Goal: Task Accomplishment & Management: Use online tool/utility

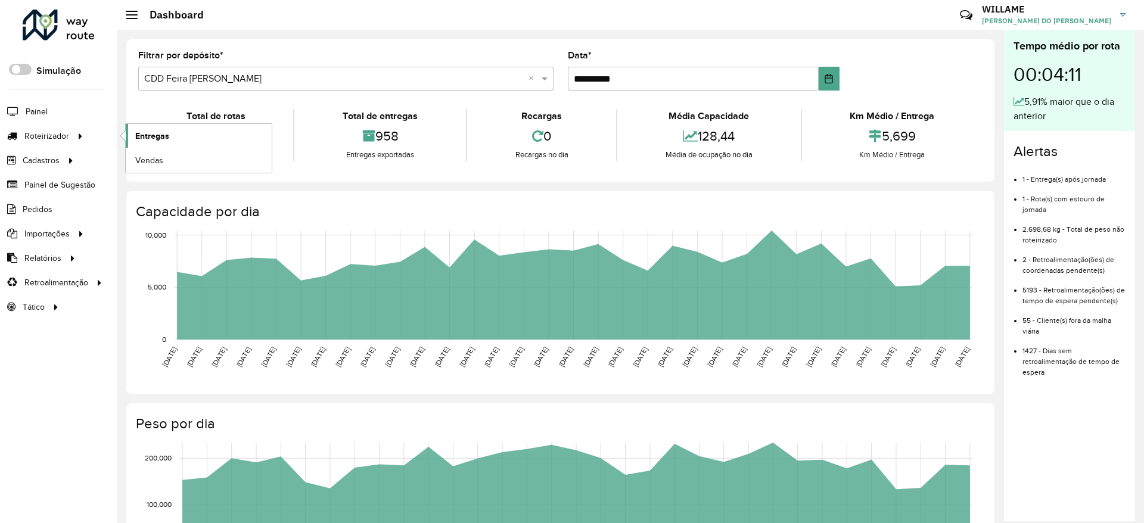
click at [136, 129] on link "Entregas" at bounding box center [199, 136] width 146 height 24
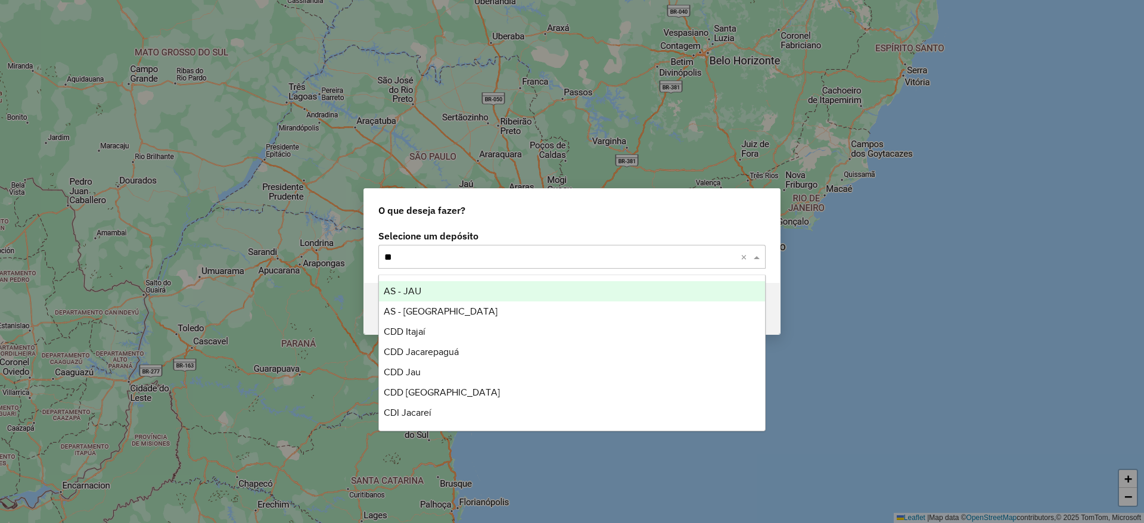
type input "*"
type input "****"
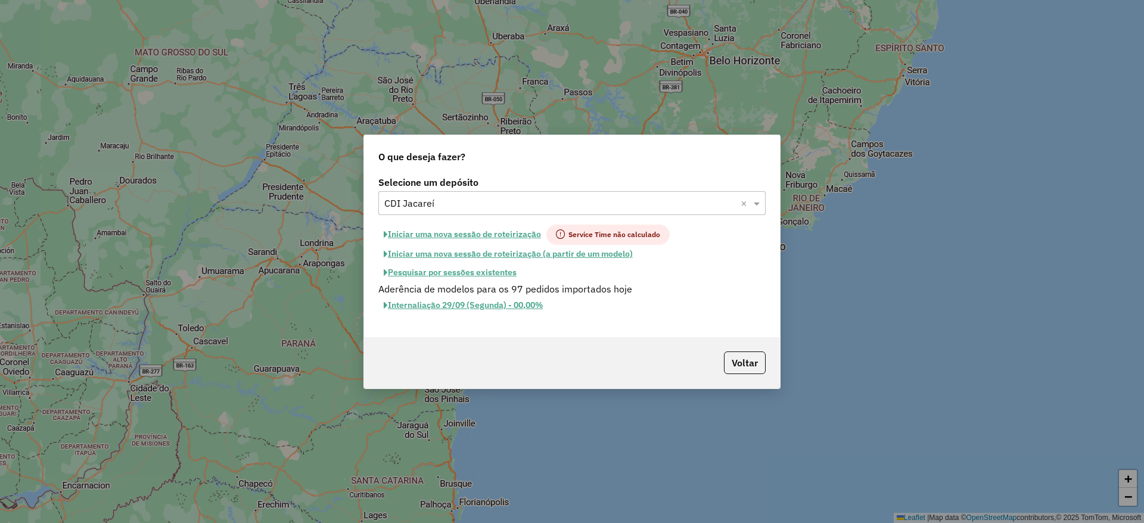
click at [489, 233] on button "Iniciar uma nova sessão de roteirização" at bounding box center [462, 235] width 168 height 20
select select "*"
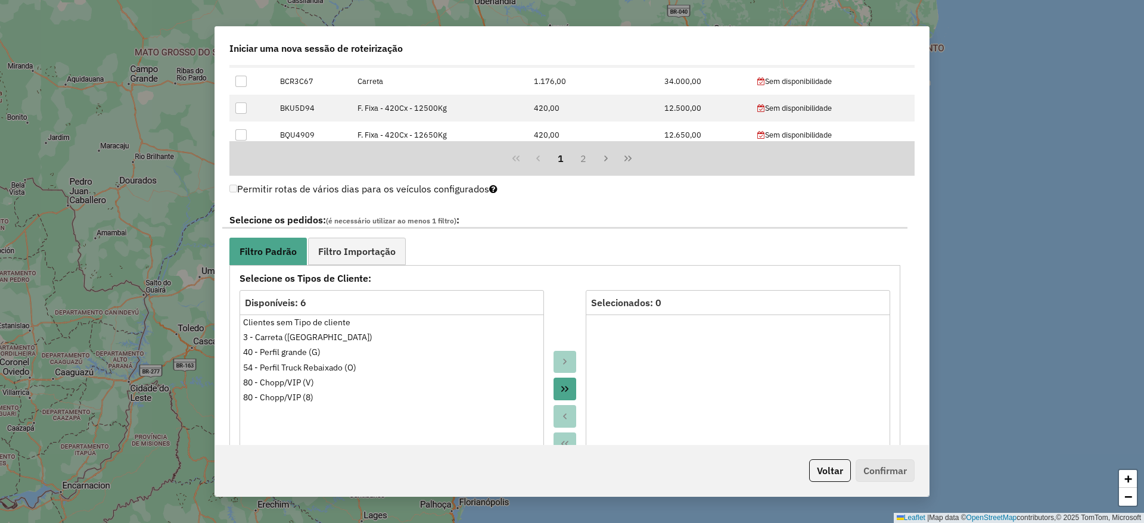
scroll to position [1162, 0]
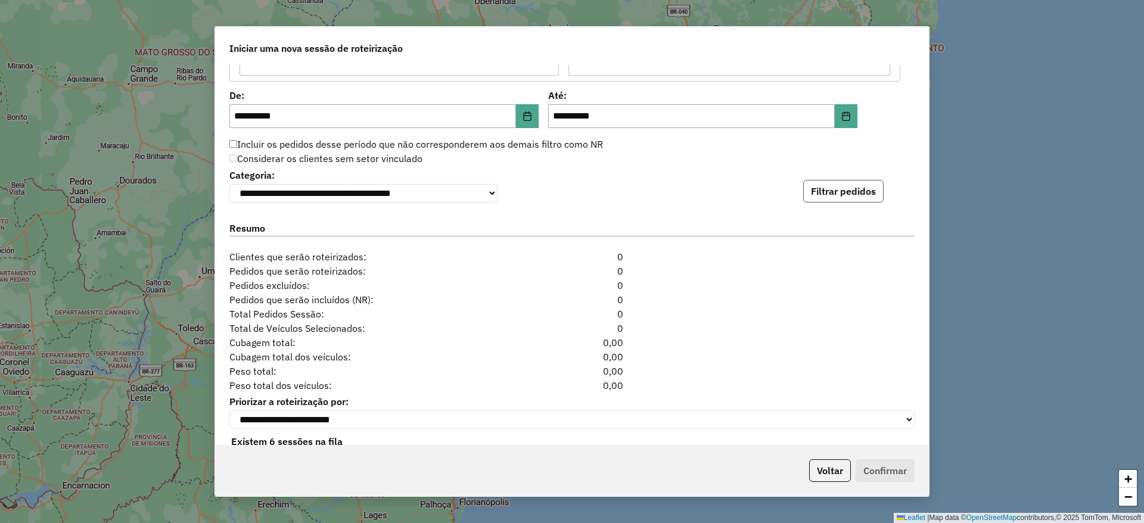
click at [836, 188] on button "Filtrar pedidos" at bounding box center [843, 191] width 80 height 23
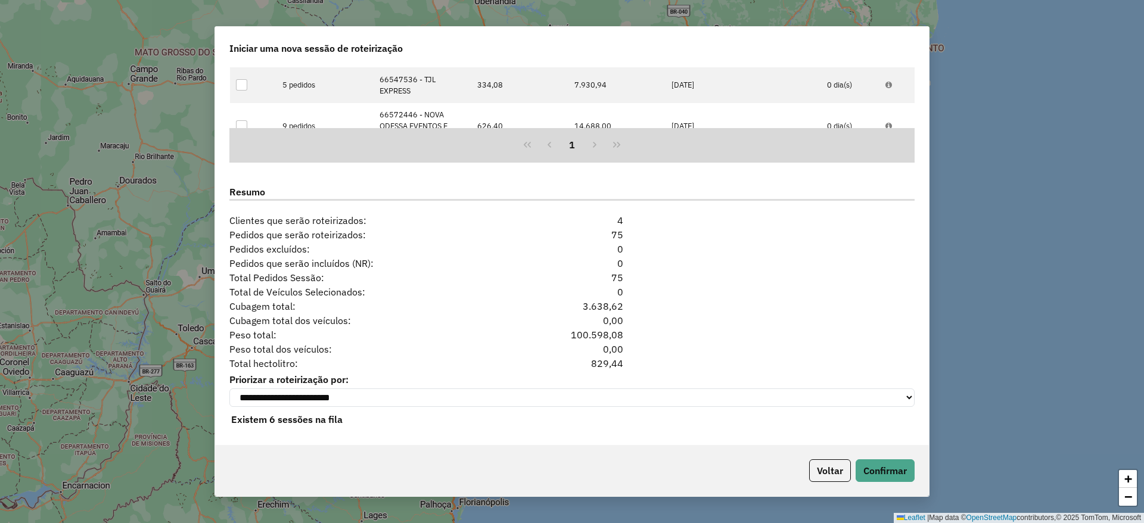
scroll to position [1452, 0]
drag, startPoint x: 880, startPoint y: 455, endPoint x: 883, endPoint y: 464, distance: 9.1
click at [879, 455] on div "Voltar Confirmar" at bounding box center [572, 470] width 714 height 51
click at [884, 464] on button "Confirmar" at bounding box center [885, 470] width 59 height 23
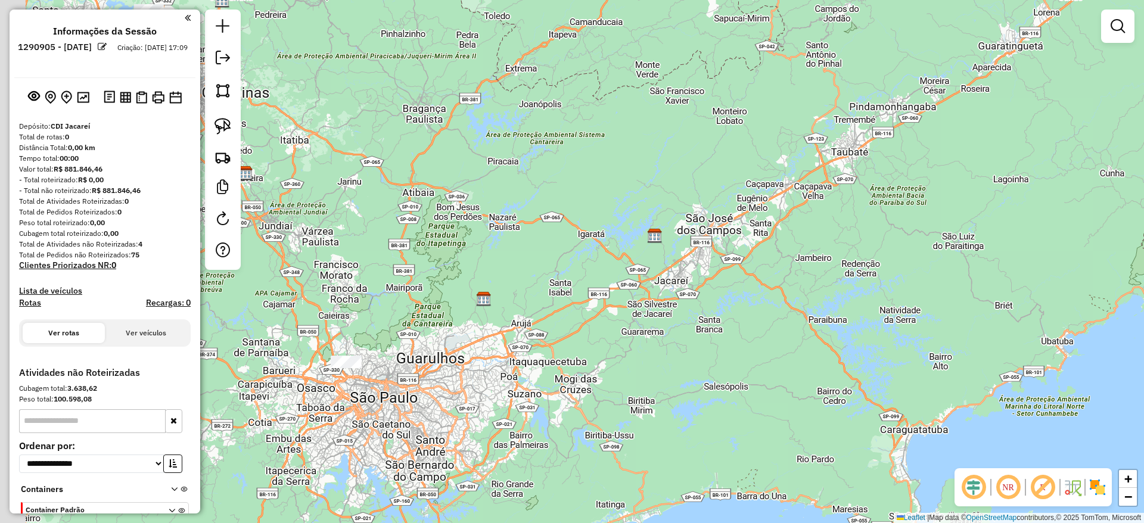
drag, startPoint x: 504, startPoint y: 266, endPoint x: 704, endPoint y: 192, distance: 213.6
click at [703, 192] on div "Janela de atendimento Grade de atendimento Capacidade Transportadoras Veículos …" at bounding box center [572, 261] width 1144 height 523
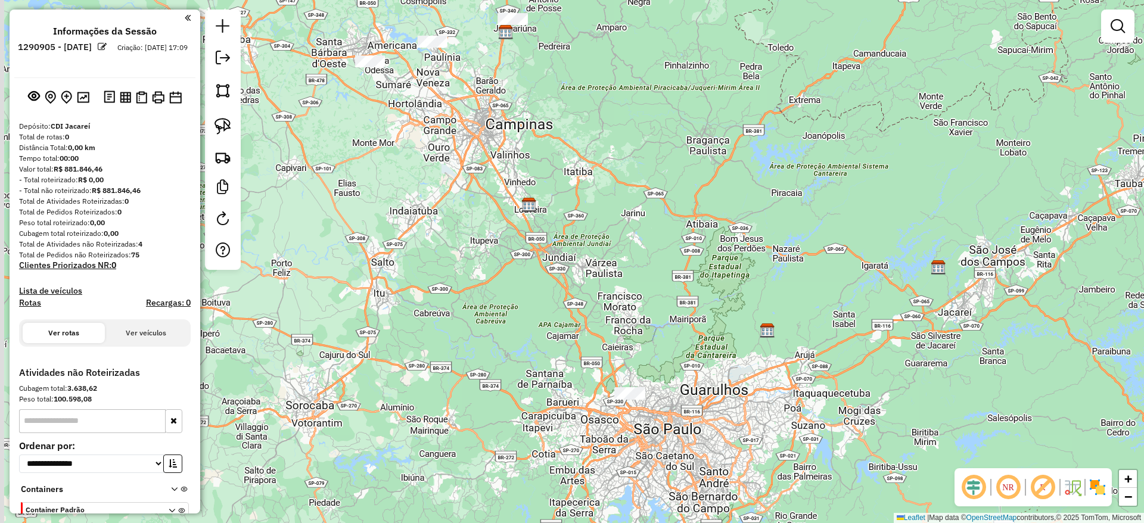
drag, startPoint x: 529, startPoint y: 237, endPoint x: 605, endPoint y: 366, distance: 150.3
click at [638, 382] on div "Janela de atendimento Grade de atendimento Capacidade Transportadoras Veículos …" at bounding box center [572, 261] width 1144 height 523
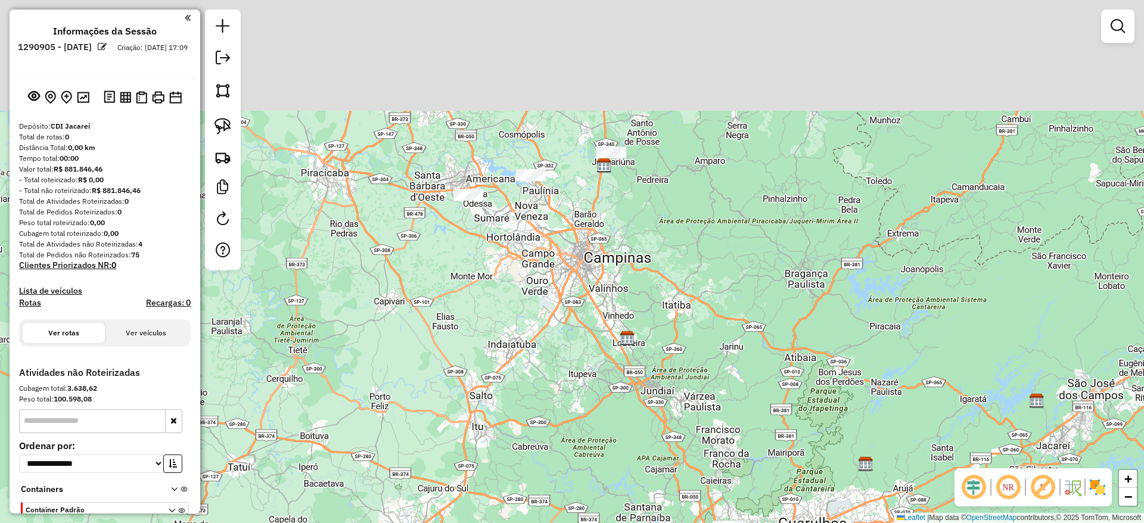
drag, startPoint x: 567, startPoint y: 355, endPoint x: 601, endPoint y: 412, distance: 67.0
click at [603, 412] on div "Janela de atendimento Grade de atendimento Capacidade Transportadoras Veículos …" at bounding box center [572, 261] width 1144 height 523
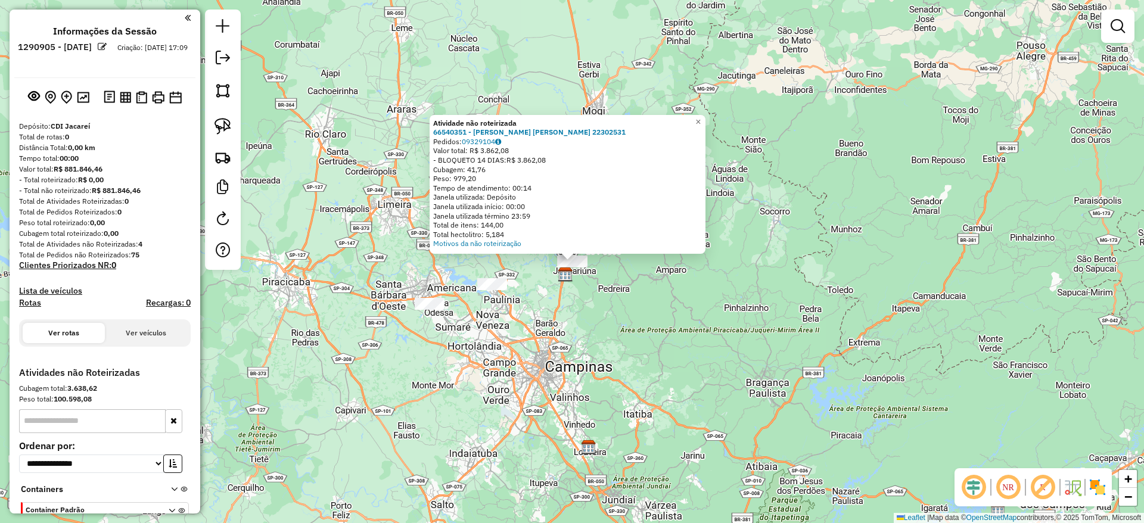
click at [226, 138] on link at bounding box center [223, 126] width 26 height 26
drag, startPoint x: 627, startPoint y: 319, endPoint x: 506, endPoint y: 191, distance: 176.6
click at [506, 191] on div "Atividade não roteirizada 66540351 - [PERSON_NAME] [PERSON_NAME] 22302531 Pedid…" at bounding box center [572, 261] width 1144 height 523
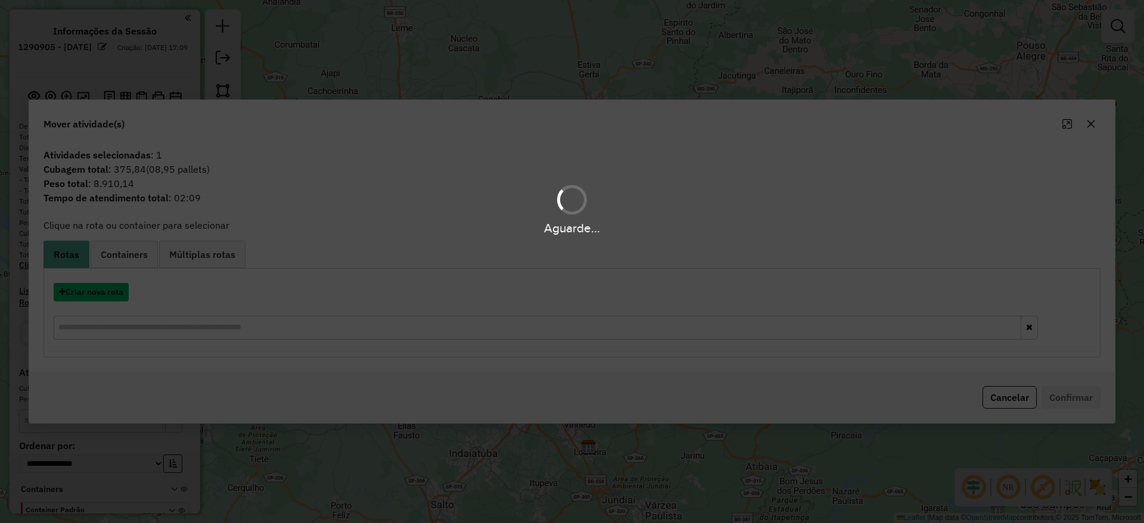
click at [94, 293] on button "Criar nova rota" at bounding box center [91, 292] width 75 height 18
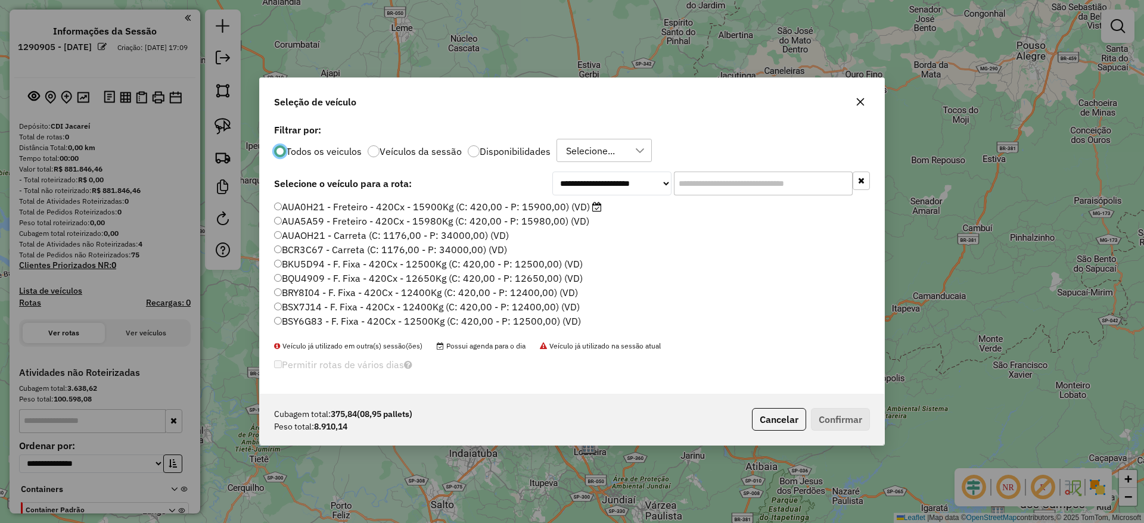
scroll to position [7, 4]
drag, startPoint x: 720, startPoint y: 170, endPoint x: 714, endPoint y: 177, distance: 8.9
click at [718, 171] on div "**********" at bounding box center [572, 258] width 625 height 274
drag, startPoint x: 714, startPoint y: 177, endPoint x: 704, endPoint y: 179, distance: 11.0
click at [714, 177] on input "text" at bounding box center [763, 184] width 179 height 24
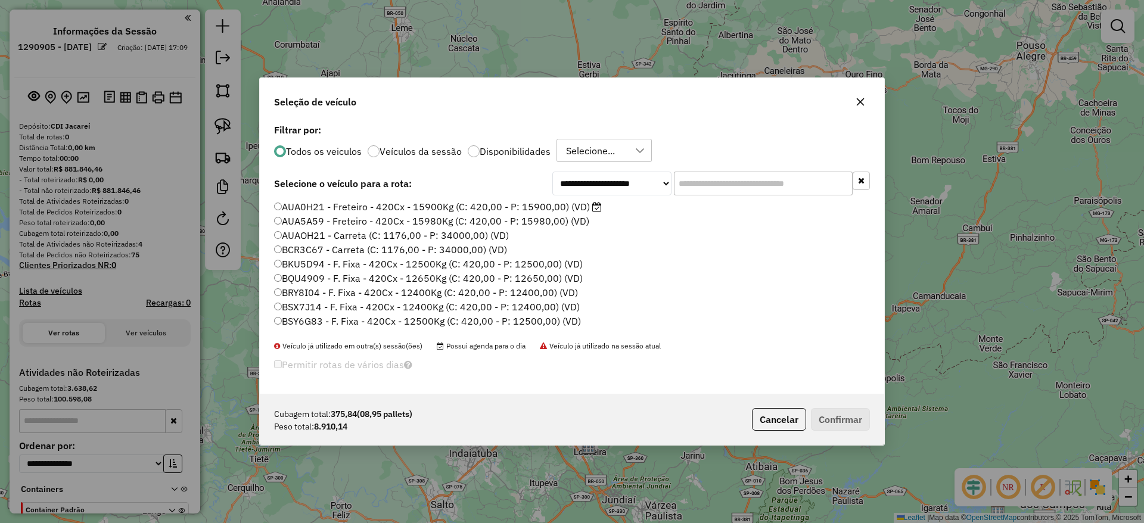
paste input "*******"
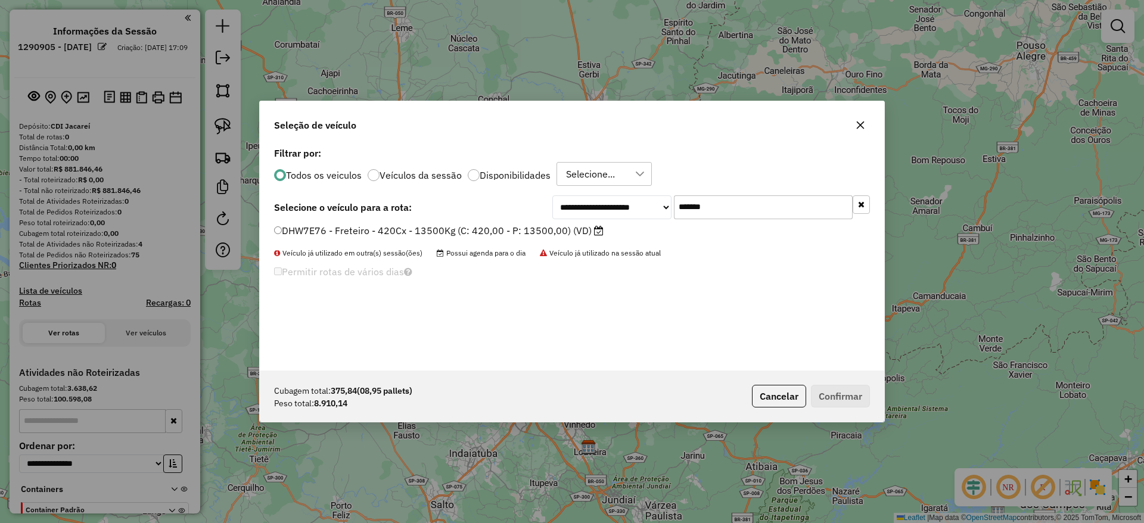
type input "*******"
click at [430, 235] on label "DHW7E76 - Freteiro - 420Cx - 13500Kg (C: 420,00 - P: 13500,00) (VD)" at bounding box center [439, 230] width 330 height 14
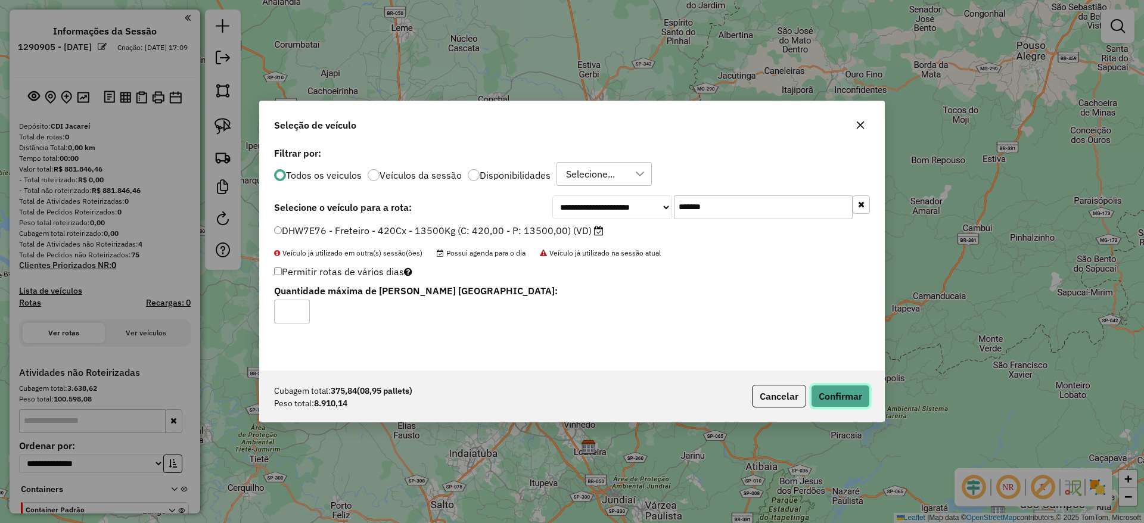
click at [844, 401] on button "Confirmar" at bounding box center [840, 396] width 59 height 23
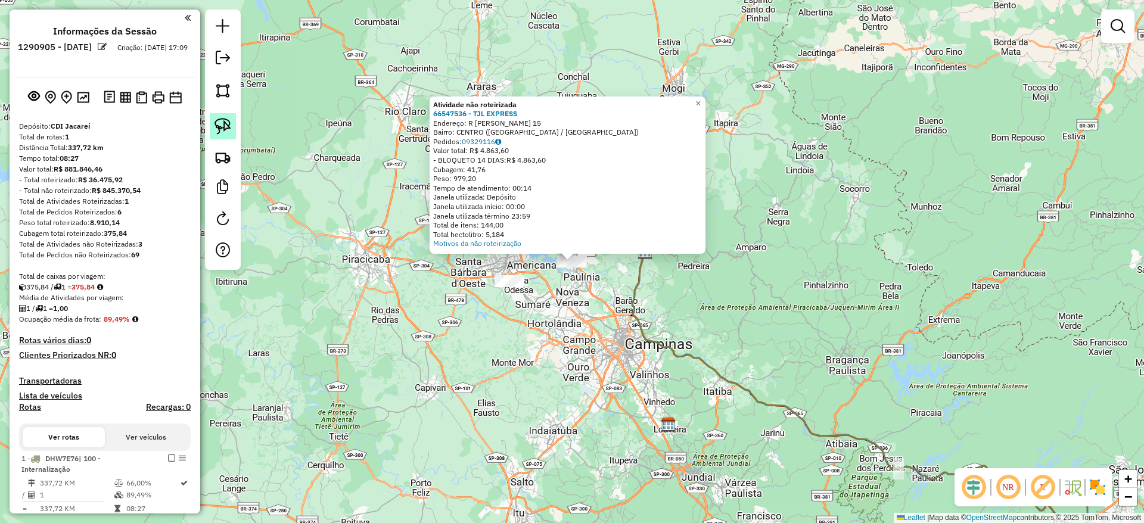
click at [220, 133] on img at bounding box center [223, 126] width 17 height 17
drag, startPoint x: 559, startPoint y: 347, endPoint x: 566, endPoint y: 181, distance: 165.8
click at [566, 181] on div "Atividade não roteirizada 66547536 - TJL EXPRESS Endereço: R ADA [PERSON_NAME] …" at bounding box center [572, 261] width 1144 height 523
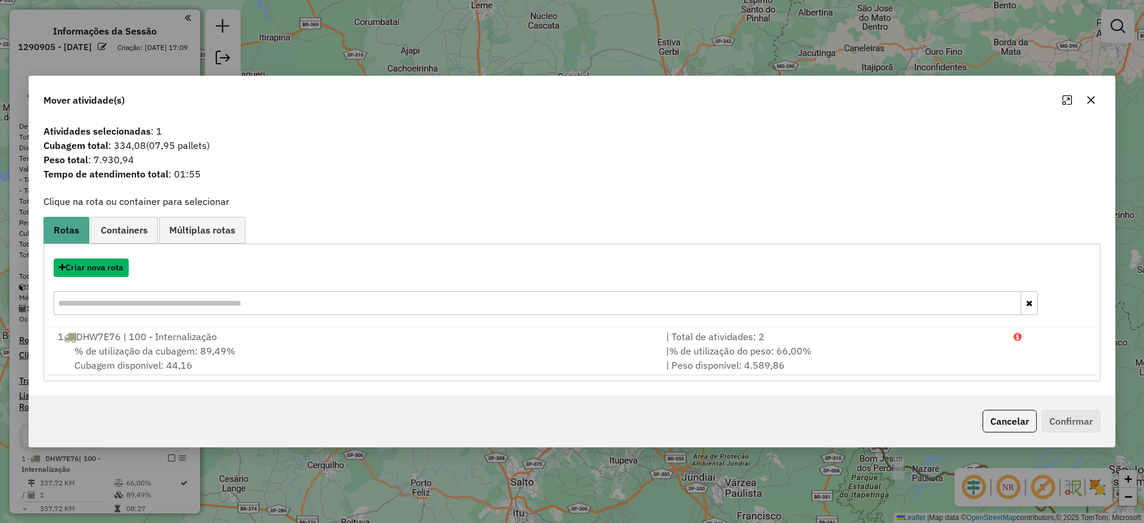
click at [117, 266] on button "Criar nova rota" at bounding box center [91, 268] width 75 height 18
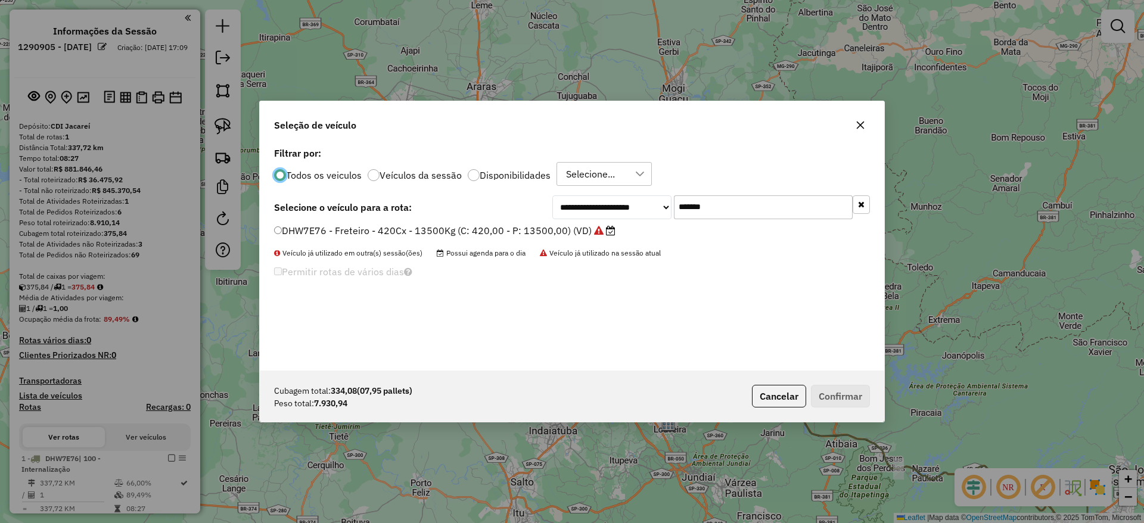
drag, startPoint x: 738, startPoint y: 201, endPoint x: 551, endPoint y: 232, distance: 189.1
click at [567, 227] on div "**********" at bounding box center [572, 257] width 625 height 226
paste input "text"
type input "*******"
click at [546, 229] on label "CYN8H64 - Freteiro - 420Cx - 13700Kg (C: 420,00 - P: 13700,00) (VD)" at bounding box center [437, 230] width 327 height 14
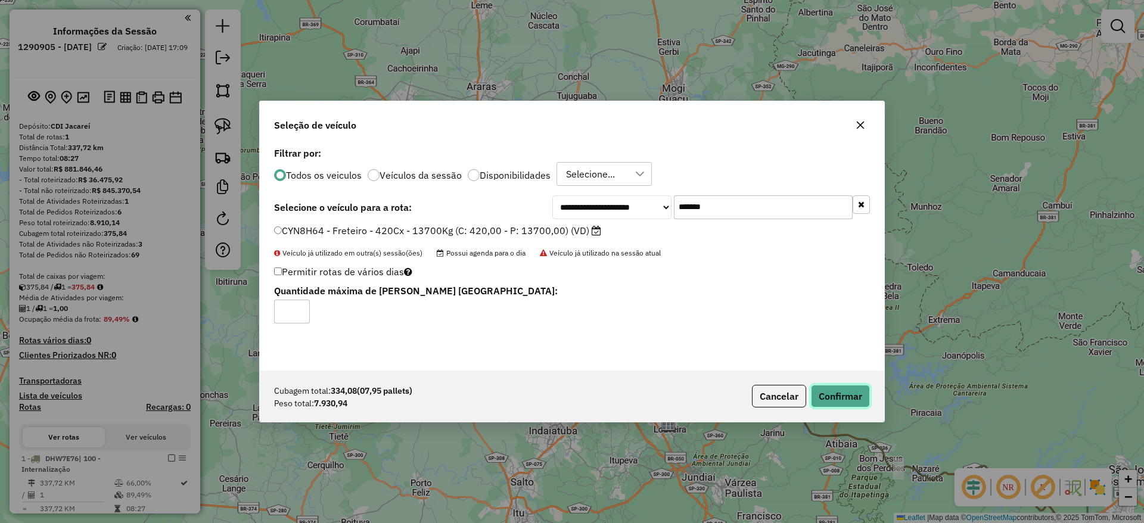
click at [835, 393] on button "Confirmar" at bounding box center [840, 396] width 59 height 23
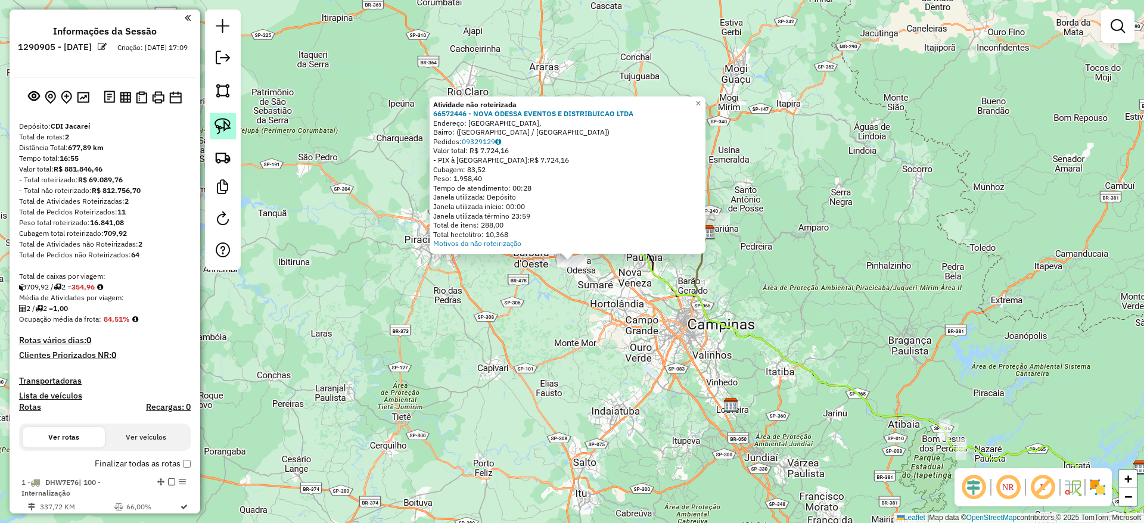
click at [226, 130] on img at bounding box center [223, 126] width 17 height 17
drag, startPoint x: 521, startPoint y: 324, endPoint x: 578, endPoint y: 229, distance: 110.4
click at [578, 229] on div "Atividade não roteirizada 66572446 - NOVA ODESSA EVENTOS E DISTRIBUICAO LTDA En…" at bounding box center [572, 261] width 1144 height 523
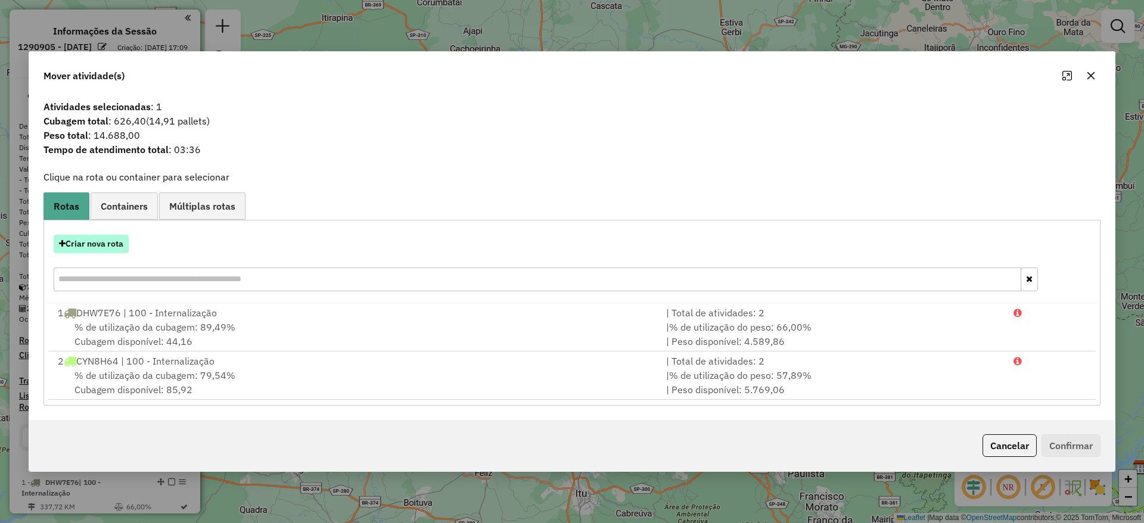
click at [119, 248] on button "Criar nova rota" at bounding box center [91, 244] width 75 height 18
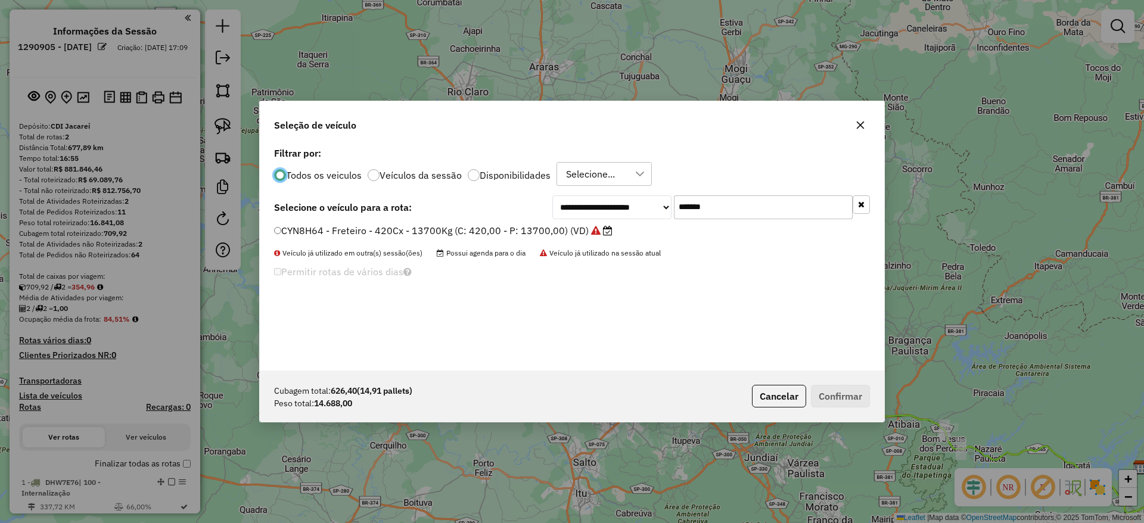
drag, startPoint x: 728, startPoint y: 200, endPoint x: 535, endPoint y: 195, distance: 193.7
click at [536, 194] on div "**********" at bounding box center [572, 257] width 625 height 226
paste input "text"
type input "*******"
click at [479, 224] on label "JSQ4B90 - Freteiro - 840Cx - 26700Kg (C: 840,00 - P: 26700,00) (VD)" at bounding box center [436, 230] width 325 height 14
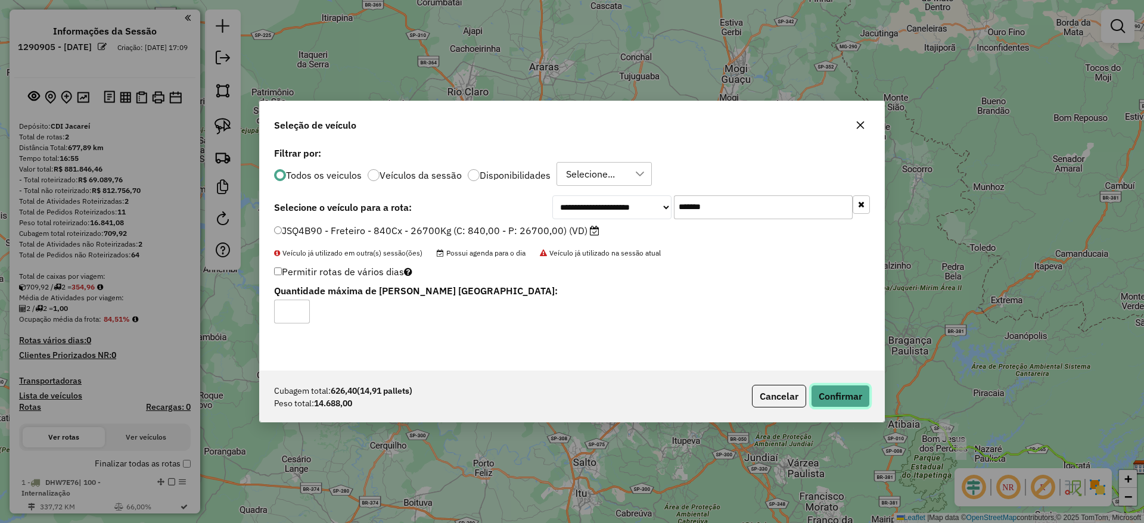
click at [826, 392] on button "Confirmar" at bounding box center [840, 396] width 59 height 23
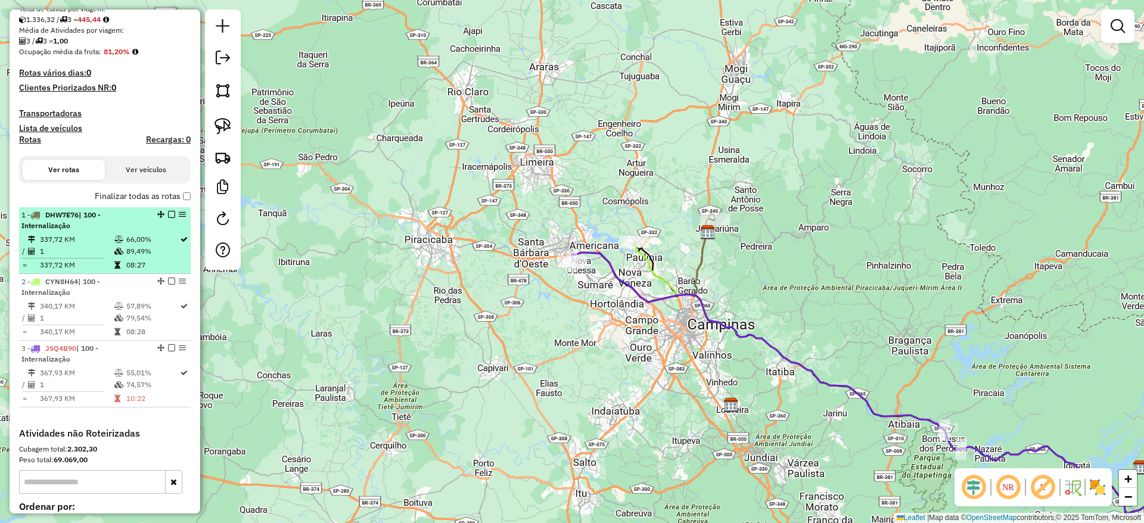
scroll to position [268, 0]
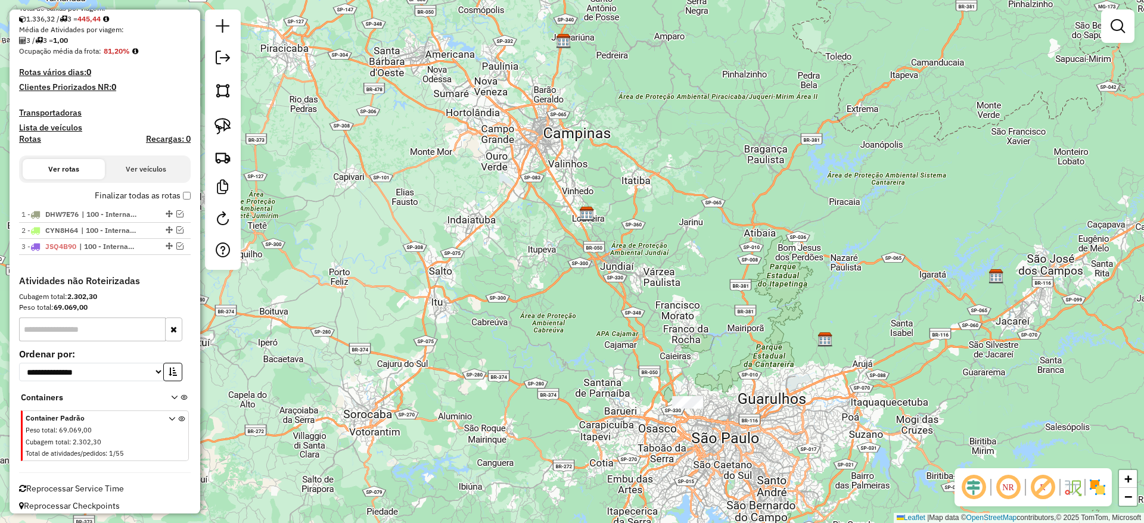
drag, startPoint x: 608, startPoint y: 355, endPoint x: 520, endPoint y: 191, distance: 185.3
click at [405, 67] on div "Janela de atendimento Grade de atendimento Capacidade Transportadoras Veículos …" at bounding box center [572, 261] width 1144 height 523
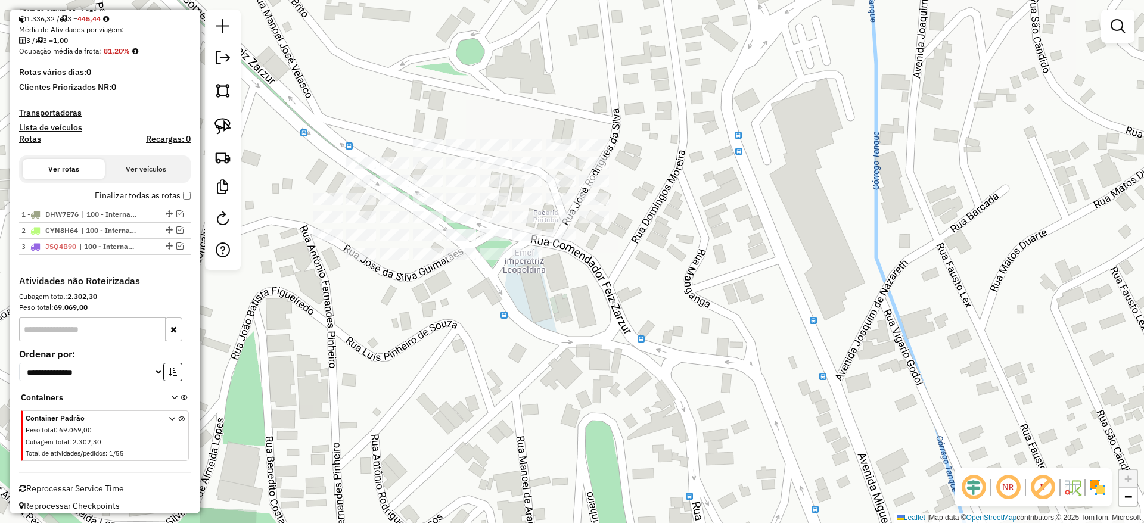
click at [237, 132] on div at bounding box center [223, 140] width 36 height 260
click at [229, 129] on img at bounding box center [223, 126] width 17 height 17
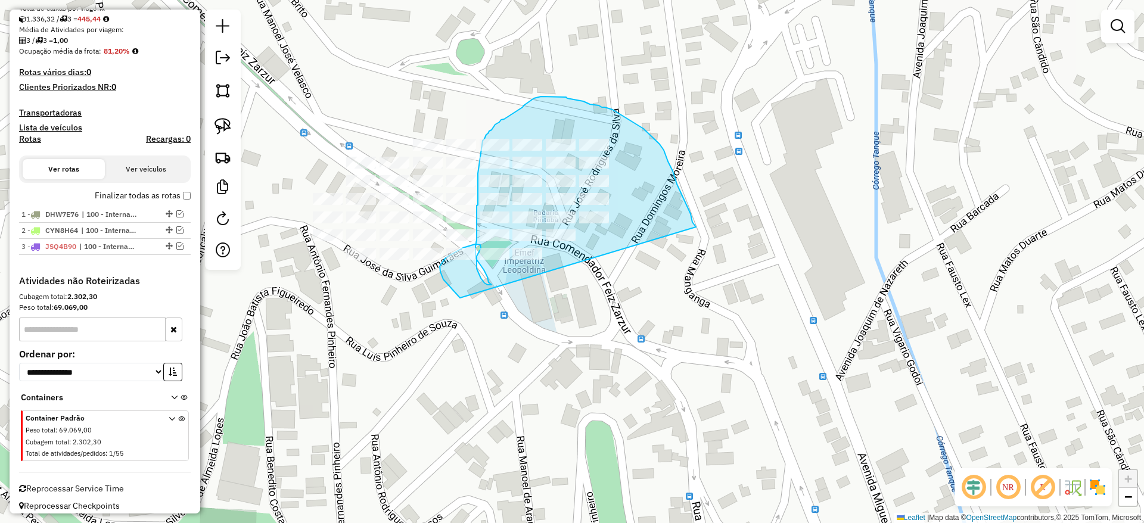
drag, startPoint x: 695, startPoint y: 227, endPoint x: 471, endPoint y: 311, distance: 239.3
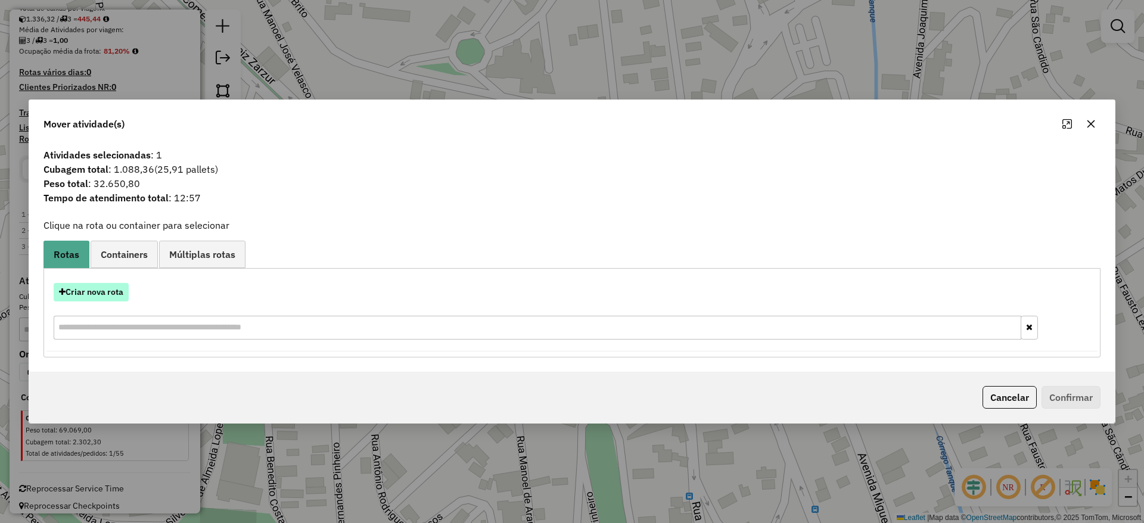
click at [122, 302] on div "Criar nova rota" at bounding box center [571, 312] width 1051 height 77
click at [113, 291] on button "Criar nova rota" at bounding box center [91, 292] width 75 height 18
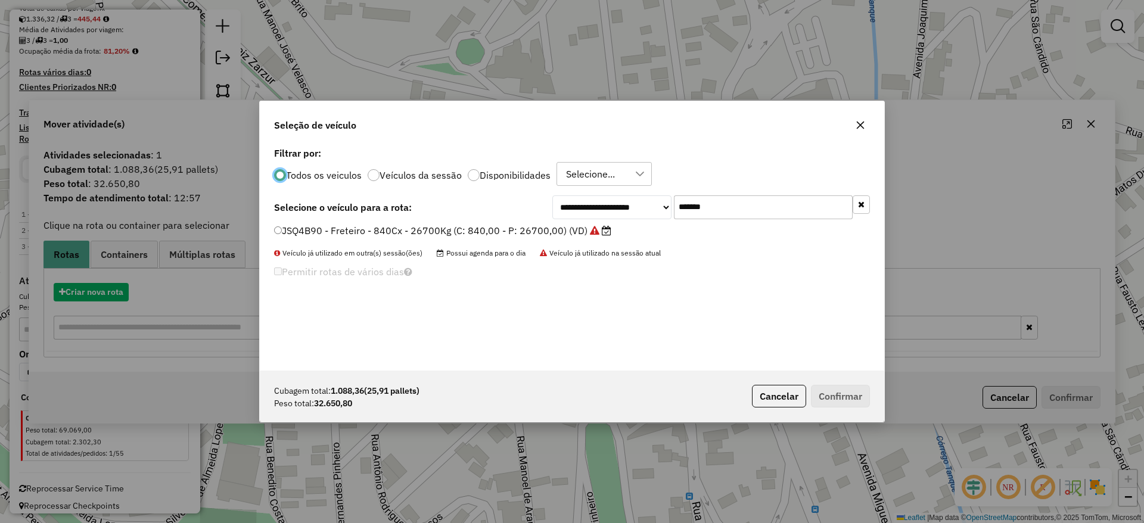
scroll to position [7, 4]
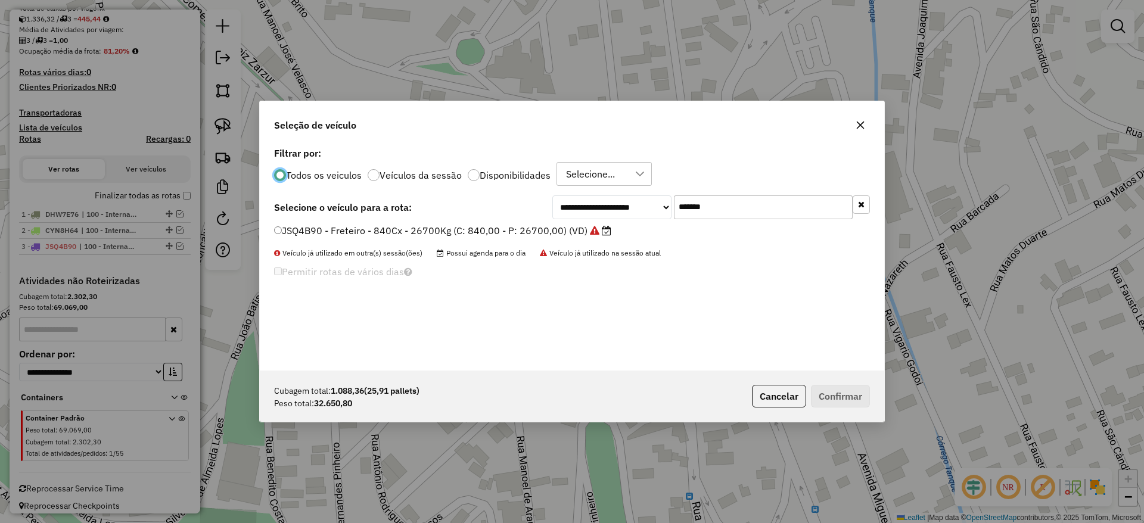
drag, startPoint x: 731, startPoint y: 204, endPoint x: 529, endPoint y: 235, distance: 205.0
click at [536, 233] on div "**********" at bounding box center [572, 257] width 625 height 226
paste input "text"
type input "*******"
click at [507, 228] on label "DPB8G21 - Freteiro - 1176Cx - 35000Kg (C: 1176,00 - P: 35000,00) (VD)" at bounding box center [444, 230] width 340 height 14
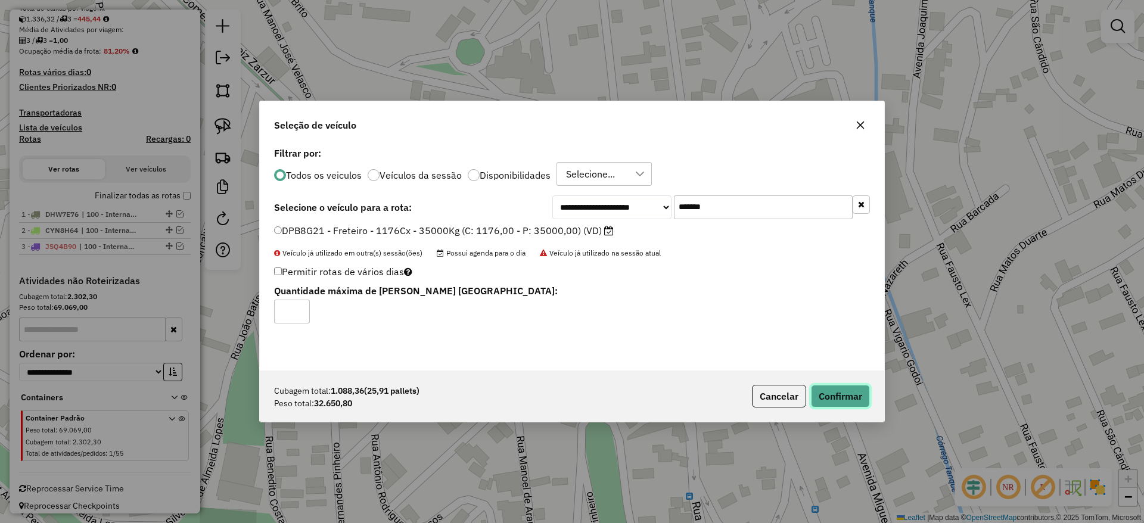
click at [827, 386] on button "Confirmar" at bounding box center [840, 396] width 59 height 23
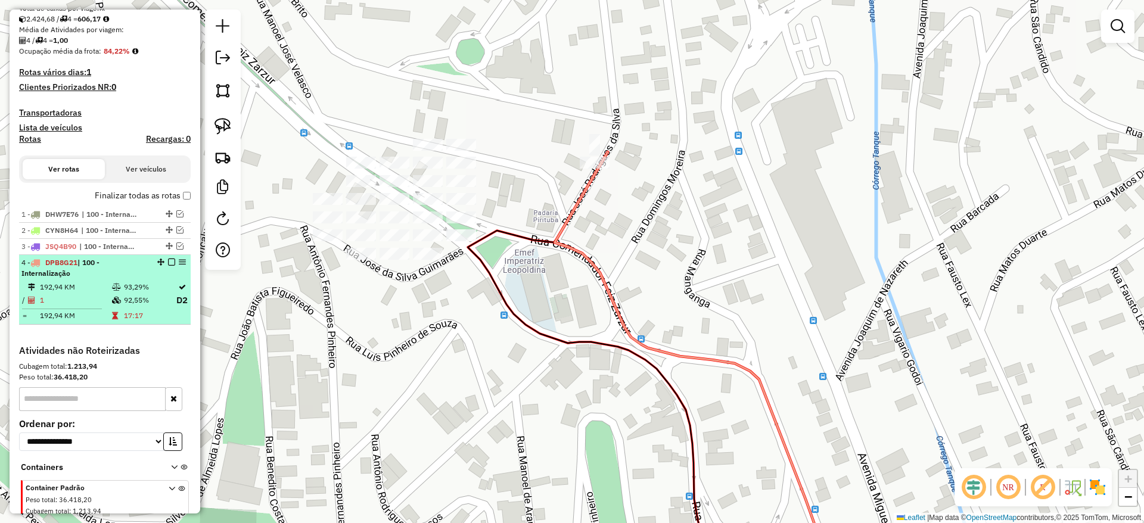
click at [168, 259] on em at bounding box center [171, 262] width 7 height 7
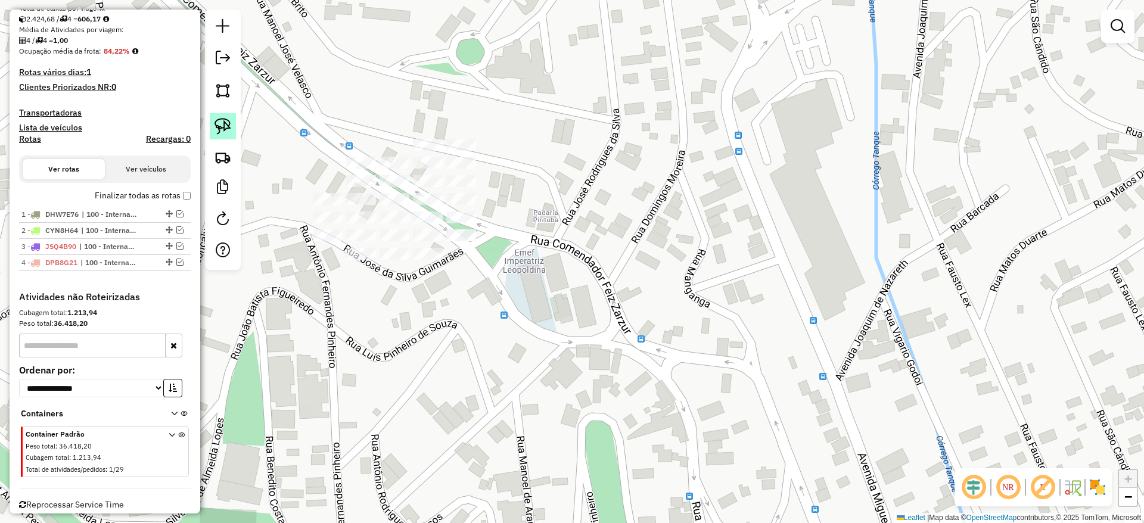
click at [226, 121] on img at bounding box center [223, 126] width 17 height 17
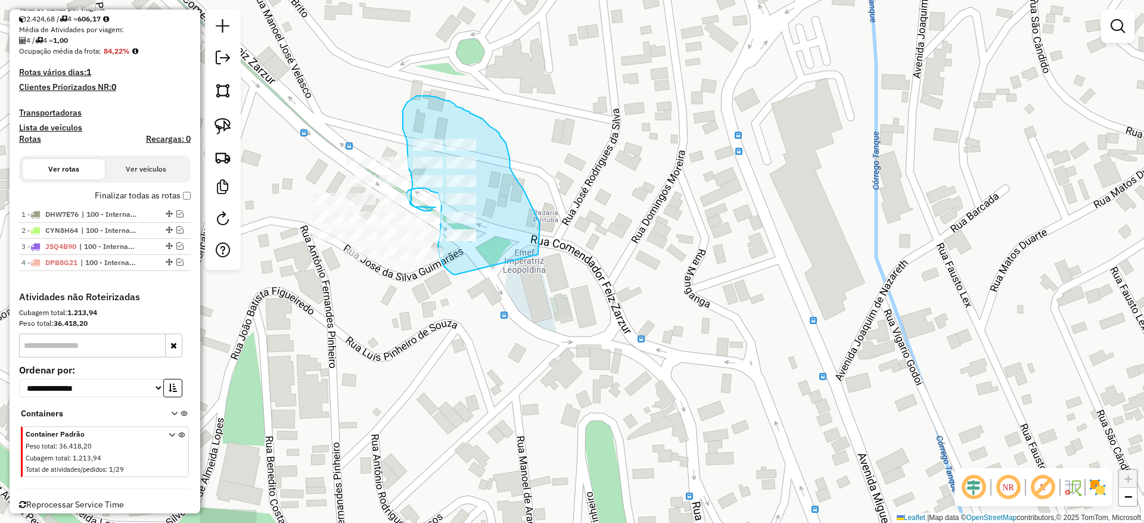
drag, startPoint x: 539, startPoint y: 241, endPoint x: 465, endPoint y: 281, distance: 84.5
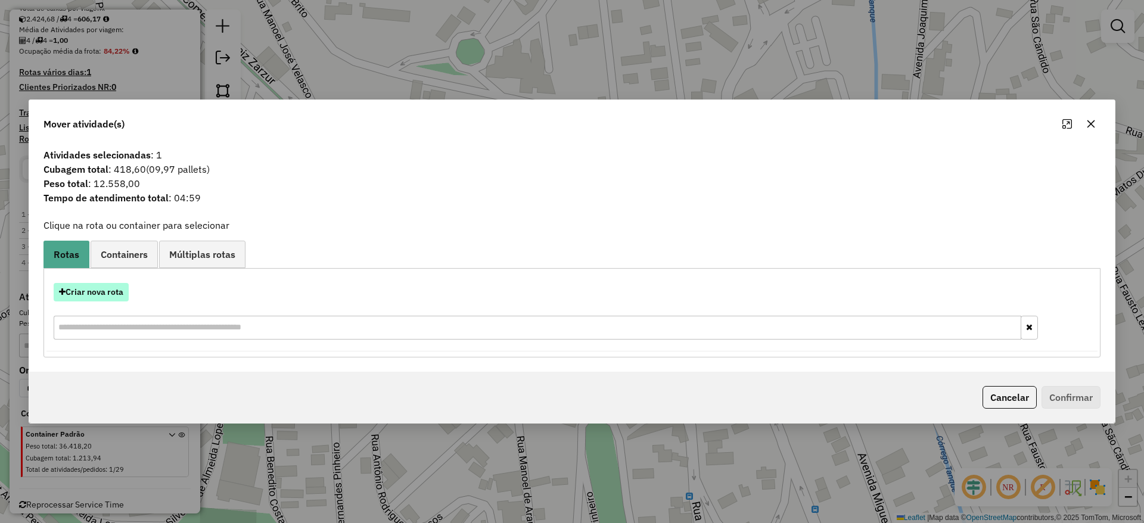
click at [104, 296] on button "Criar nova rota" at bounding box center [91, 292] width 75 height 18
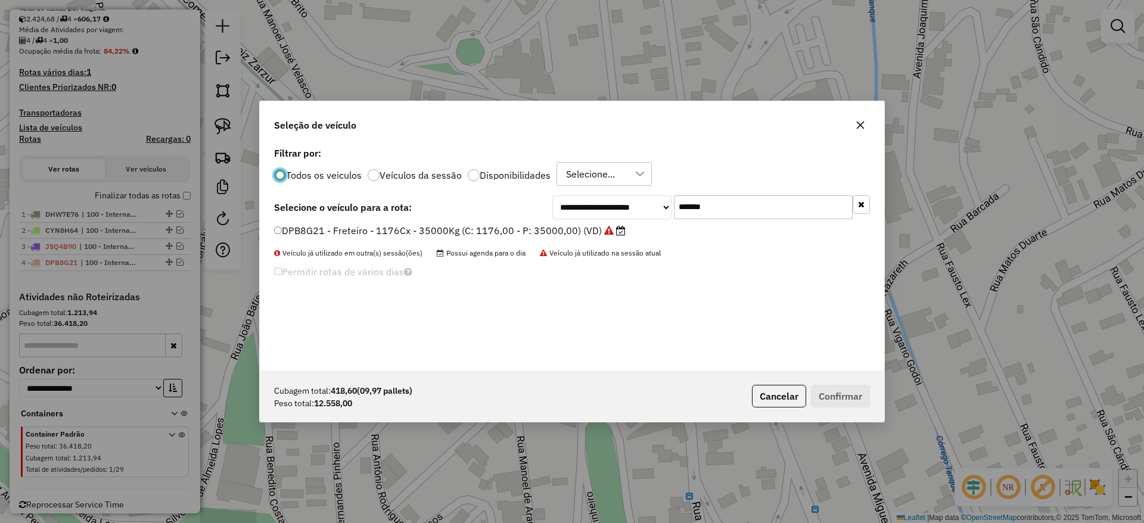
drag, startPoint x: 668, startPoint y: 215, endPoint x: 530, endPoint y: 240, distance: 139.9
click at [535, 238] on div "**********" at bounding box center [572, 257] width 625 height 226
paste input "text"
type input "*******"
drag, startPoint x: 481, startPoint y: 240, endPoint x: 463, endPoint y: 236, distance: 18.9
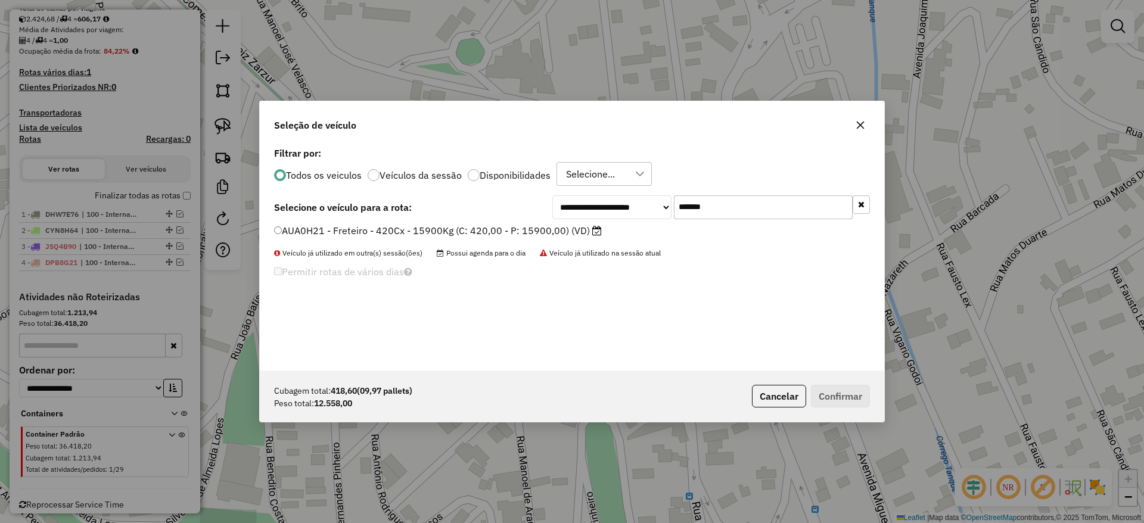
click at [451, 233] on label "AUA0H21 - Freteiro - 420Cx - 15900Kg (C: 420,00 - P: 15900,00) (VD)" at bounding box center [438, 230] width 328 height 14
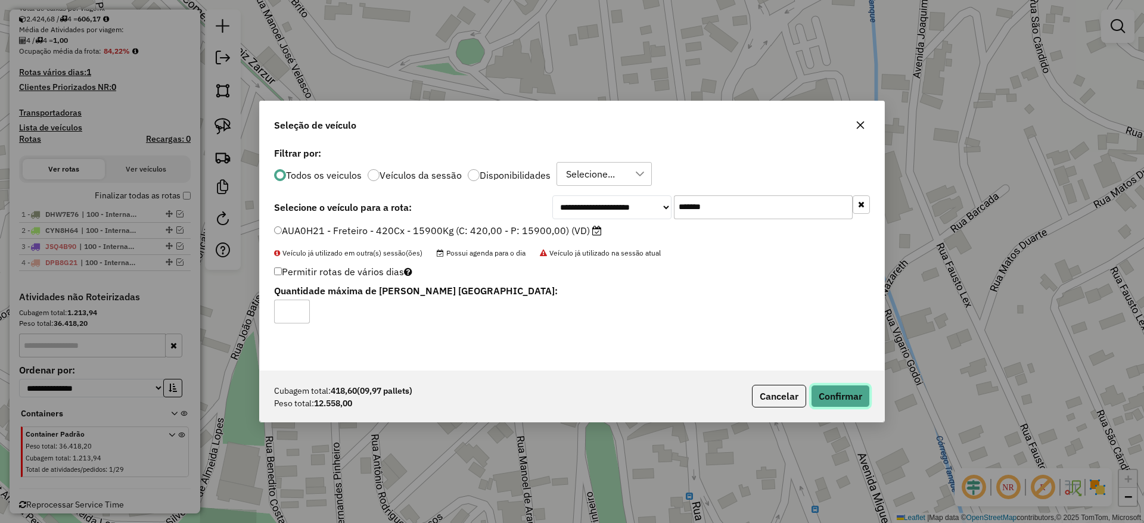
drag, startPoint x: 846, startPoint y: 401, endPoint x: 841, endPoint y: 397, distance: 6.4
click at [844, 400] on button "Confirmar" at bounding box center [840, 396] width 59 height 23
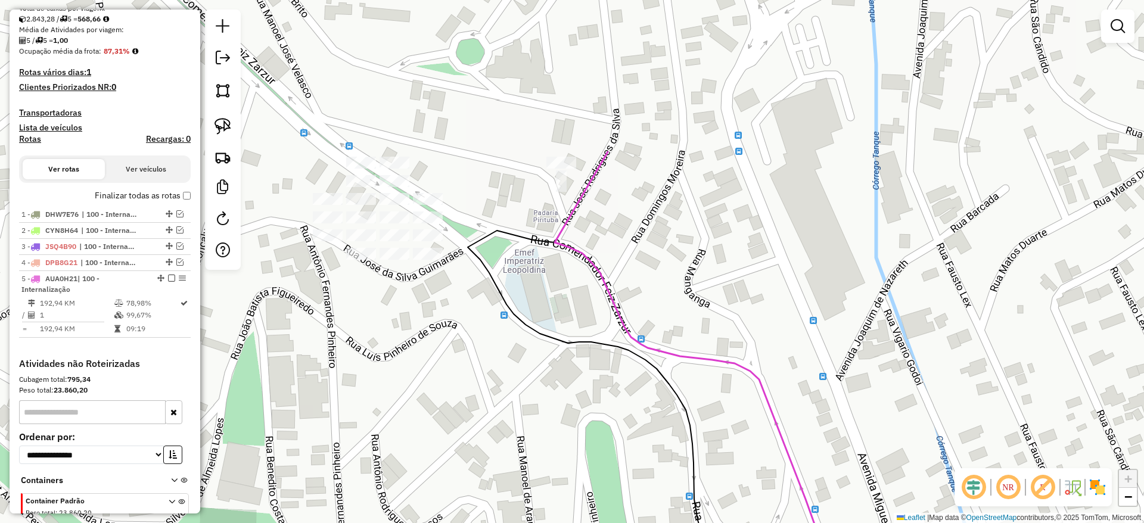
drag, startPoint x: 170, startPoint y: 277, endPoint x: 192, endPoint y: 247, distance: 37.9
click at [170, 277] on em at bounding box center [171, 278] width 7 height 7
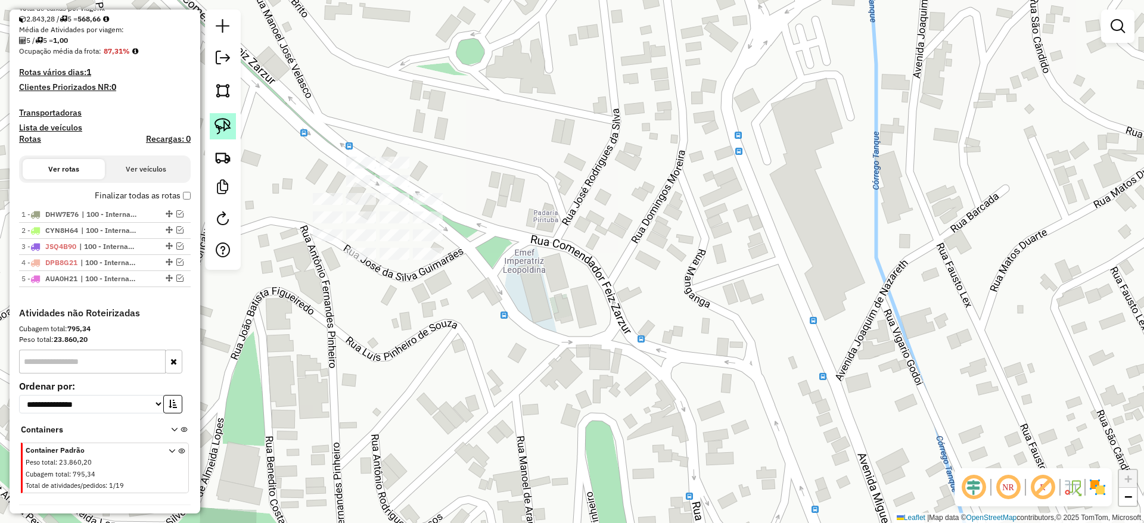
click at [225, 126] on img at bounding box center [223, 126] width 17 height 17
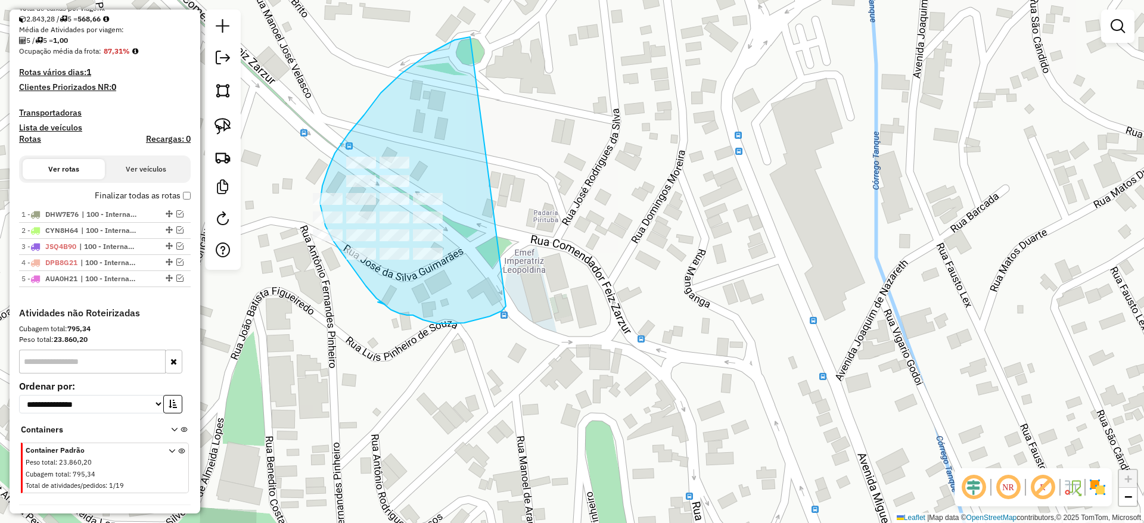
drag, startPoint x: 364, startPoint y: 115, endPoint x: 508, endPoint y: 306, distance: 238.7
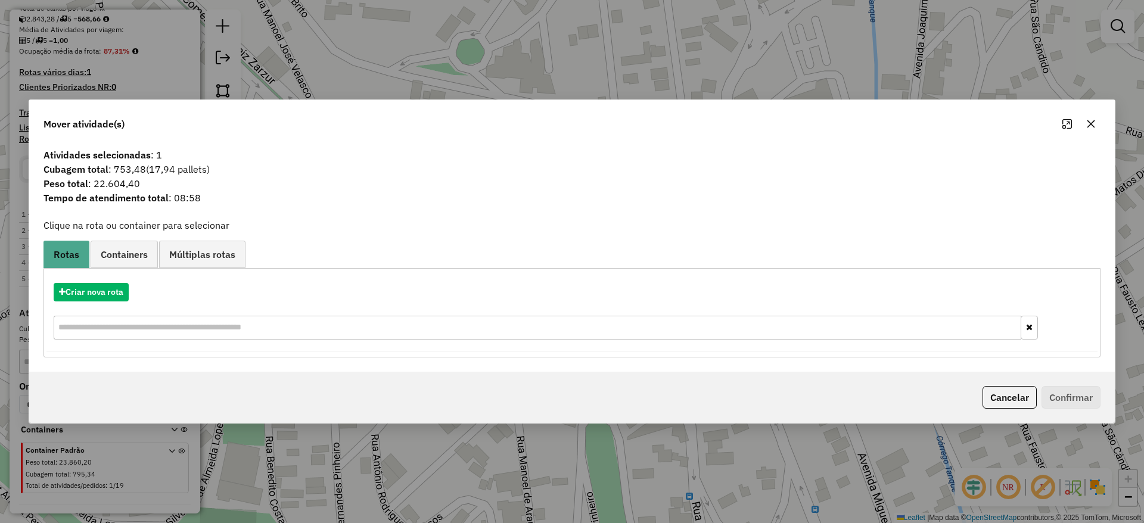
drag, startPoint x: 1092, startPoint y: 121, endPoint x: 995, endPoint y: 146, distance: 100.9
click at [1092, 120] on icon "button" at bounding box center [1091, 124] width 10 height 10
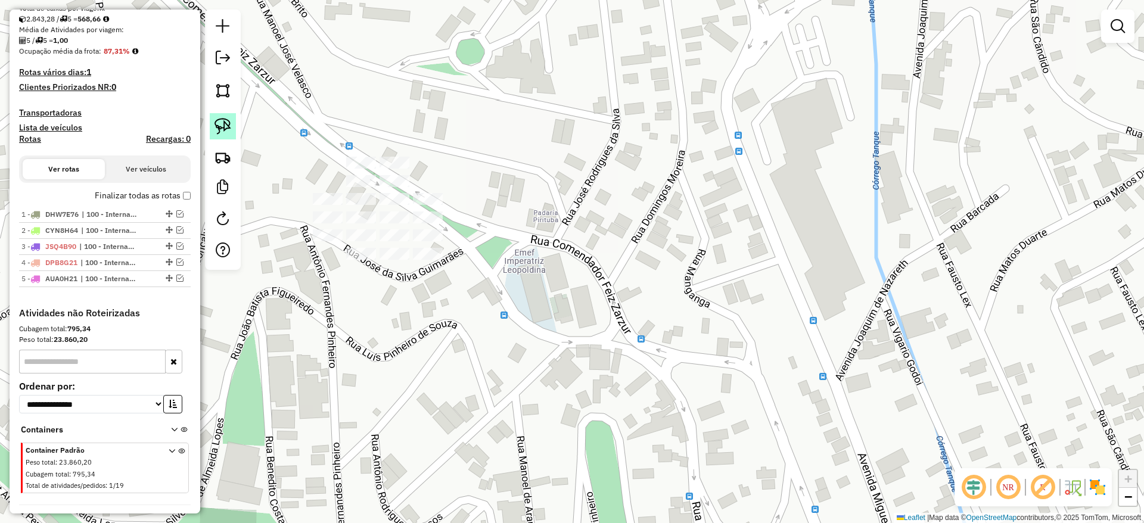
click at [222, 126] on img at bounding box center [223, 126] width 17 height 17
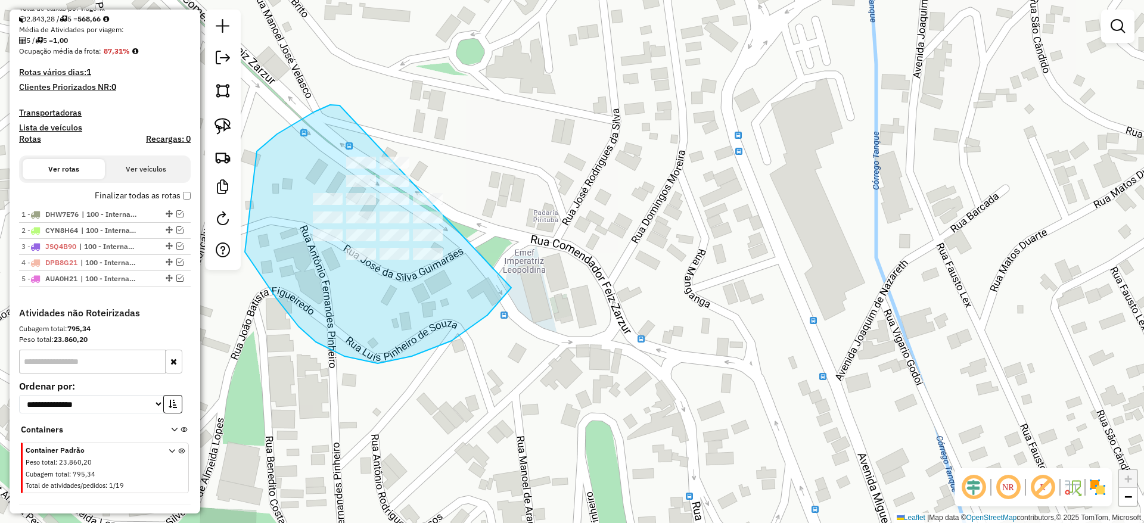
drag, startPoint x: 314, startPoint y: 112, endPoint x: 545, endPoint y: 176, distance: 239.8
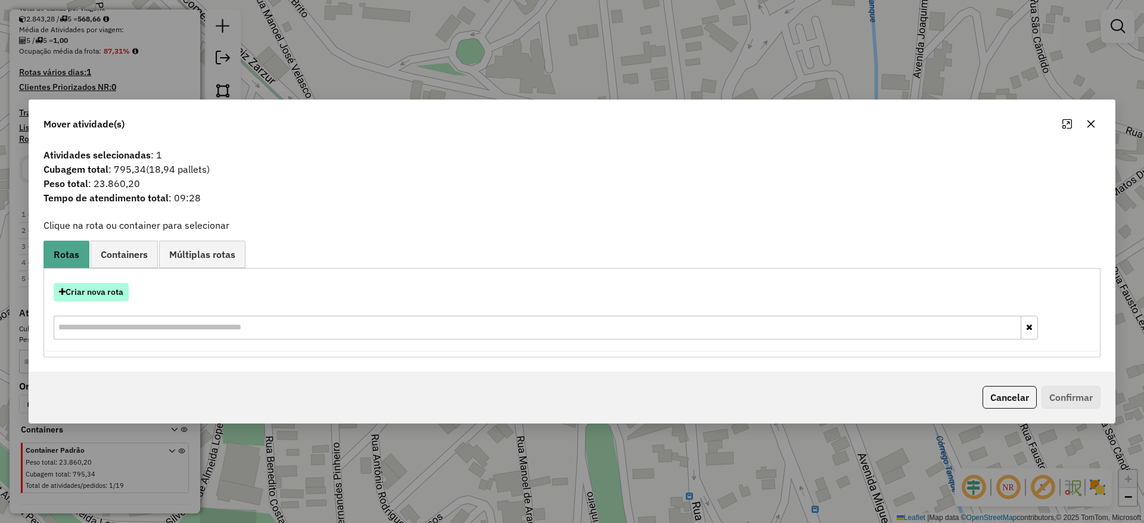
click at [123, 300] on button "Criar nova rota" at bounding box center [91, 292] width 75 height 18
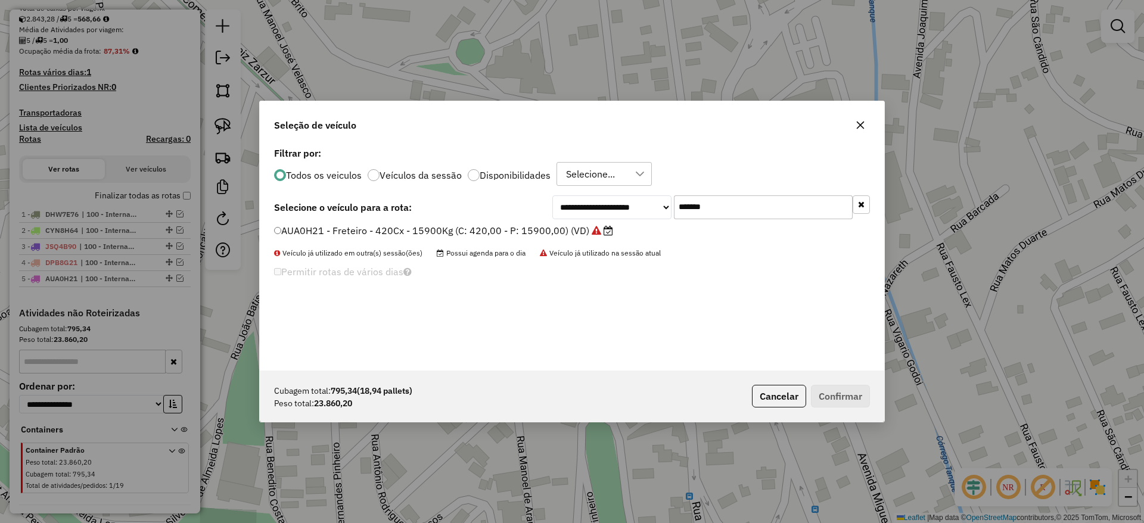
drag, startPoint x: 689, startPoint y: 220, endPoint x: 528, endPoint y: 239, distance: 162.0
click at [579, 237] on div "**********" at bounding box center [572, 257] width 625 height 226
paste input "text"
type input "*******"
click at [493, 232] on label "DLM5F87 - Freteiro - 840Cx - 0Kg (C: 840,00 - P: 32000,00) (VD)" at bounding box center [425, 230] width 303 height 14
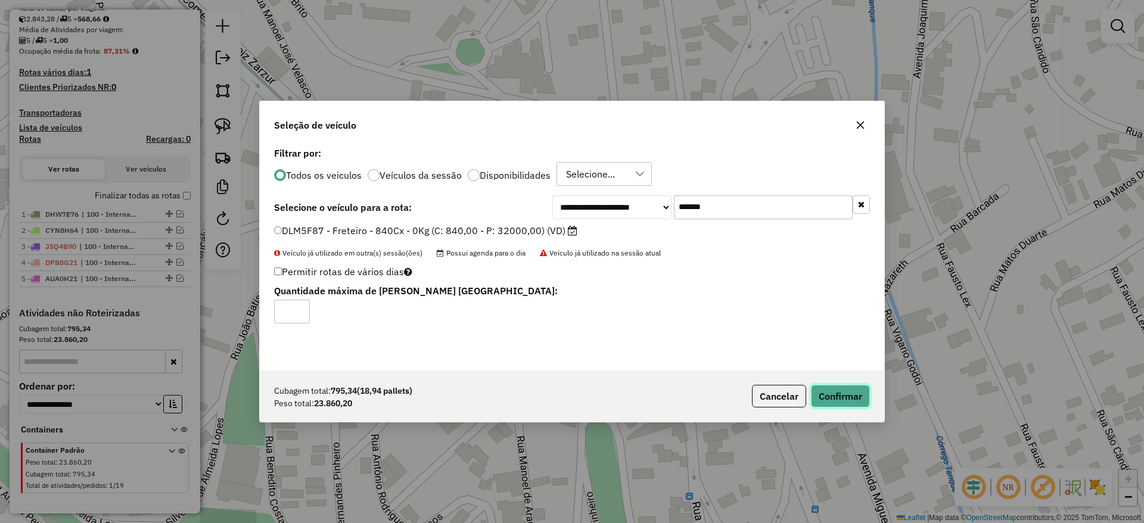
click at [849, 387] on button "Confirmar" at bounding box center [840, 396] width 59 height 23
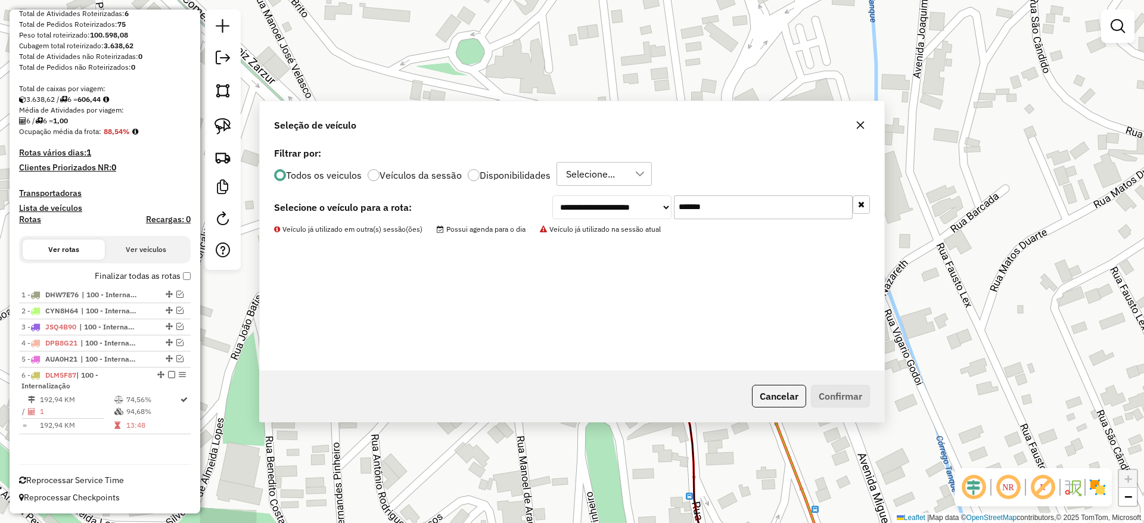
scroll to position [188, 0]
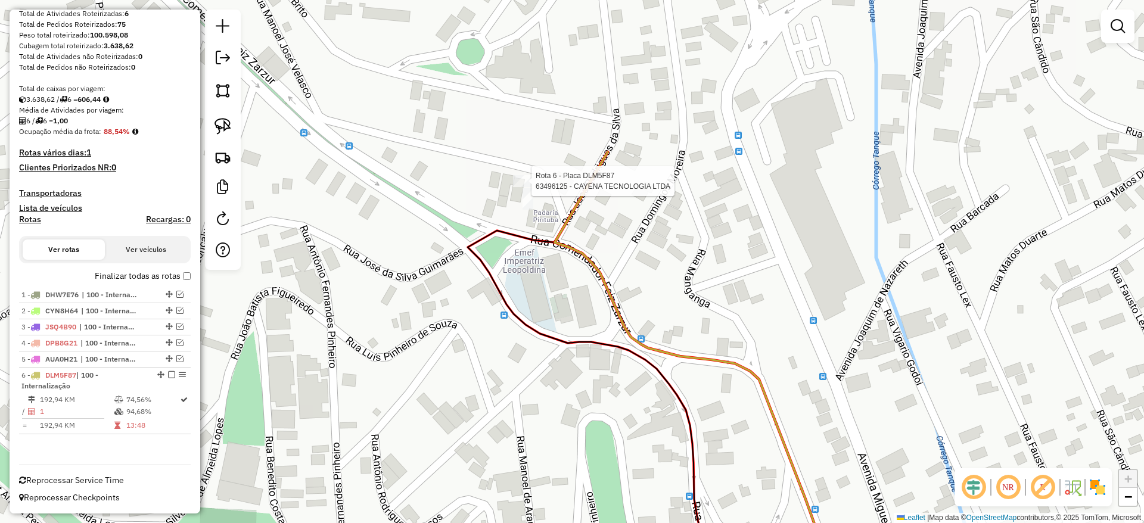
select select "**********"
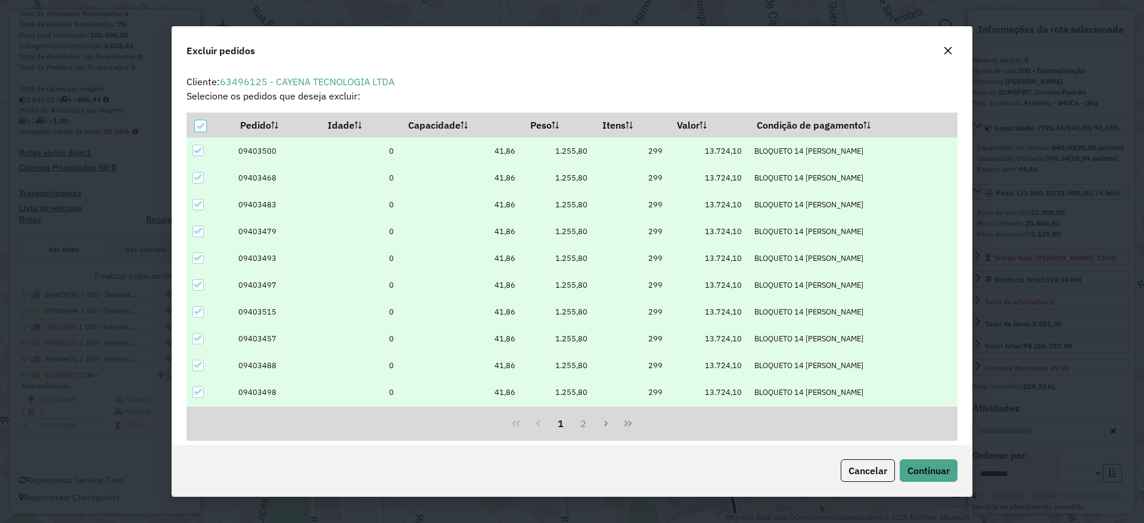
scroll to position [7, 4]
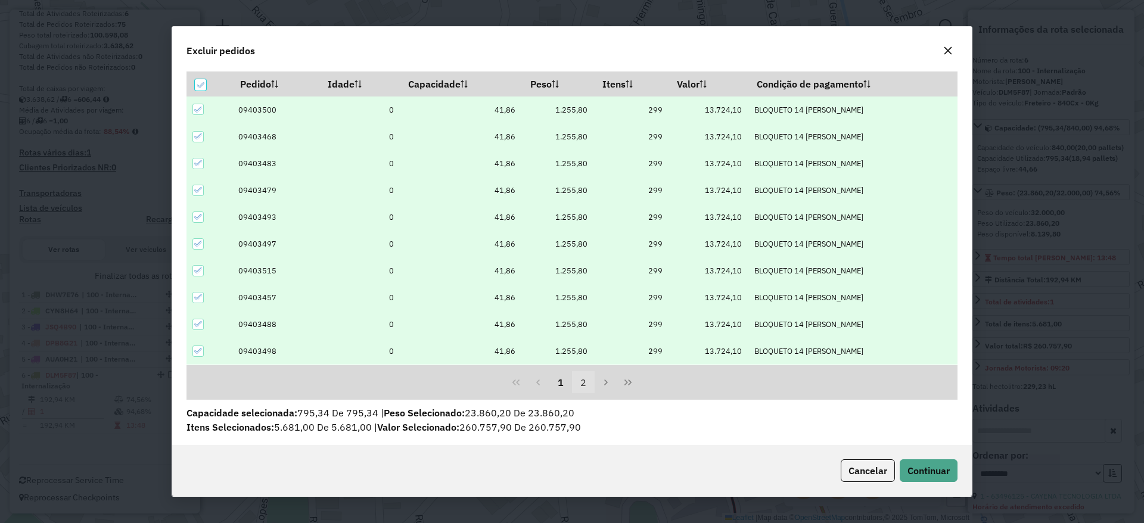
click at [580, 376] on button "2" at bounding box center [583, 382] width 23 height 23
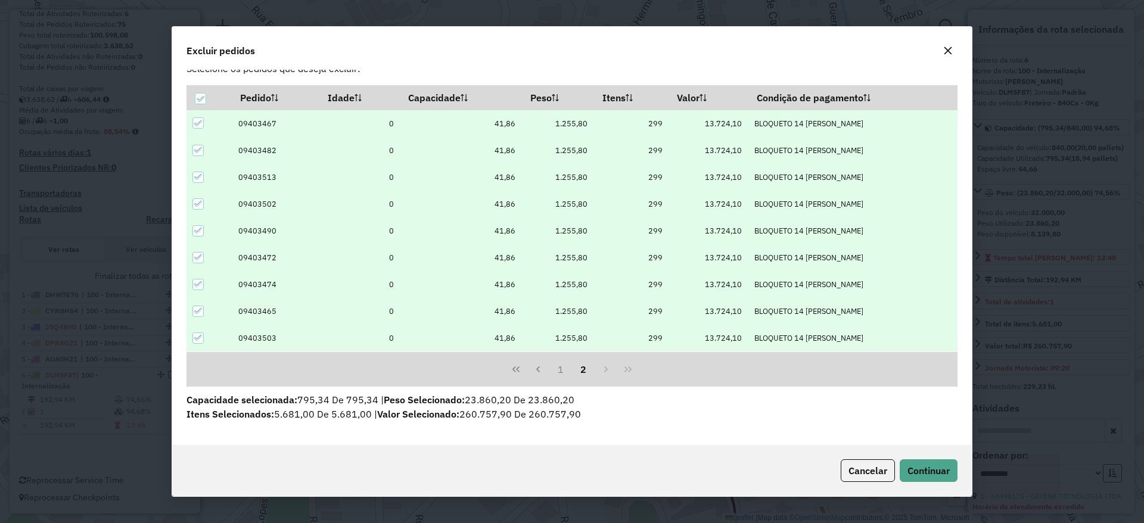
click at [946, 55] on button "button" at bounding box center [948, 50] width 19 height 19
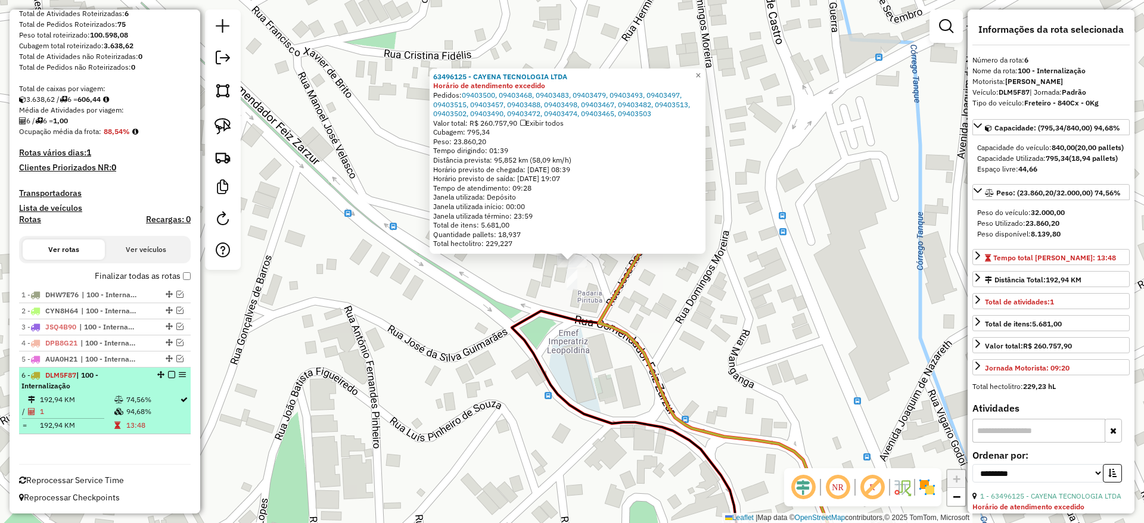
click at [169, 376] on em at bounding box center [171, 374] width 7 height 7
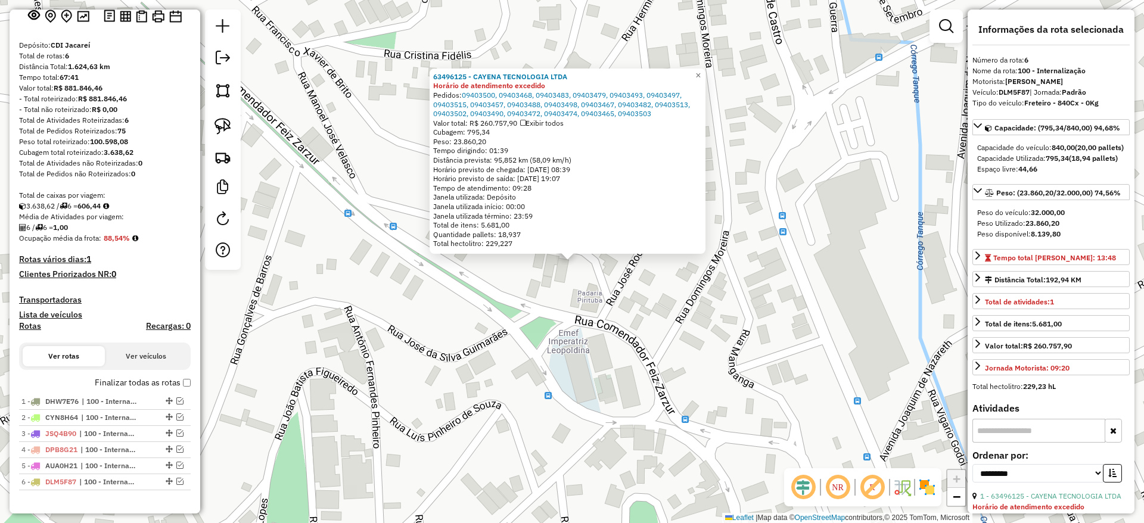
scroll to position [0, 0]
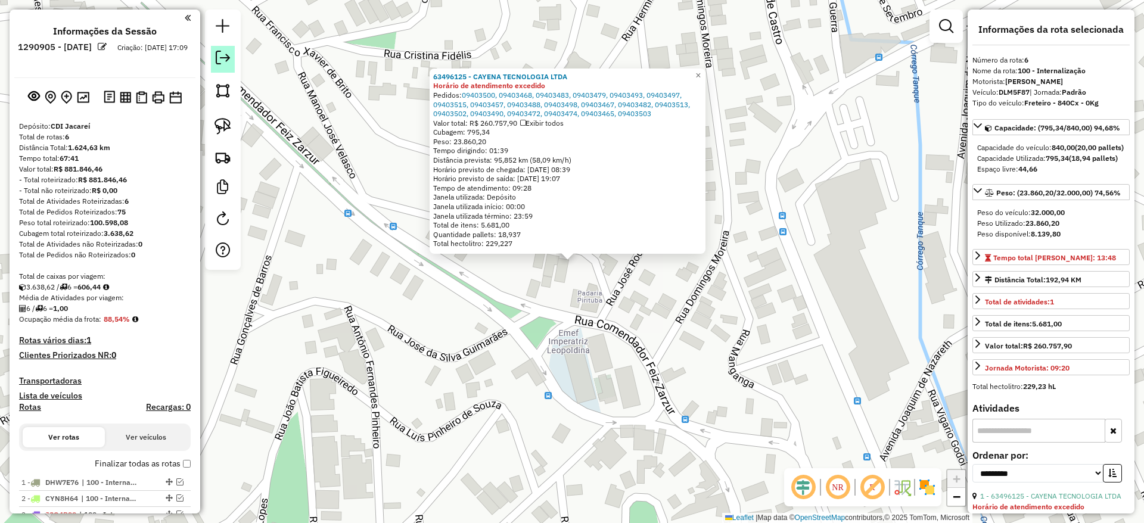
click at [213, 50] on link at bounding box center [223, 59] width 24 height 27
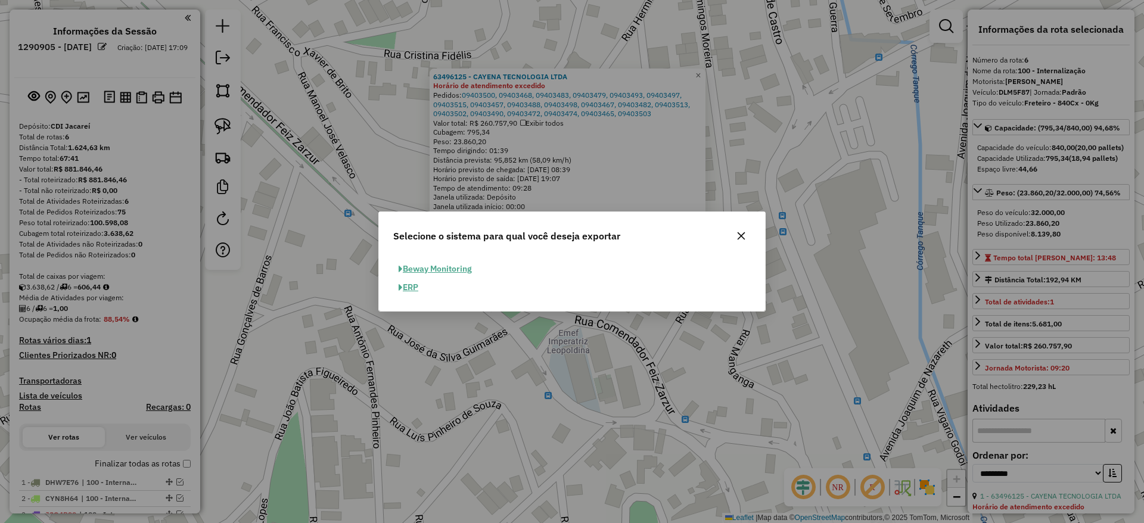
click at [410, 288] on button "ERP" at bounding box center [408, 287] width 30 height 18
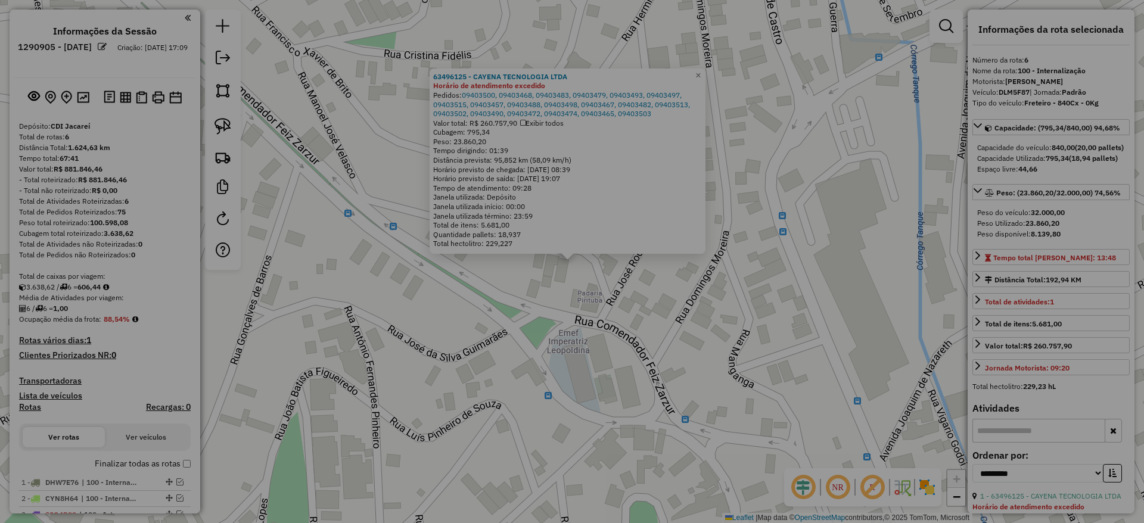
select select "**"
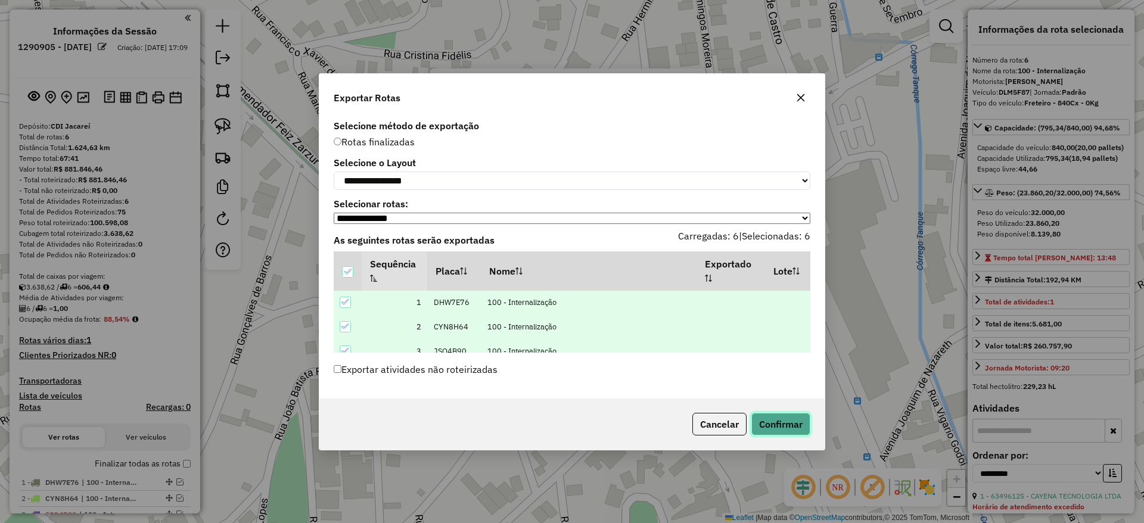
click at [776, 436] on button "Confirmar" at bounding box center [780, 424] width 59 height 23
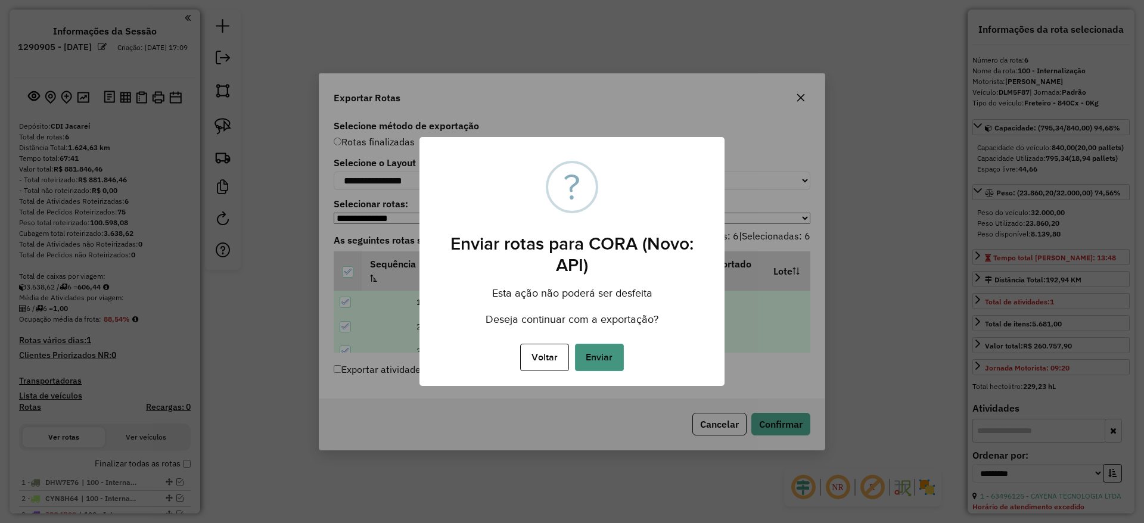
click at [606, 367] on button "Enviar" at bounding box center [599, 357] width 49 height 27
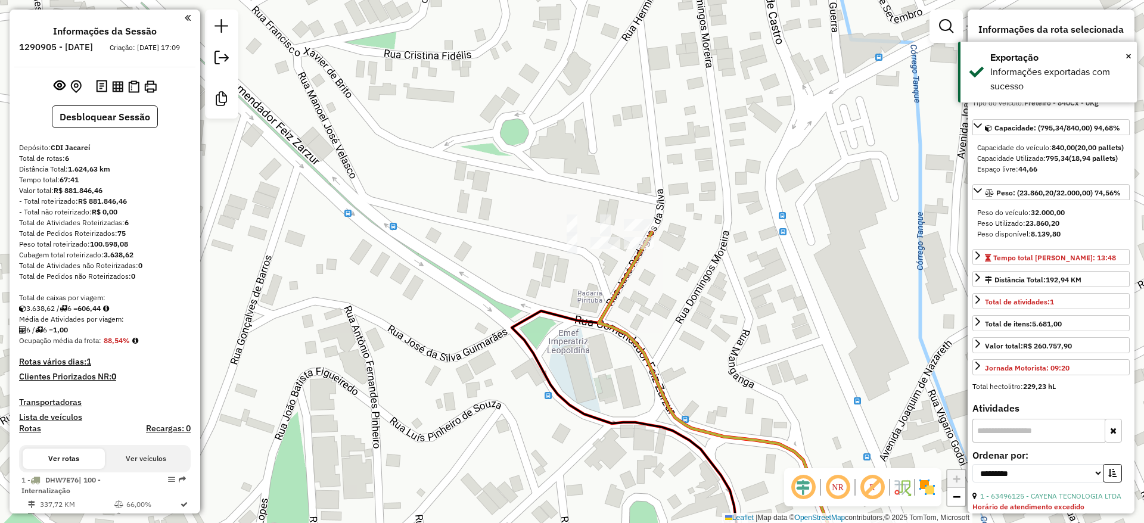
scroll to position [393, 0]
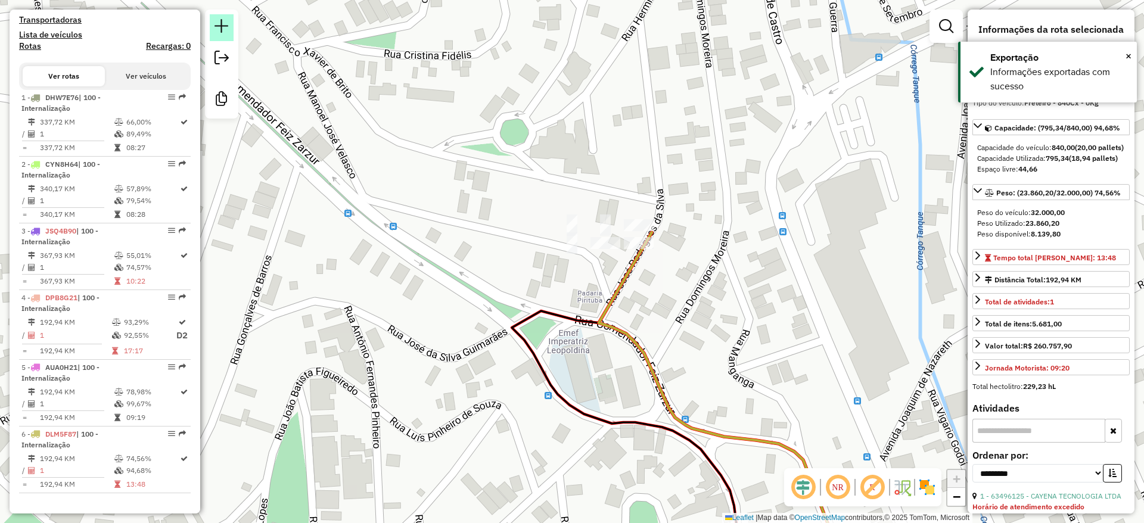
click at [223, 27] on em at bounding box center [222, 26] width 14 height 14
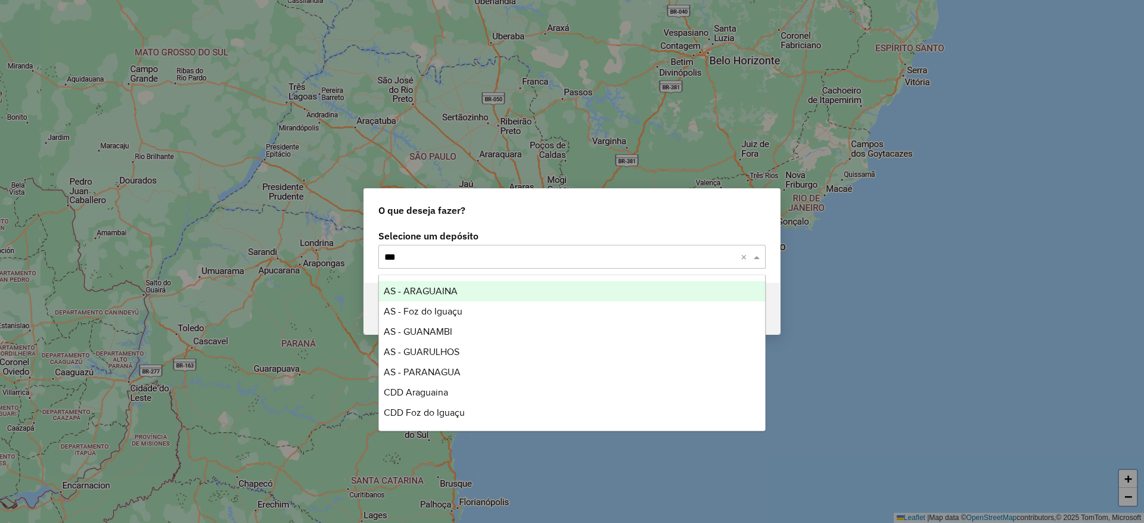
type input "****"
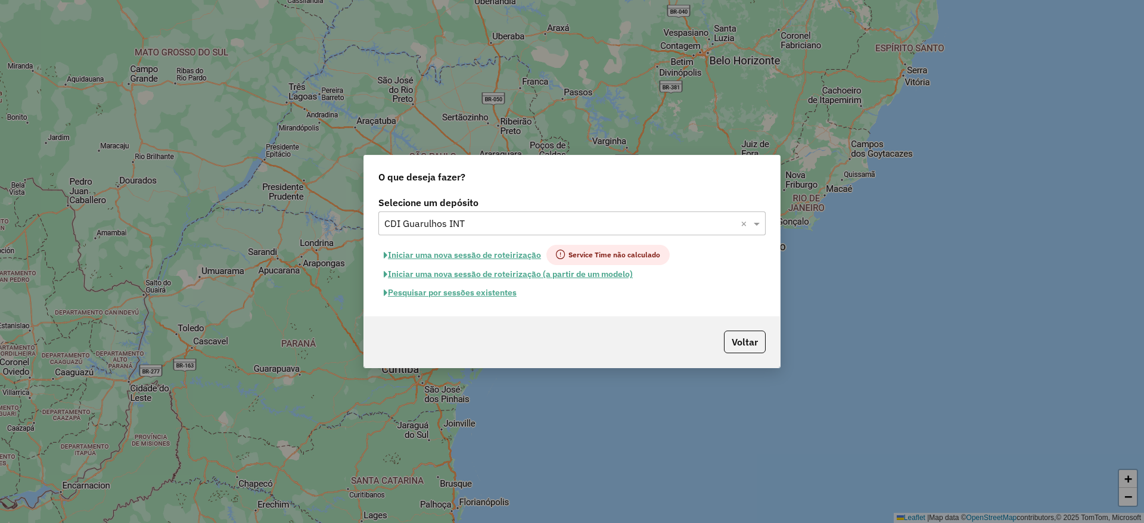
click at [461, 253] on button "Iniciar uma nova sessão de roteirização" at bounding box center [462, 255] width 168 height 20
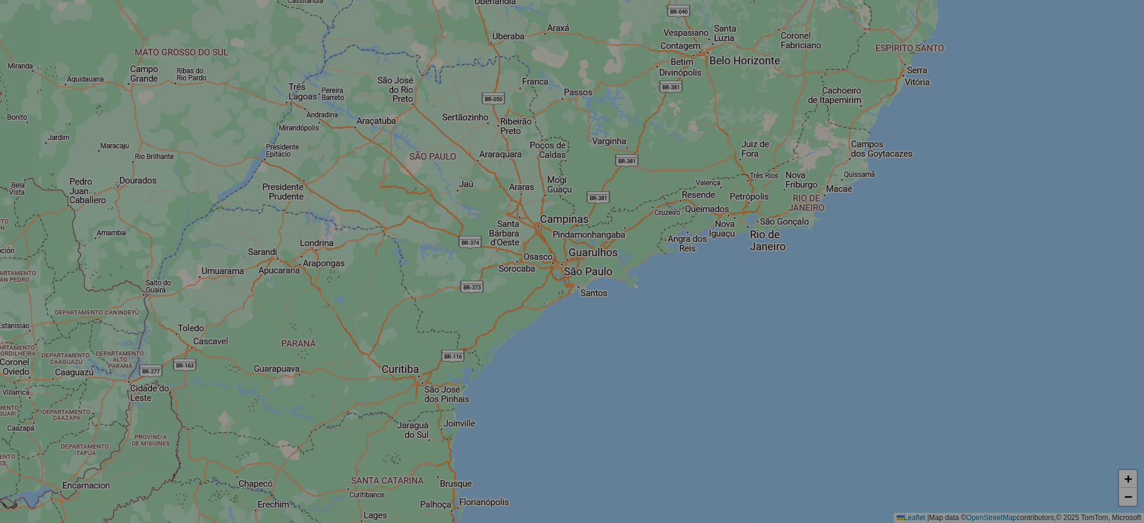
select select "*"
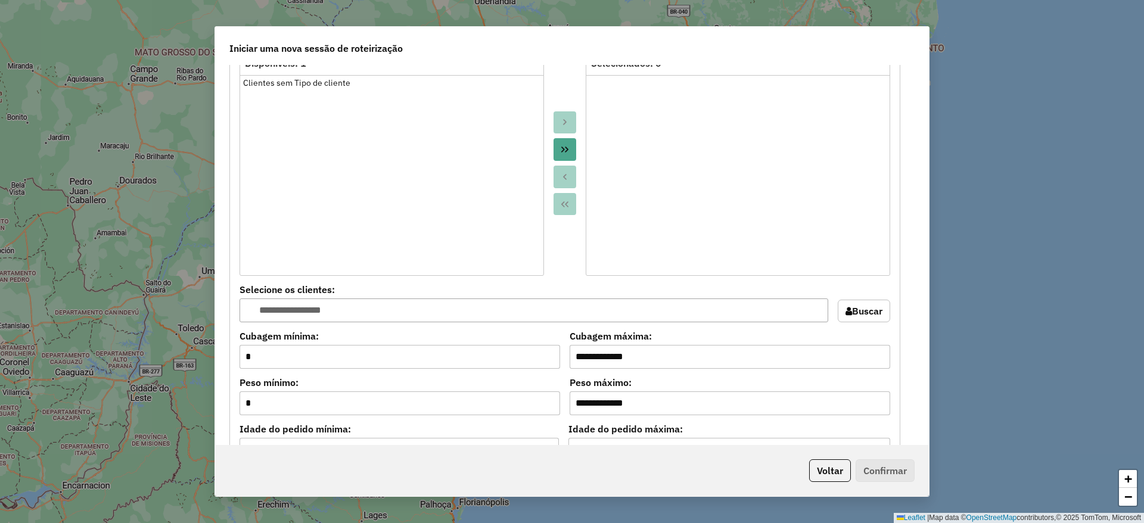
scroll to position [1192, 0]
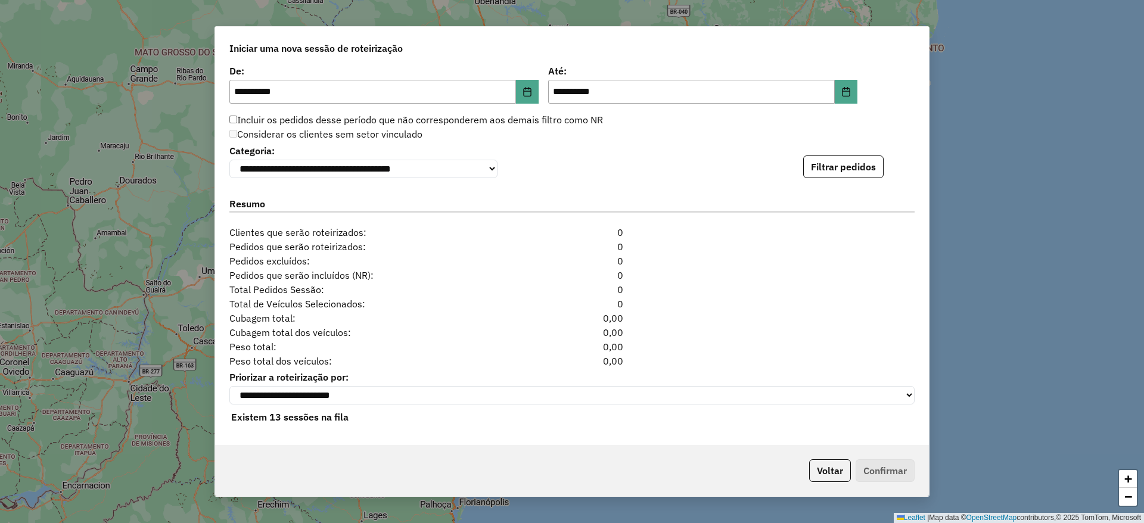
click at [797, 171] on div "**********" at bounding box center [571, 160] width 685 height 36
click at [823, 160] on button "Filtrar pedidos" at bounding box center [843, 167] width 80 height 23
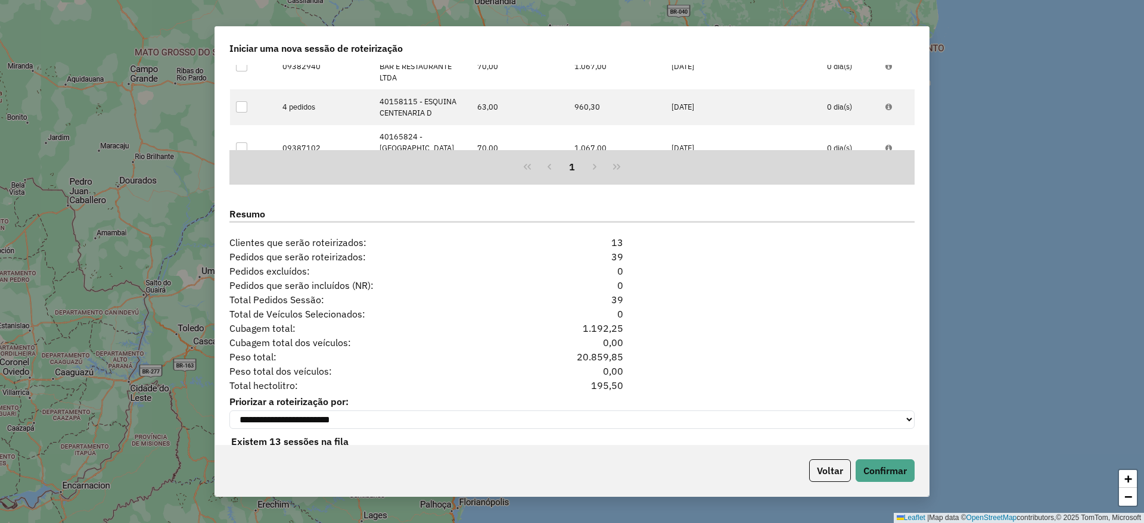
scroll to position [1452, 0]
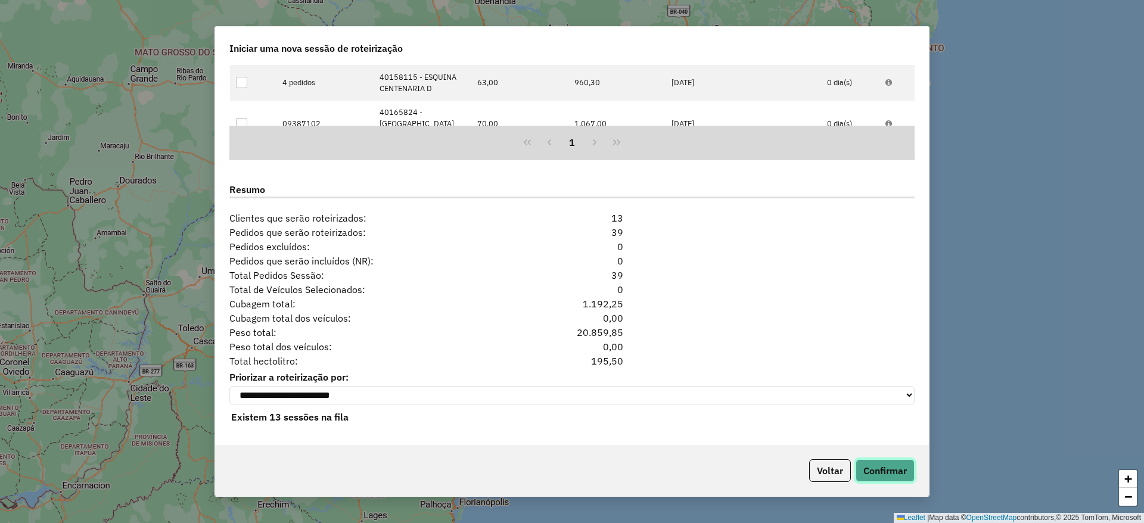
click at [897, 467] on button "Confirmar" at bounding box center [885, 470] width 59 height 23
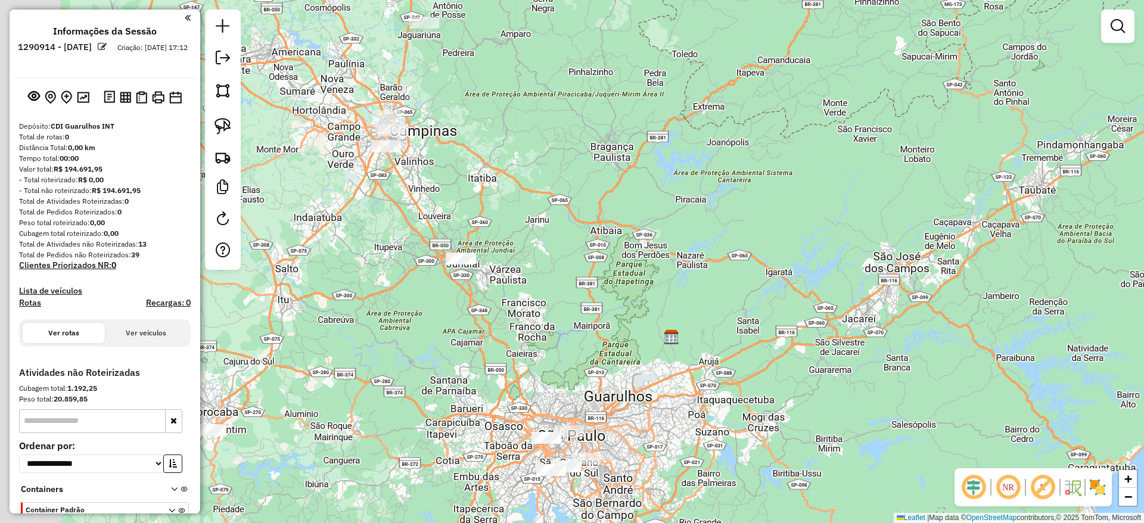
drag, startPoint x: 418, startPoint y: 314, endPoint x: 516, endPoint y: 344, distance: 102.7
click at [530, 396] on div "Janela de atendimento Grade de atendimento Capacidade Transportadoras Veículos …" at bounding box center [572, 261] width 1144 height 523
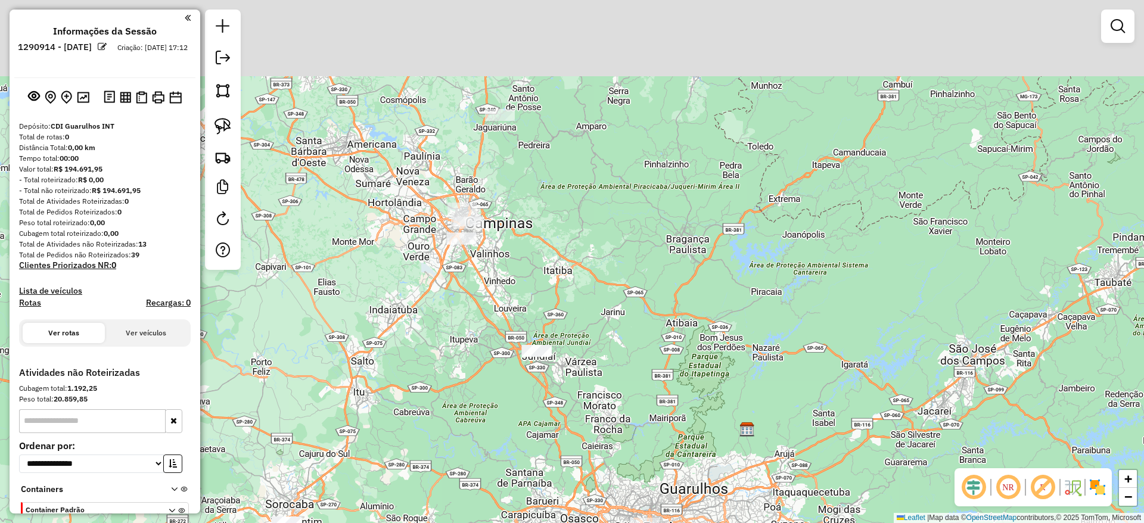
drag, startPoint x: 493, startPoint y: 253, endPoint x: 517, endPoint y: 291, distance: 45.8
click at [534, 312] on div "Janela de atendimento Grade de atendimento Capacidade Transportadoras Veículos …" at bounding box center [572, 261] width 1144 height 523
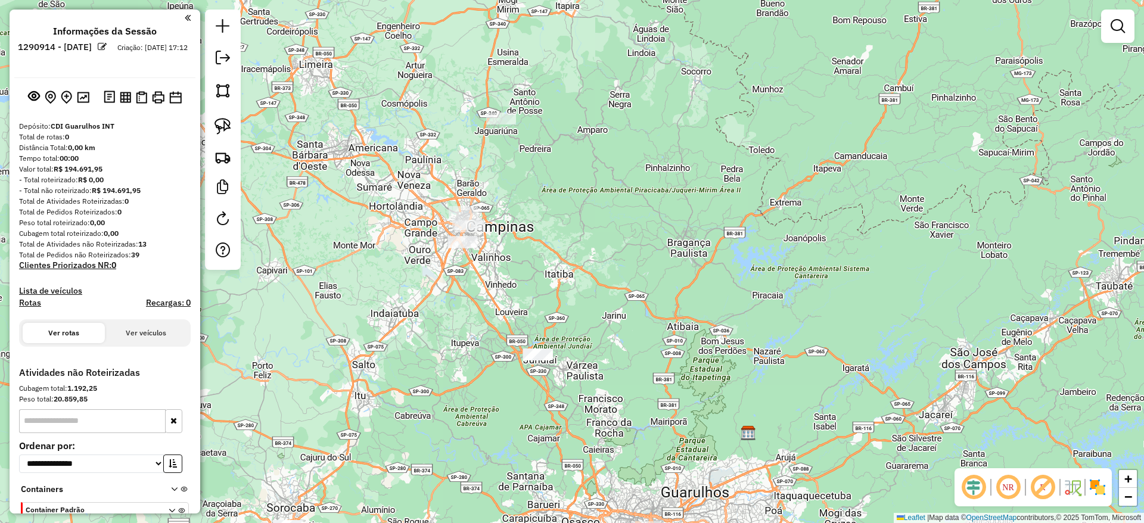
drag, startPoint x: 499, startPoint y: 253, endPoint x: 564, endPoint y: 149, distance: 123.2
click at [564, 149] on div "Janela de atendimento Grade de atendimento Capacidade Transportadoras Veículos …" at bounding box center [572, 261] width 1144 height 523
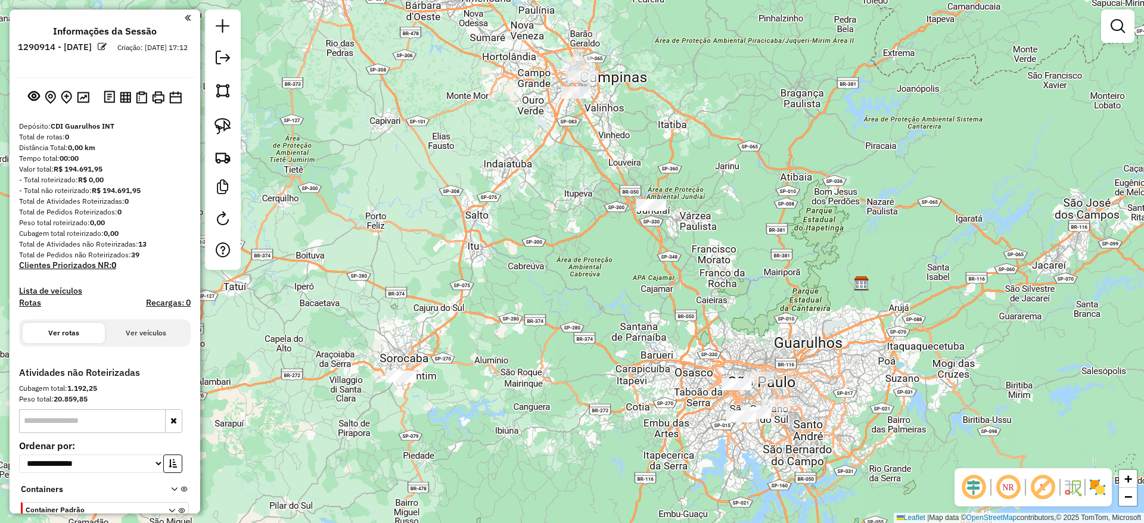
drag, startPoint x: 540, startPoint y: 298, endPoint x: 493, endPoint y: 236, distance: 77.8
click at [473, 234] on div "Janela de atendimento Grade de atendimento Capacidade Transportadoras Veículos …" at bounding box center [572, 261] width 1144 height 523
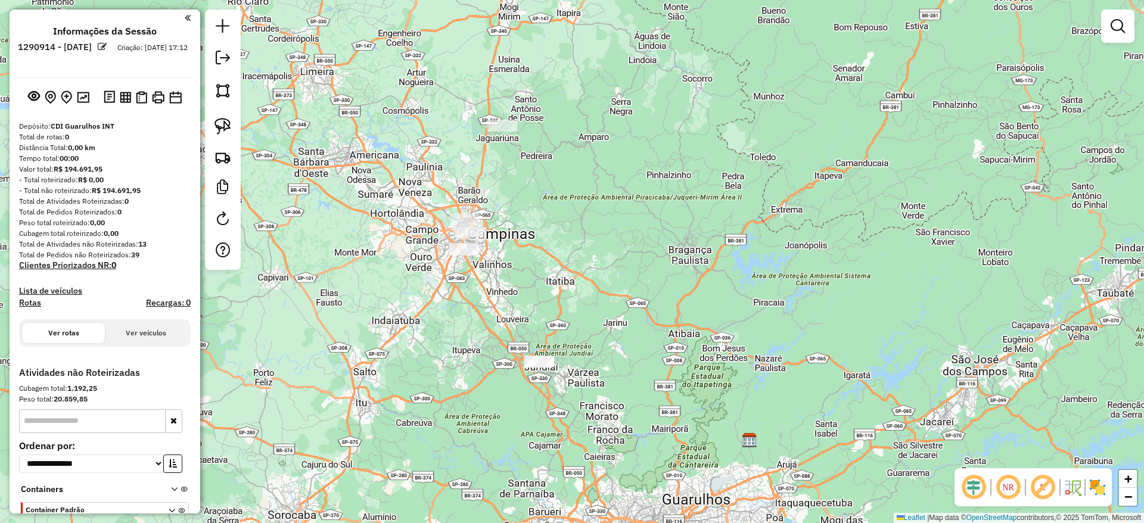
drag, startPoint x: 570, startPoint y: 232, endPoint x: 513, endPoint y: 474, distance: 248.6
click at [513, 474] on div "Janela de atendimento Grade de atendimento Capacidade Transportadoras Veículos …" at bounding box center [572, 261] width 1144 height 523
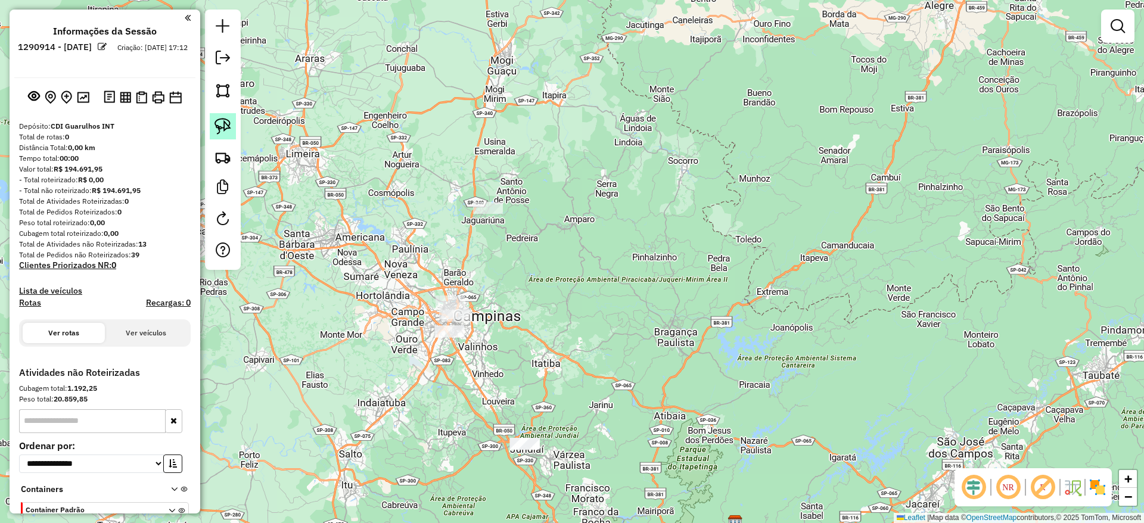
click at [230, 126] on img at bounding box center [223, 126] width 17 height 17
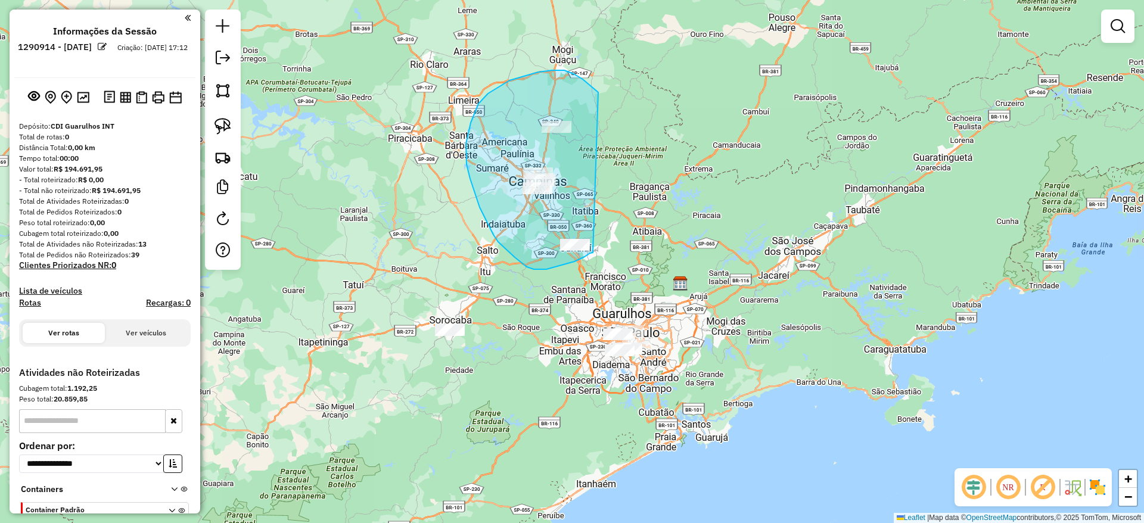
drag, startPoint x: 583, startPoint y: 79, endPoint x: 593, endPoint y: 253, distance: 173.7
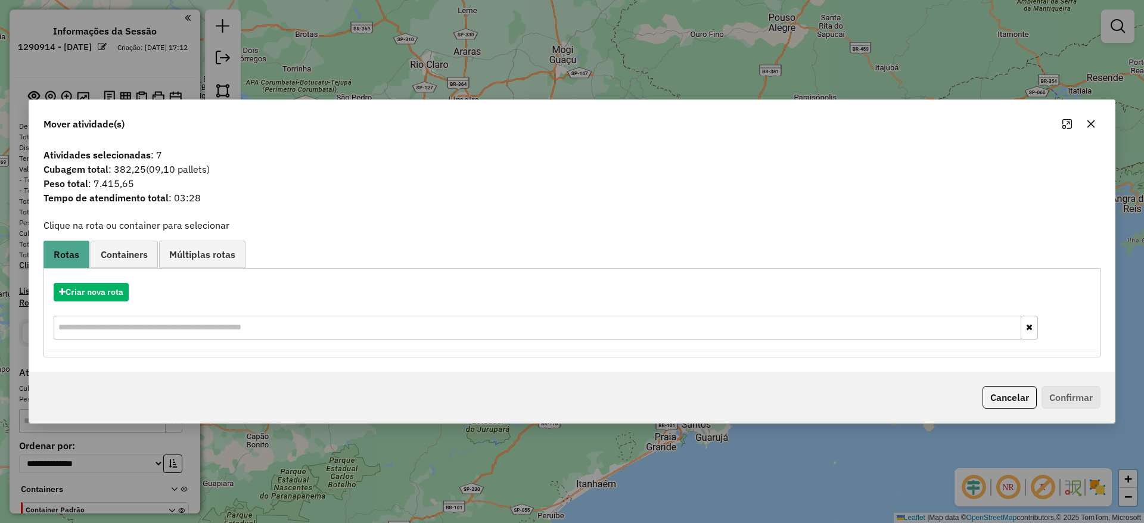
click at [1088, 126] on icon "button" at bounding box center [1091, 124] width 10 height 10
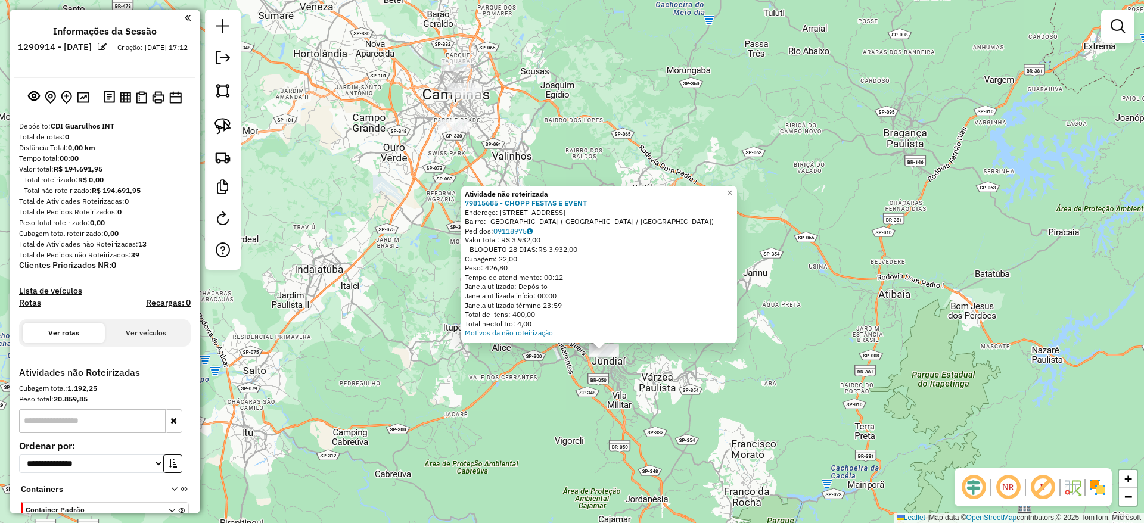
drag, startPoint x: 450, startPoint y: 342, endPoint x: 464, endPoint y: 389, distance: 48.6
click at [464, 387] on div "Atividade não roteirizada 79815685 - [PERSON_NAME] FESTAS E EVENT Endereço: [ST…" at bounding box center [572, 261] width 1144 height 523
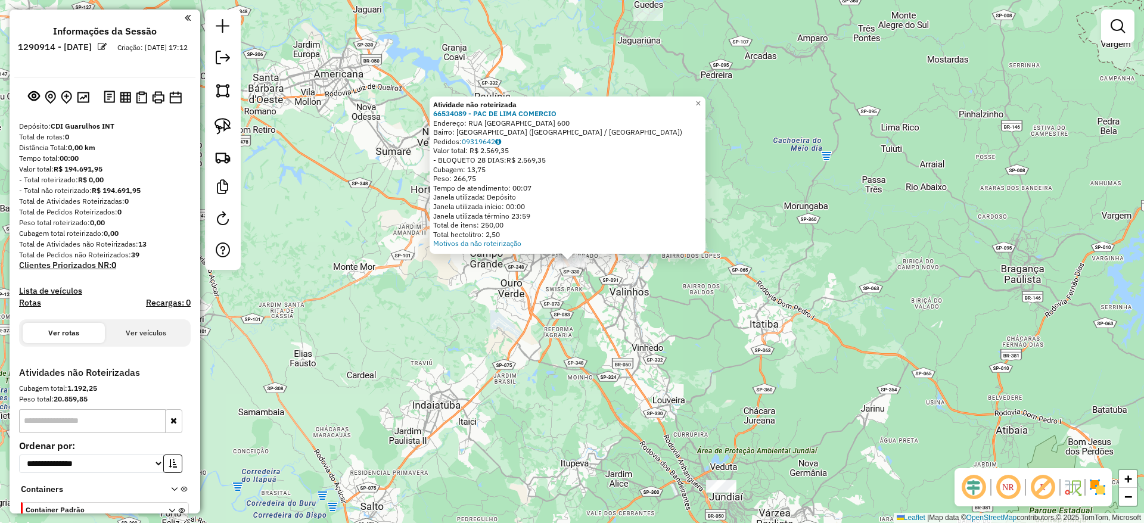
click at [508, 315] on div "Atividade não roteirizada 66534089 - PAC DE LIMA COMERCIO Endereço: RUA [GEOGRA…" at bounding box center [572, 261] width 1144 height 523
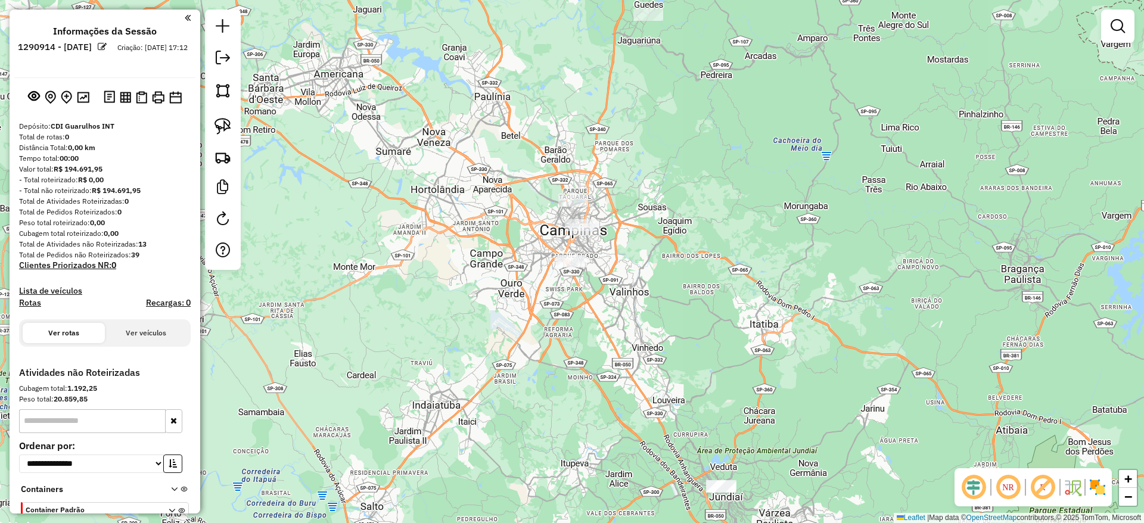
drag, startPoint x: 428, startPoint y: 341, endPoint x: 420, endPoint y: 344, distance: 9.6
click at [421, 346] on div "Janela de atendimento Grade de atendimento Capacidade Transportadoras Veículos …" at bounding box center [572, 261] width 1144 height 523
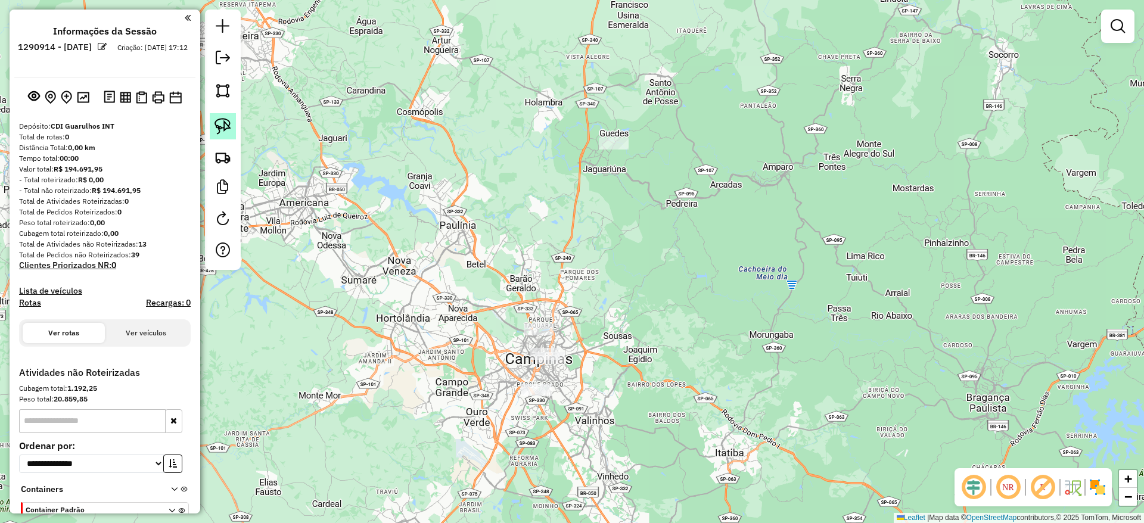
click at [231, 120] on link at bounding box center [223, 126] width 26 height 26
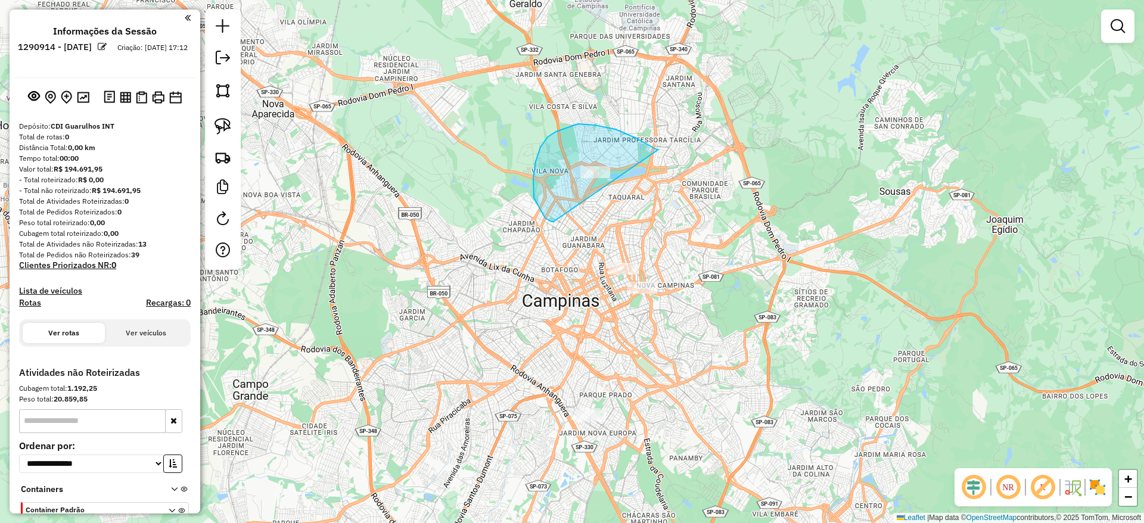
drag, startPoint x: 658, startPoint y: 150, endPoint x: 557, endPoint y: 221, distance: 123.5
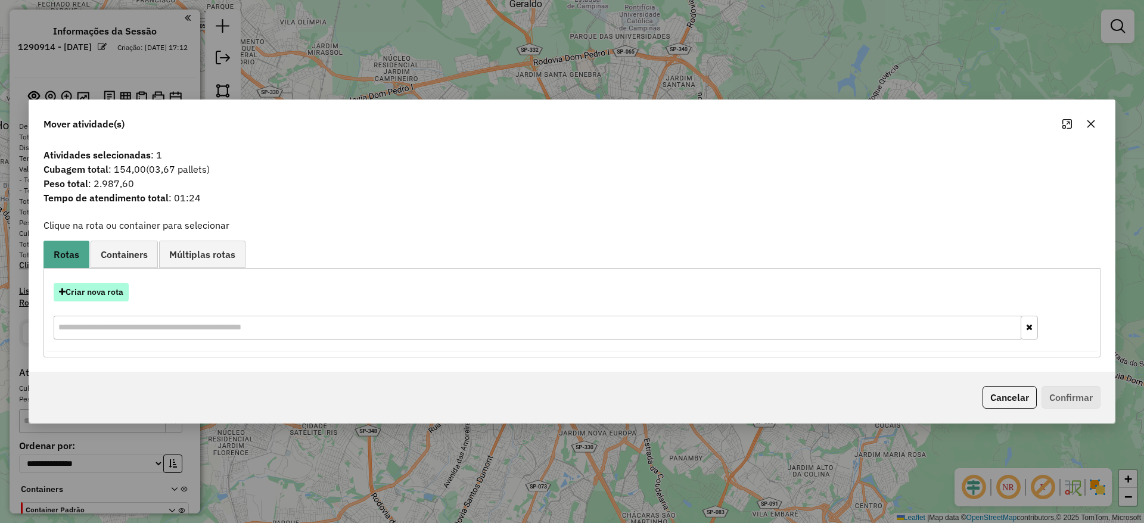
click at [98, 287] on button "Criar nova rota" at bounding box center [91, 292] width 75 height 18
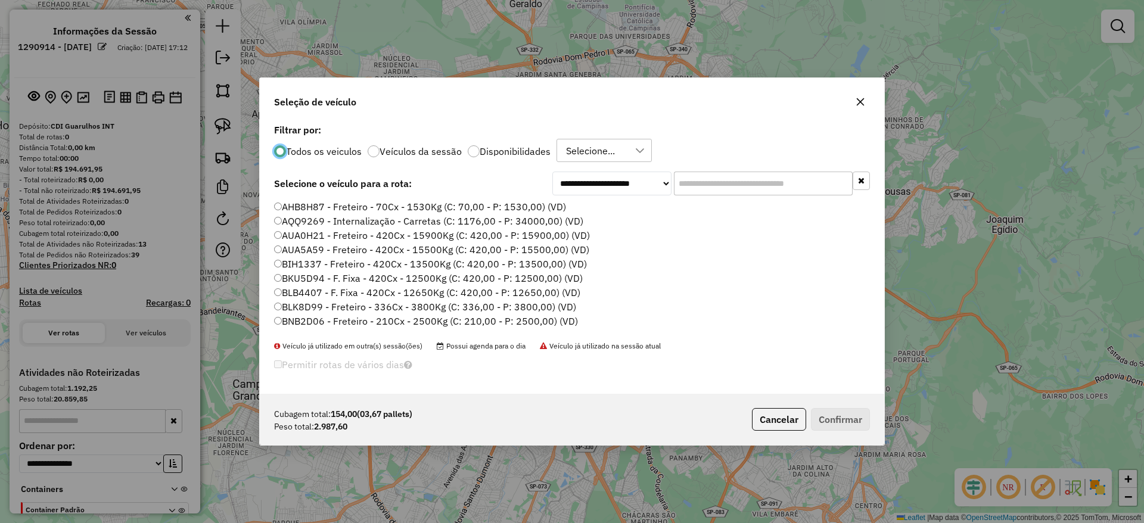
scroll to position [7, 4]
drag, startPoint x: 712, startPoint y: 179, endPoint x: 641, endPoint y: 210, distance: 77.6
click at [709, 179] on input "text" at bounding box center [763, 184] width 179 height 24
paste input "*******"
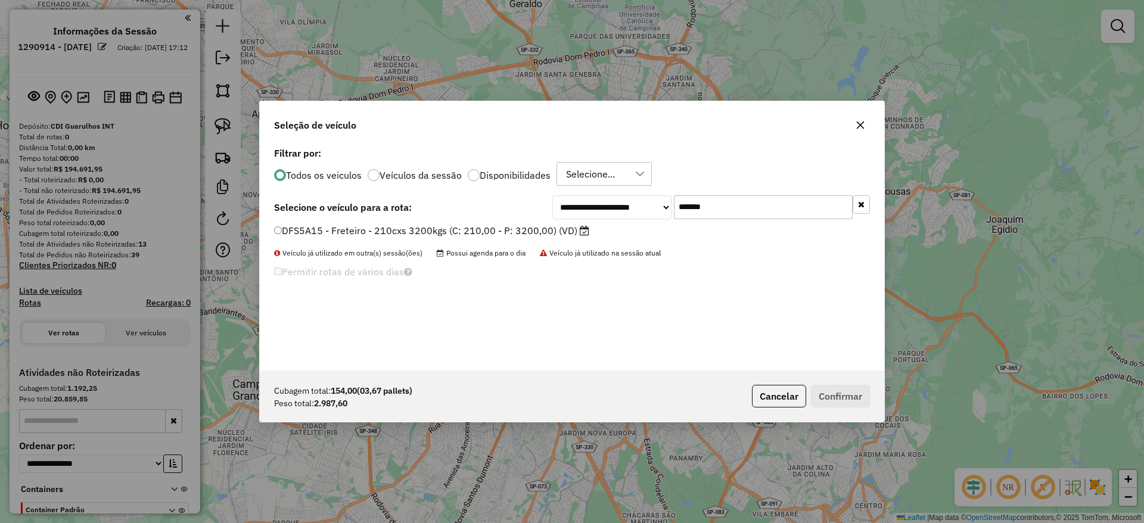
type input "*******"
click at [477, 234] on label "DFS5A15 - Freteiro - 210cxs 3200kgs (C: 210,00 - P: 3200,00) (VD)" at bounding box center [431, 230] width 315 height 14
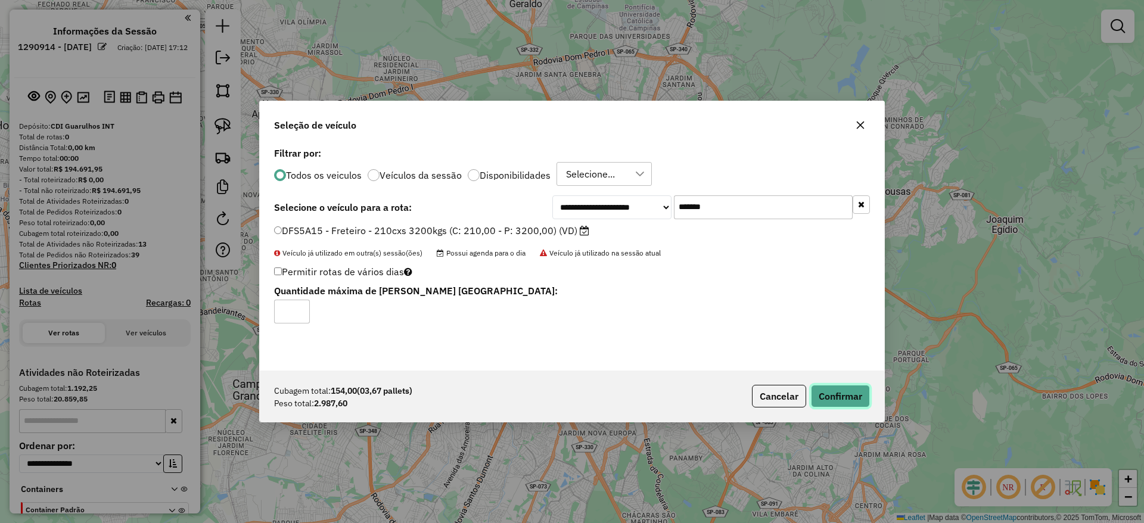
click at [834, 389] on button "Confirmar" at bounding box center [840, 396] width 59 height 23
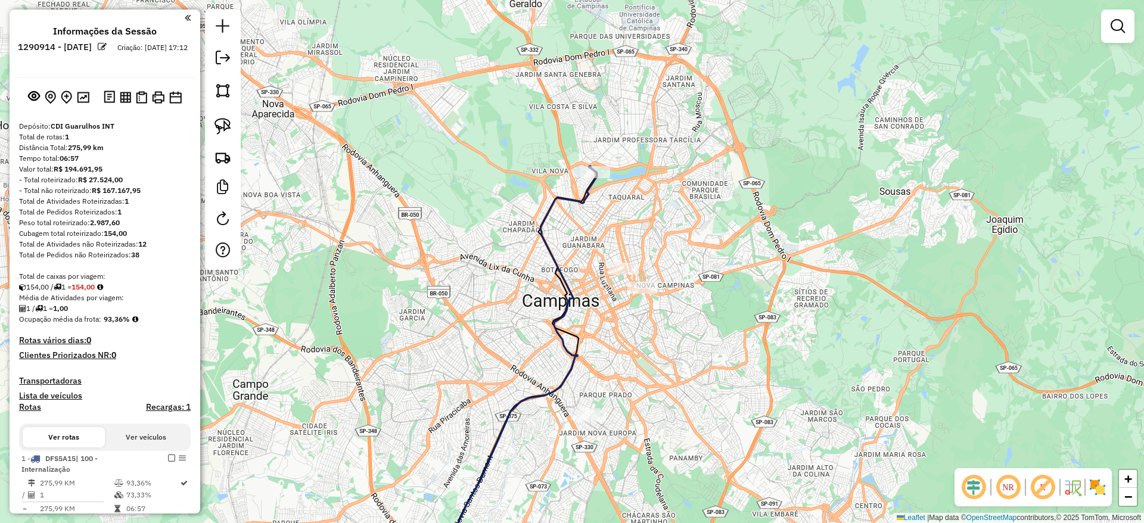
scroll to position [179, 0]
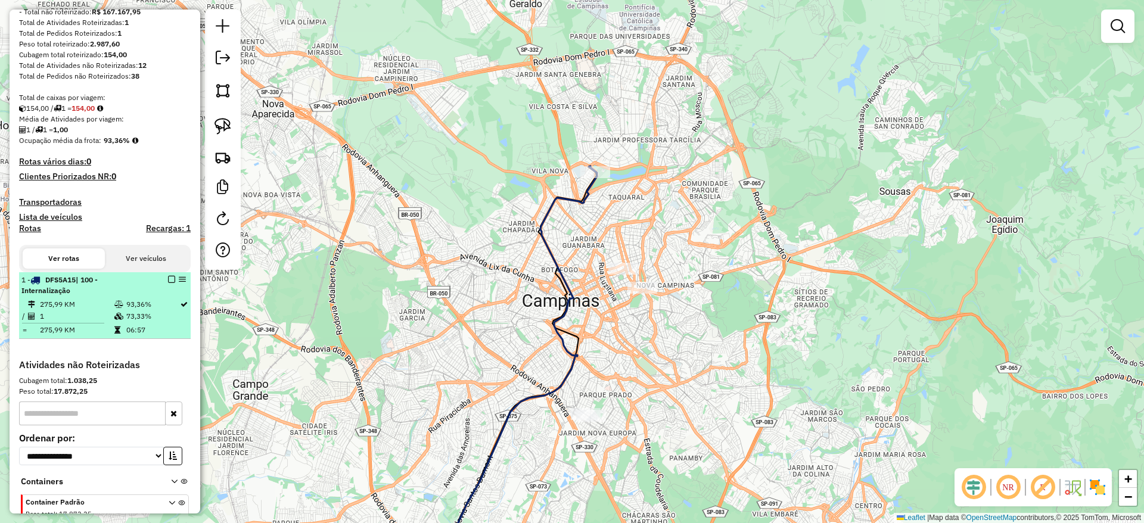
click at [168, 281] on em at bounding box center [171, 279] width 7 height 7
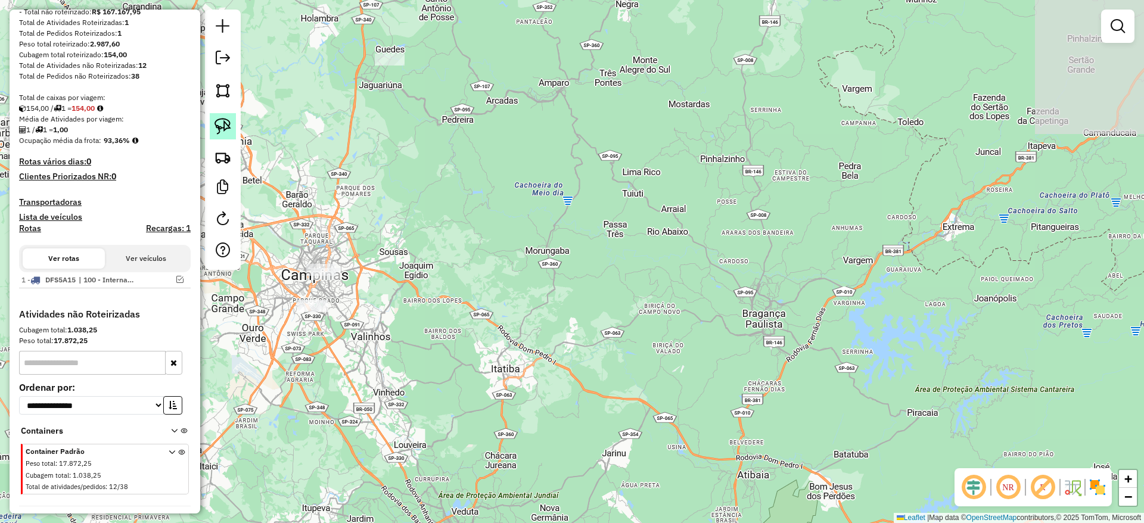
click at [225, 129] on img at bounding box center [223, 126] width 17 height 17
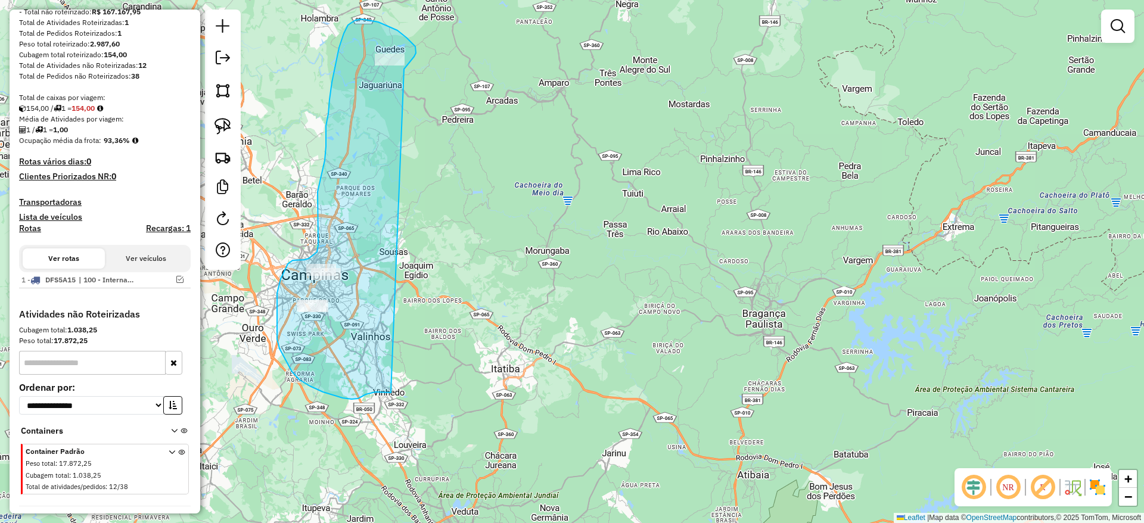
drag, startPoint x: 411, startPoint y: 61, endPoint x: 391, endPoint y: 393, distance: 332.5
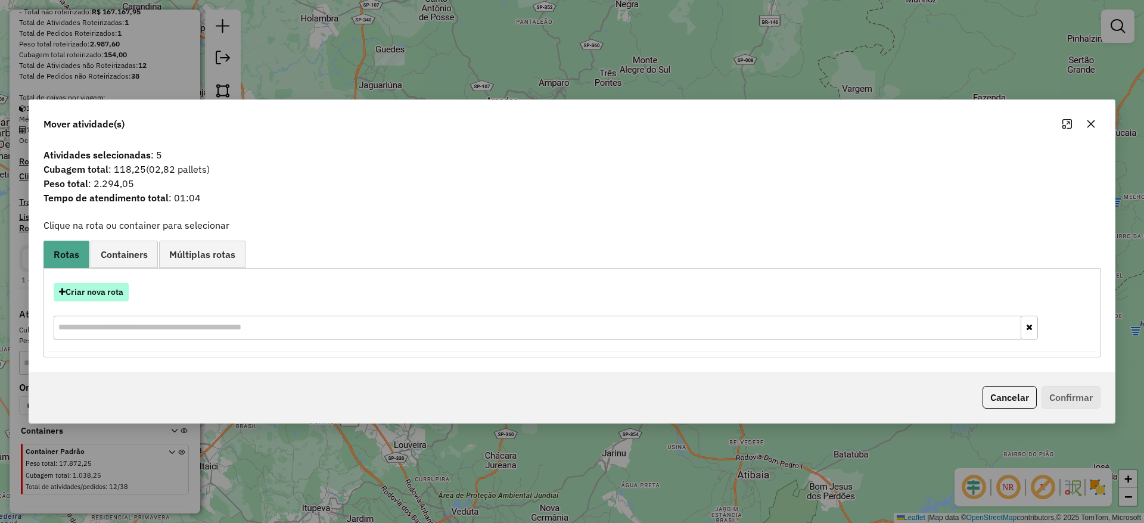
click at [110, 285] on button "Criar nova rota" at bounding box center [91, 292] width 75 height 18
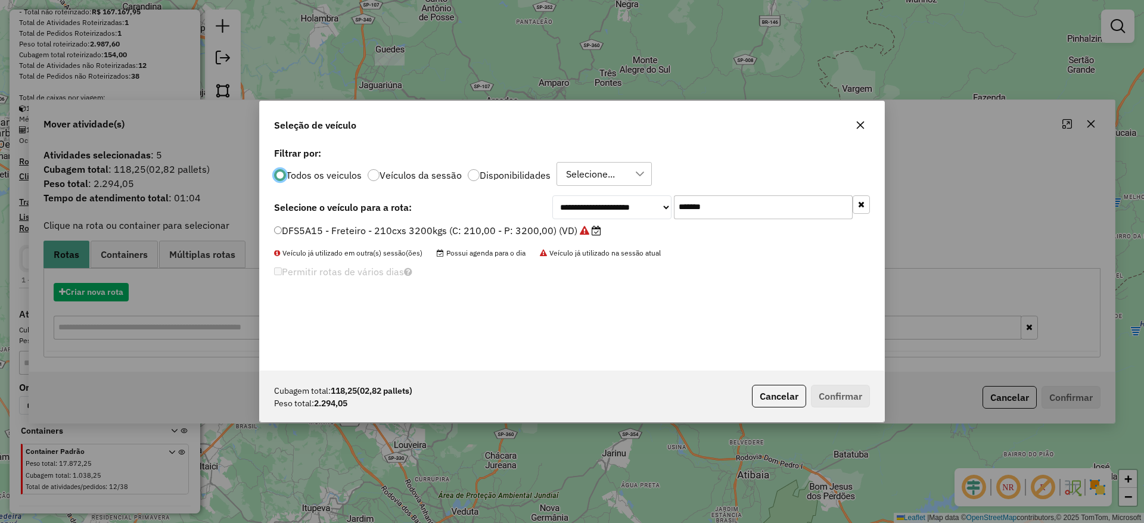
scroll to position [7, 4]
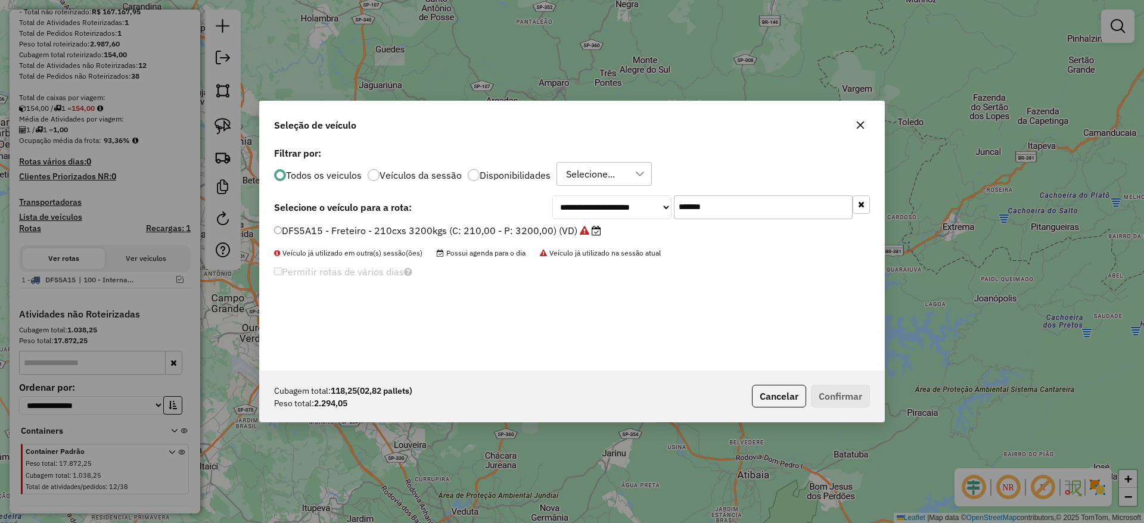
drag, startPoint x: 741, startPoint y: 200, endPoint x: 583, endPoint y: 212, distance: 158.4
click at [595, 209] on div "**********" at bounding box center [711, 207] width 318 height 24
paste input "text"
type input "*******"
click at [456, 220] on div "**********" at bounding box center [572, 257] width 625 height 226
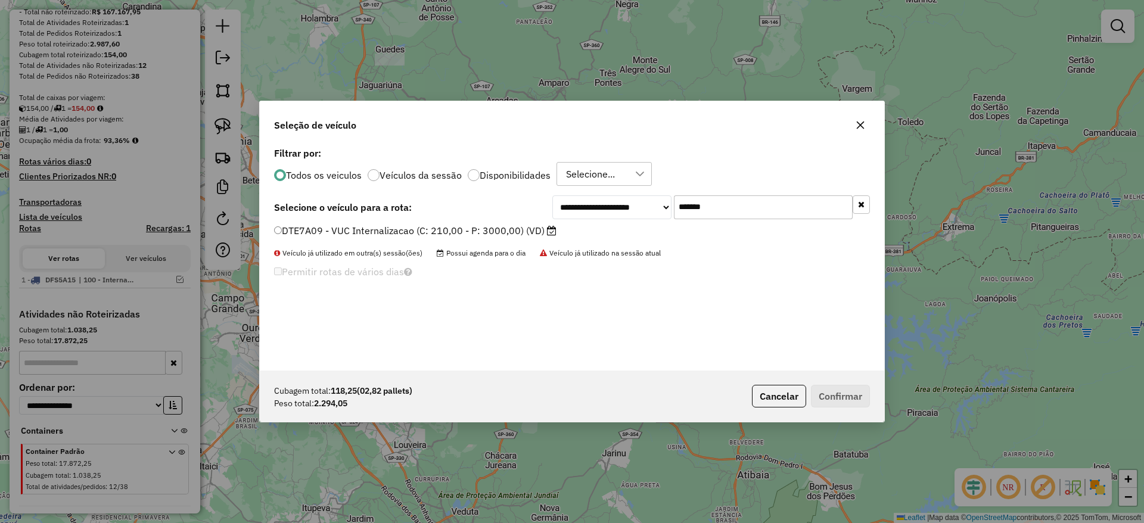
click at [456, 228] on label "DTE7A09 - VUC Internalizacao (C: 210,00 - P: 3000,00) (VD)" at bounding box center [415, 230] width 282 height 14
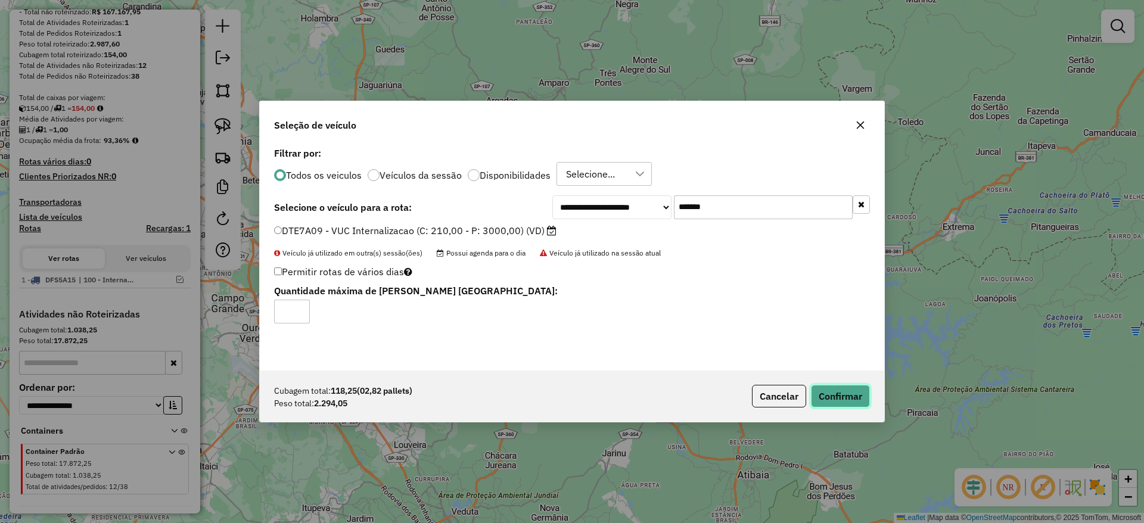
drag, startPoint x: 837, startPoint y: 385, endPoint x: 846, endPoint y: 388, distance: 9.4
click at [838, 385] on button "Confirmar" at bounding box center [840, 396] width 59 height 23
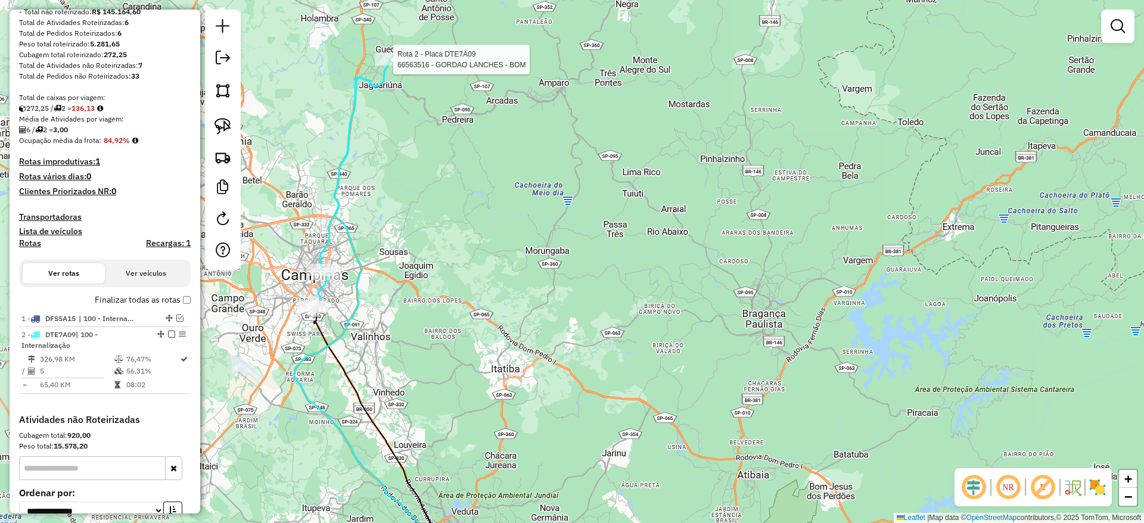
click at [387, 66] on div at bounding box center [390, 60] width 30 height 12
select select "**********"
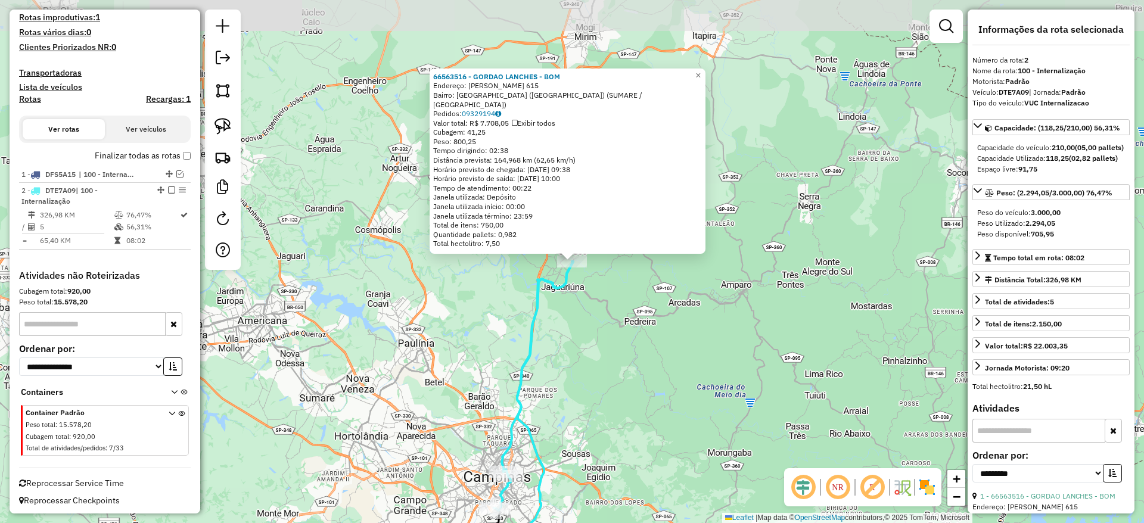
scroll to position [326, 0]
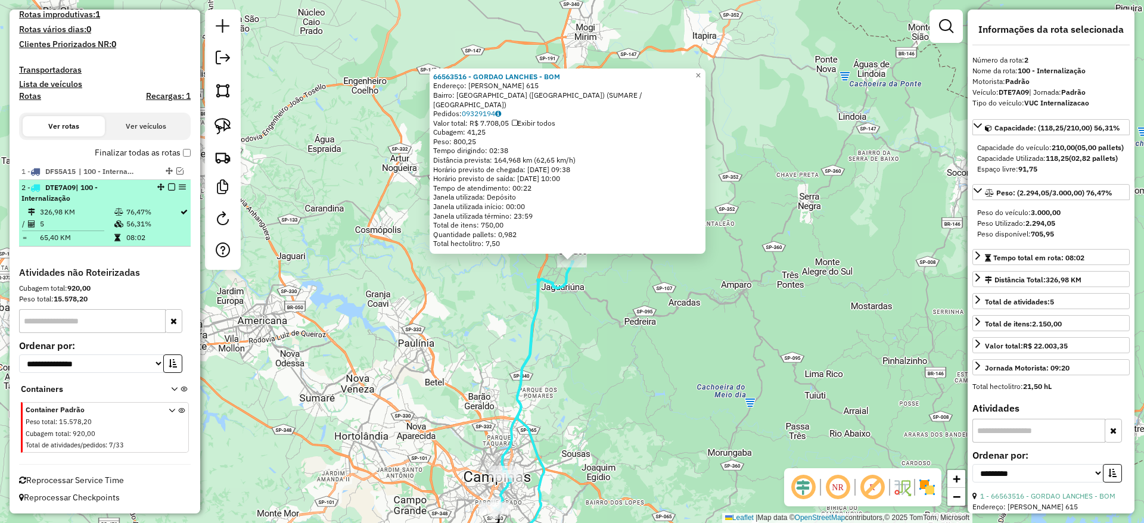
click at [168, 185] on em at bounding box center [171, 187] width 7 height 7
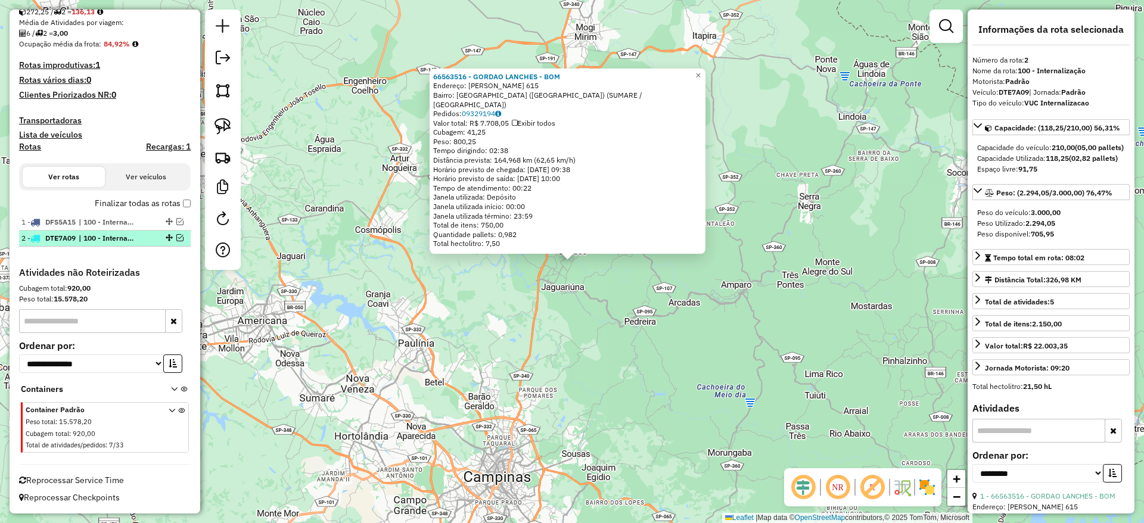
scroll to position [275, 0]
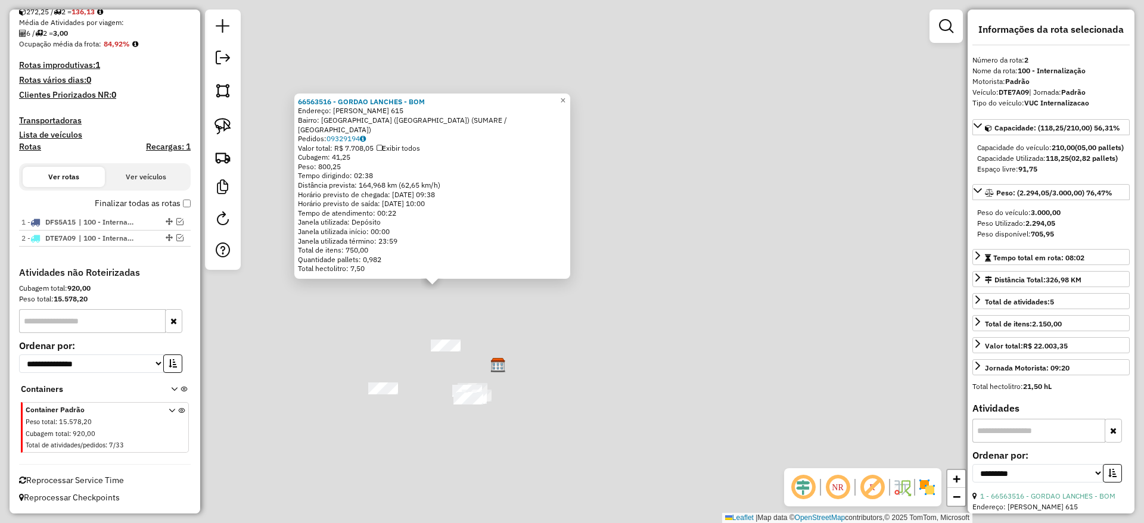
drag, startPoint x: 474, startPoint y: 342, endPoint x: 474, endPoint y: 268, distance: 73.9
click at [496, 251] on div "66563516 - GORDAO LANCHES - BOM Endereço: [PERSON_NAME] Nobre 615 Bairro: [GEOG…" at bounding box center [572, 261] width 1144 height 523
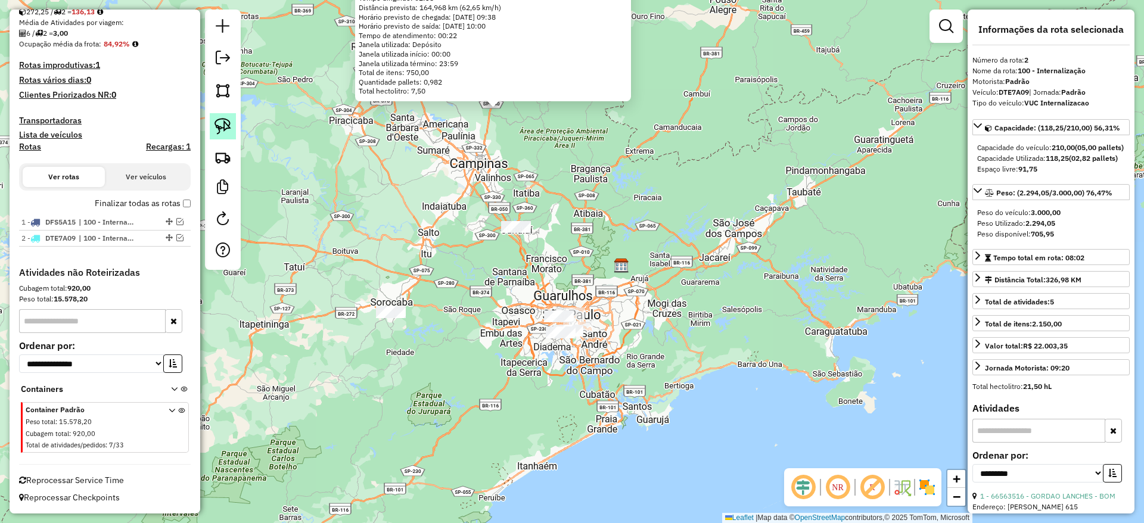
click at [216, 122] on img at bounding box center [223, 126] width 17 height 17
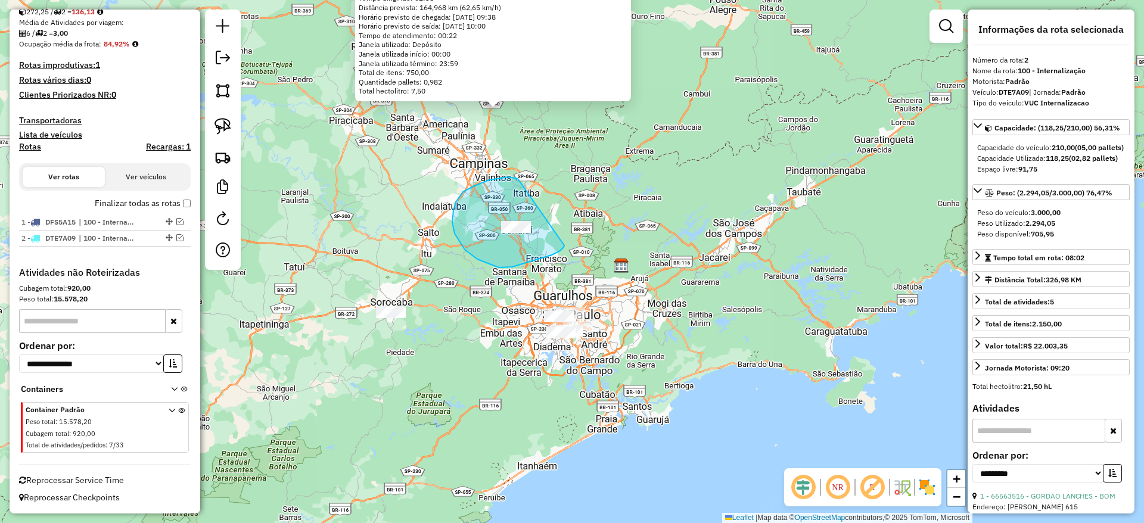
drag, startPoint x: 463, startPoint y: 192, endPoint x: 564, endPoint y: 246, distance: 114.6
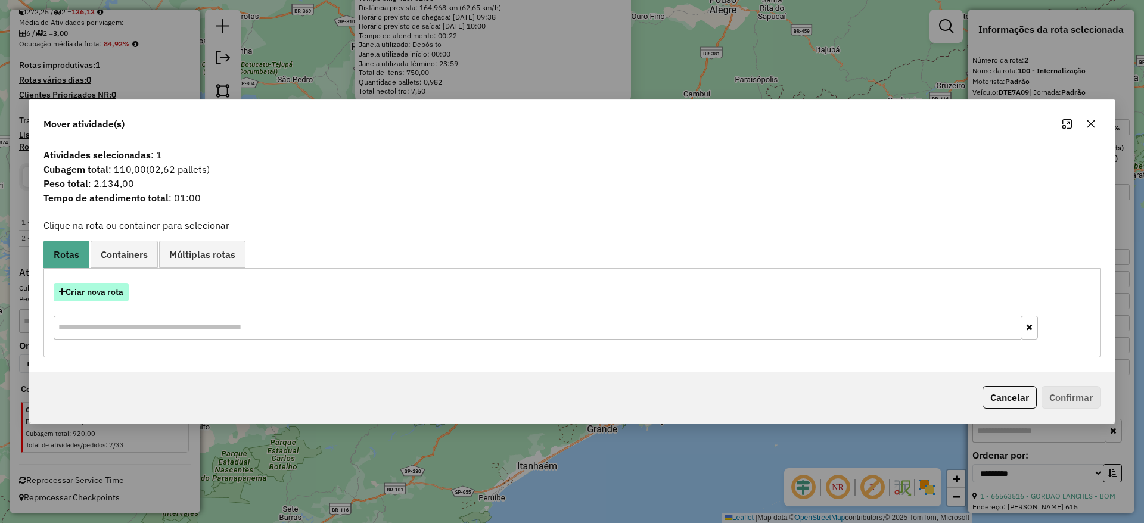
click at [116, 285] on button "Criar nova rota" at bounding box center [91, 292] width 75 height 18
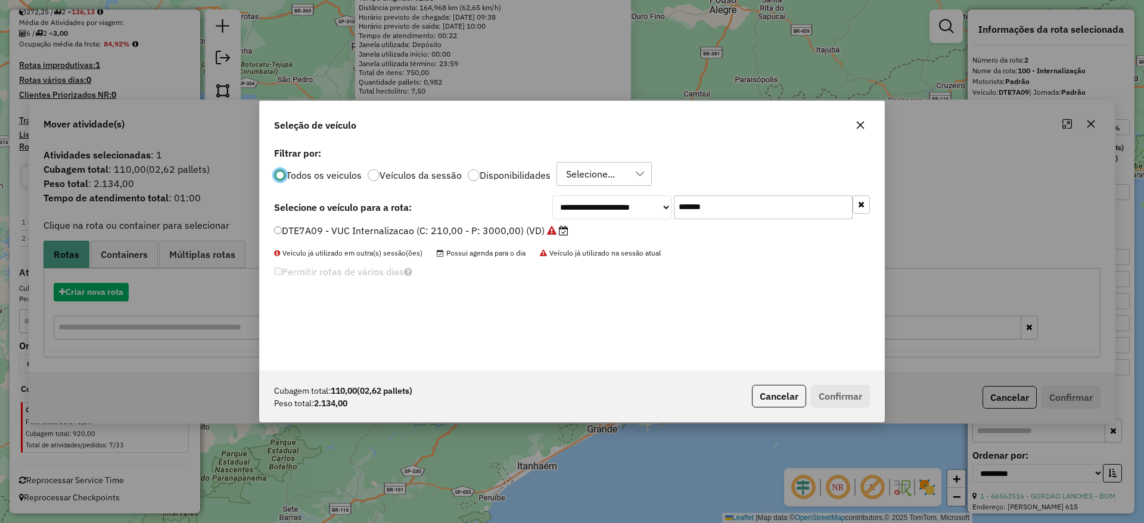
scroll to position [7, 4]
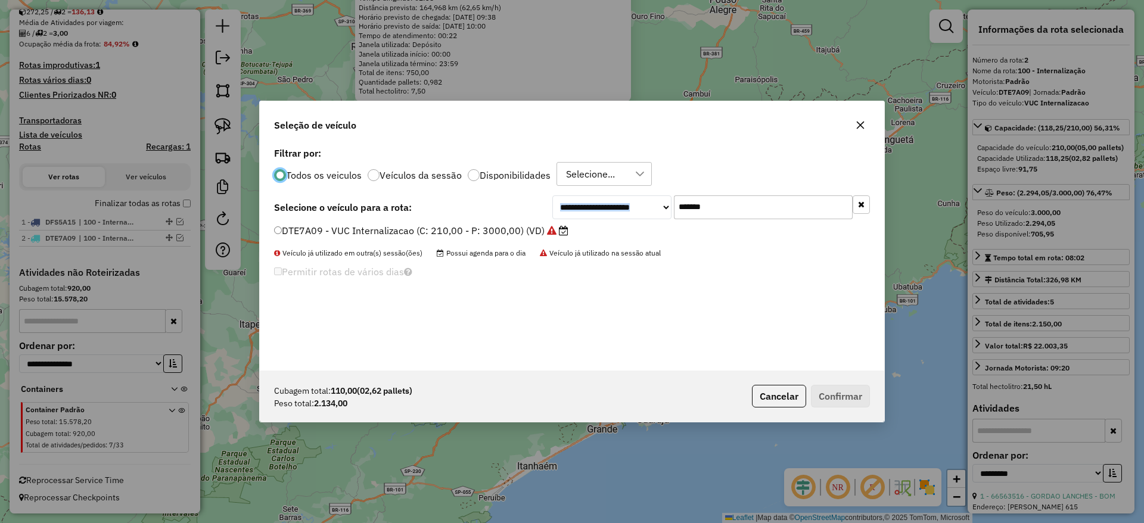
drag, startPoint x: 657, startPoint y: 215, endPoint x: 581, endPoint y: 223, distance: 76.7
click at [588, 219] on div "**********" at bounding box center [572, 257] width 625 height 226
click at [733, 151] on label "Filtrar por:" at bounding box center [572, 153] width 596 height 14
drag, startPoint x: 723, startPoint y: 200, endPoint x: 612, endPoint y: 204, distance: 111.5
click at [613, 204] on div "**********" at bounding box center [711, 207] width 318 height 24
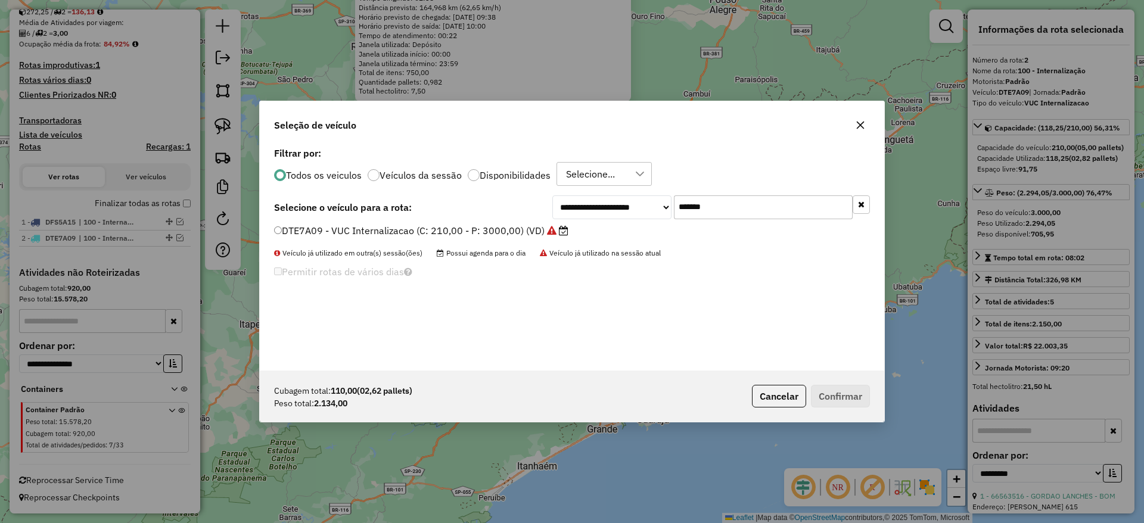
paste input "text"
type input "*******"
click at [471, 225] on label "FBO1B74 - VUC Internalizacao (C: 210,00 - P: 3000,00) (VD)" at bounding box center [415, 230] width 283 height 14
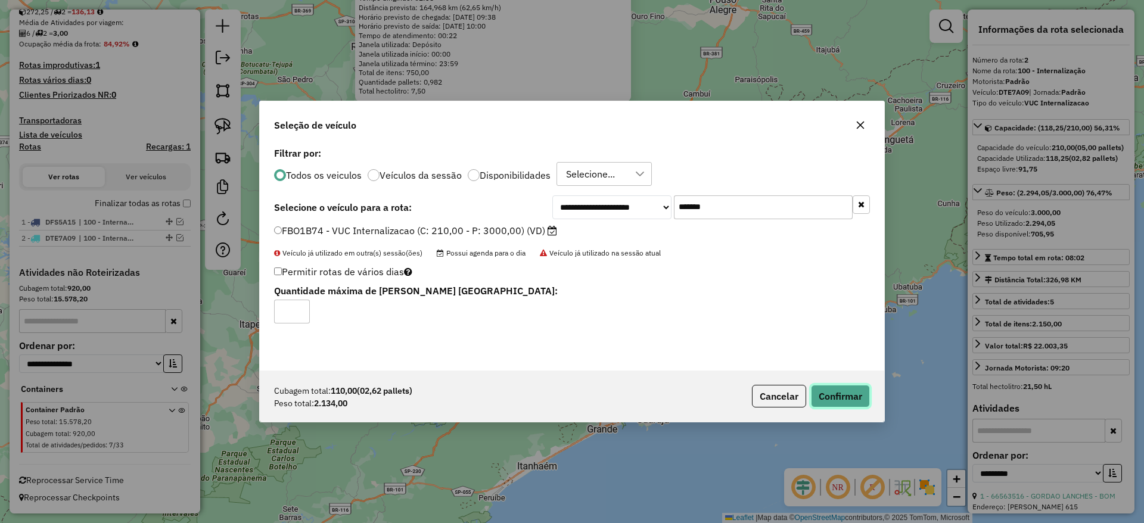
click at [833, 394] on button "Confirmar" at bounding box center [840, 396] width 59 height 23
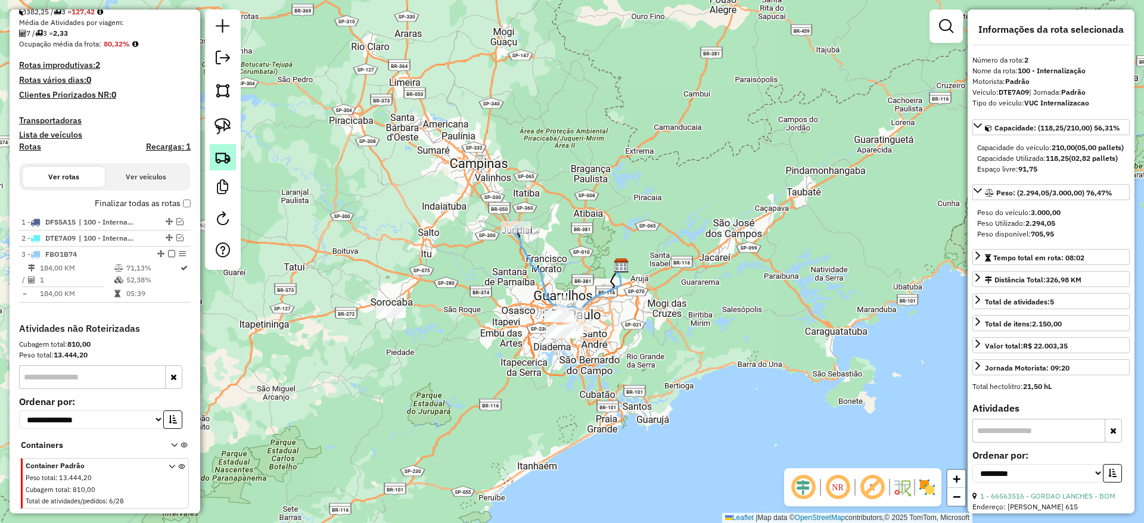
scroll to position [331, 0]
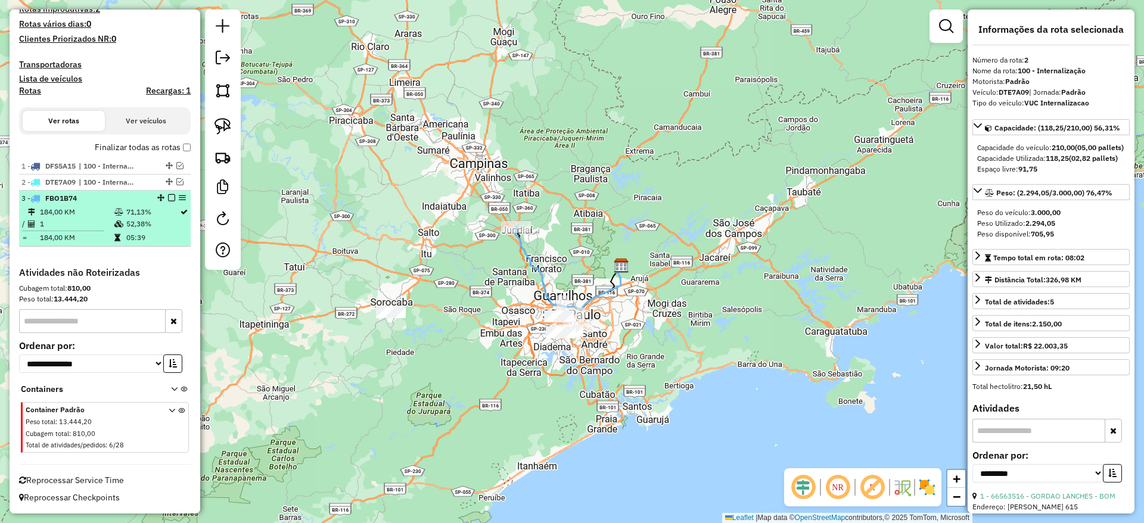
click at [169, 197] on em at bounding box center [171, 197] width 7 height 7
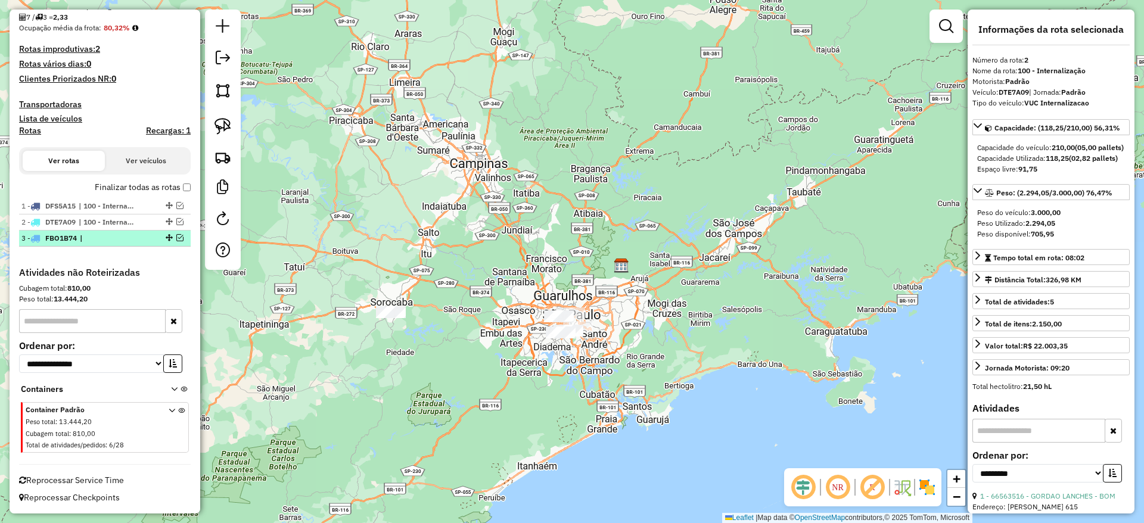
scroll to position [291, 0]
click at [231, 121] on link at bounding box center [223, 126] width 26 height 26
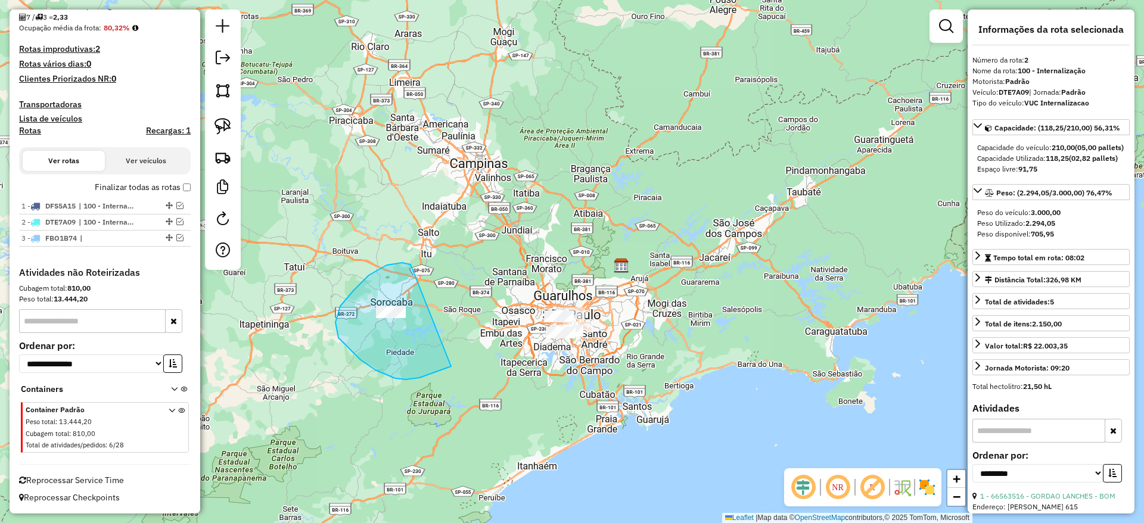
drag, startPoint x: 411, startPoint y: 265, endPoint x: 449, endPoint y: 366, distance: 108.2
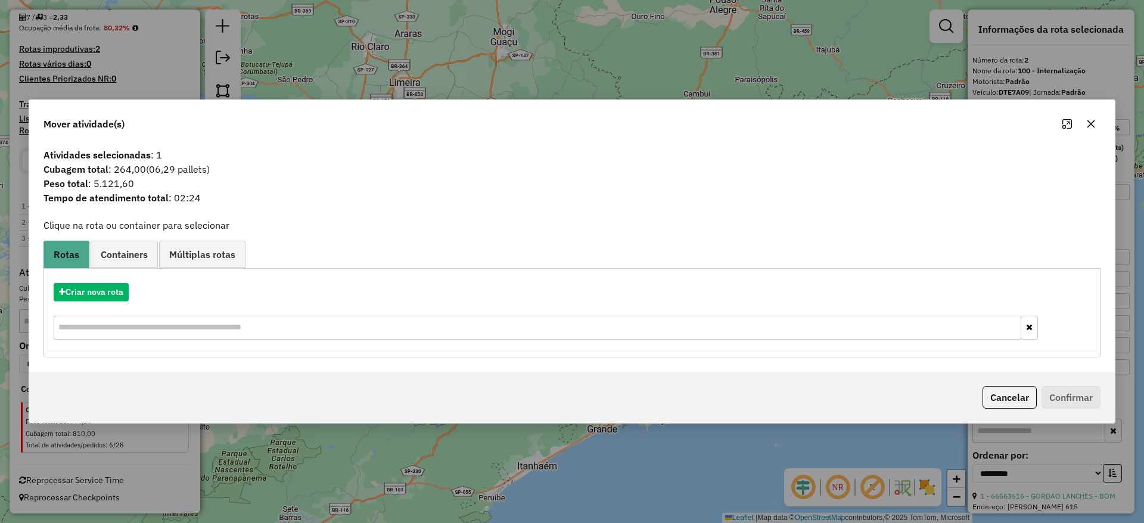
click at [1097, 114] on div at bounding box center [1079, 123] width 43 height 19
click at [1096, 123] on button "button" at bounding box center [1091, 123] width 19 height 19
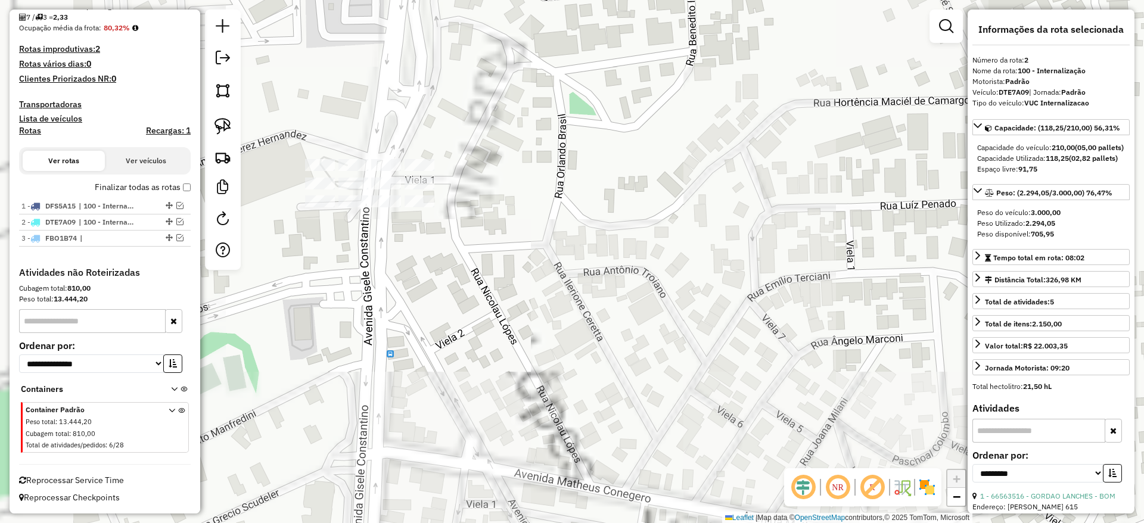
drag, startPoint x: 474, startPoint y: 212, endPoint x: 495, endPoint y: 225, distance: 24.6
click at [495, 225] on div "Janela de atendimento Grade de atendimento Capacidade Transportadoras Veículos …" at bounding box center [572, 261] width 1144 height 523
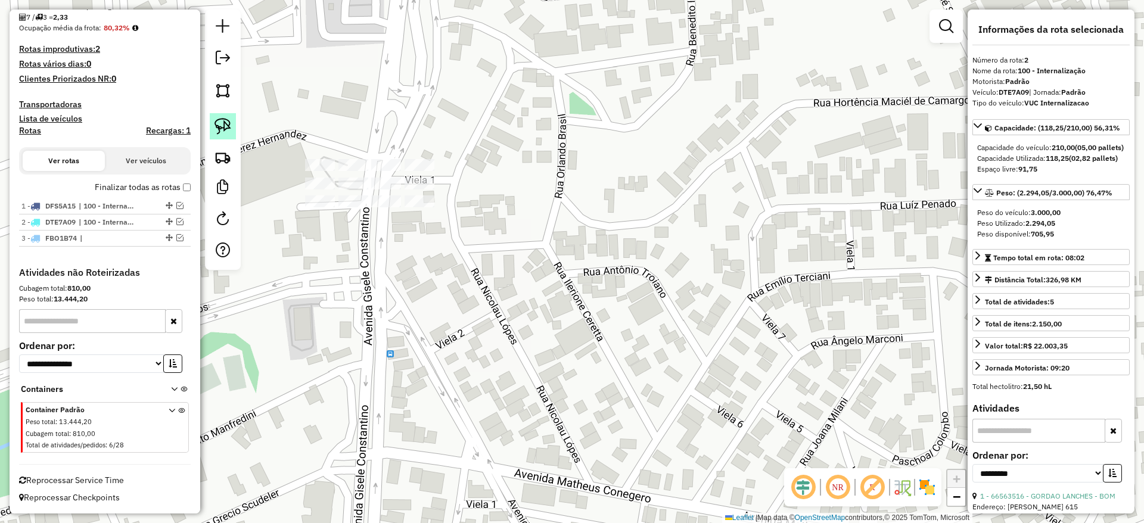
click at [232, 119] on link at bounding box center [223, 126] width 26 height 26
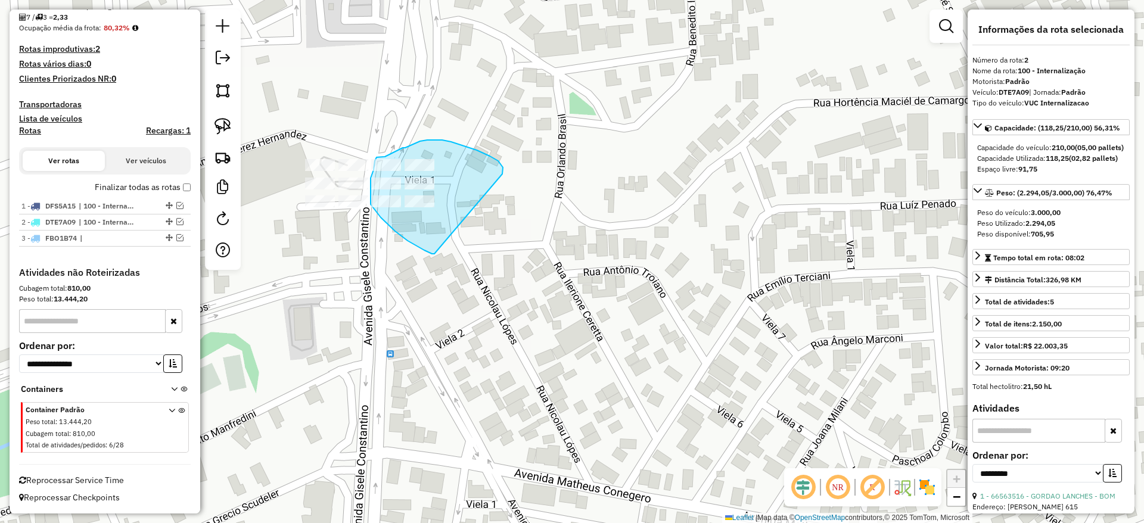
drag, startPoint x: 503, startPoint y: 171, endPoint x: 449, endPoint y: 251, distance: 96.5
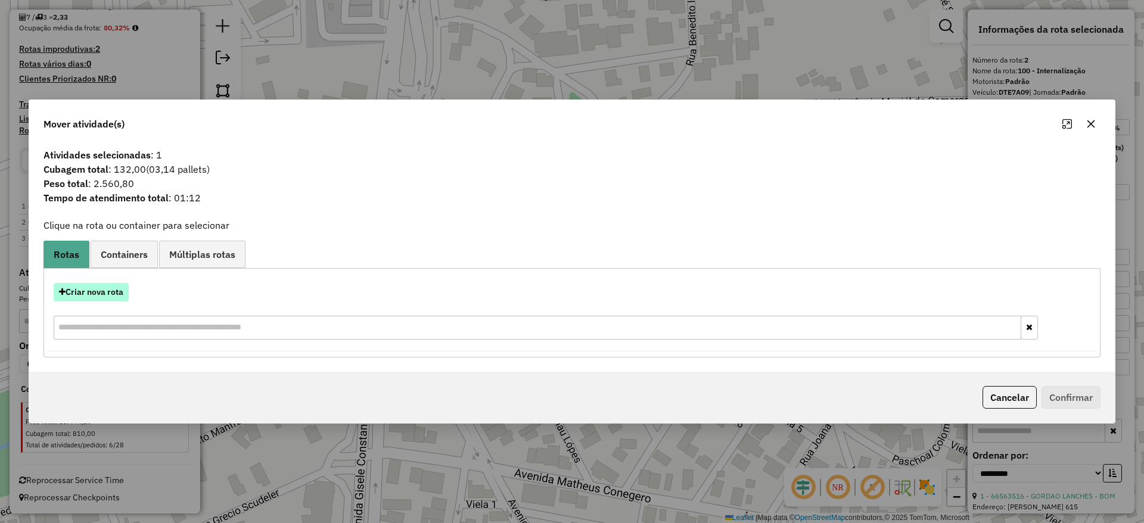
click at [98, 291] on button "Criar nova rota" at bounding box center [91, 292] width 75 height 18
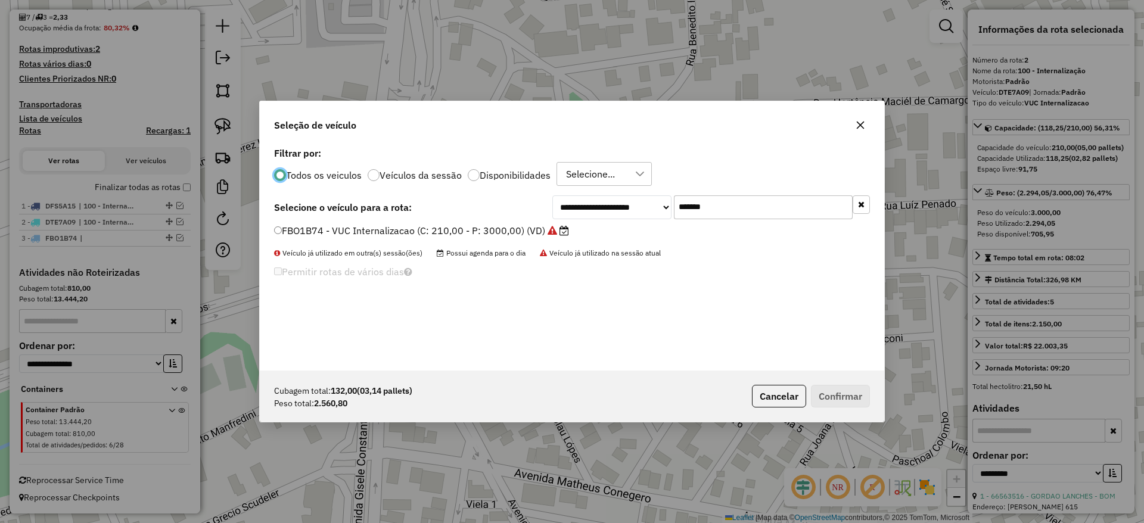
scroll to position [7, 4]
drag, startPoint x: 737, startPoint y: 198, endPoint x: 547, endPoint y: 219, distance: 190.6
click at [595, 209] on div "**********" at bounding box center [711, 207] width 318 height 24
paste input "text"
type input "*******"
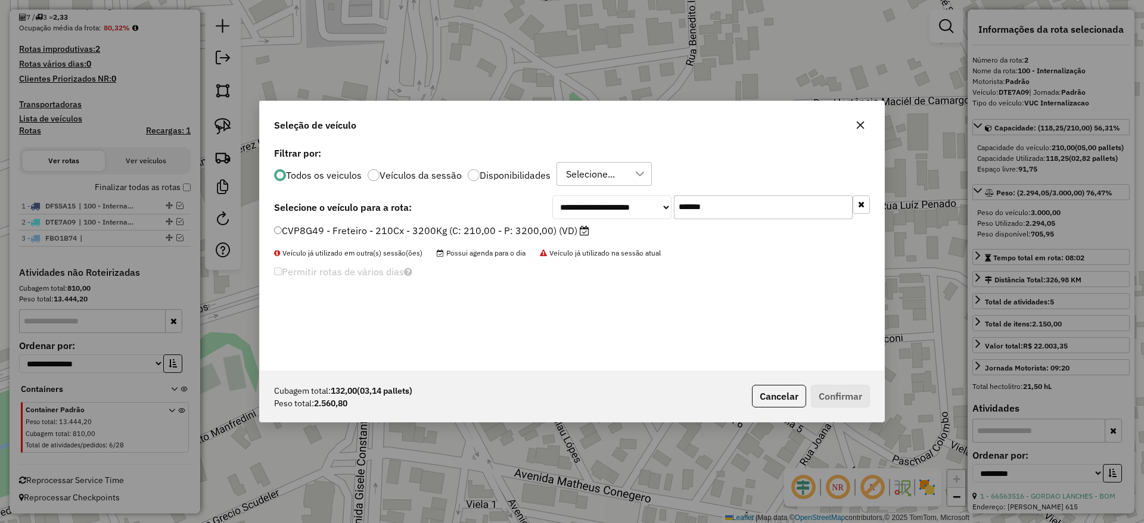
click at [522, 225] on label "CVP8G49 - Freteiro - 210Cx - 3200Kg (C: 210,00 - P: 3200,00) (VD)" at bounding box center [431, 230] width 315 height 14
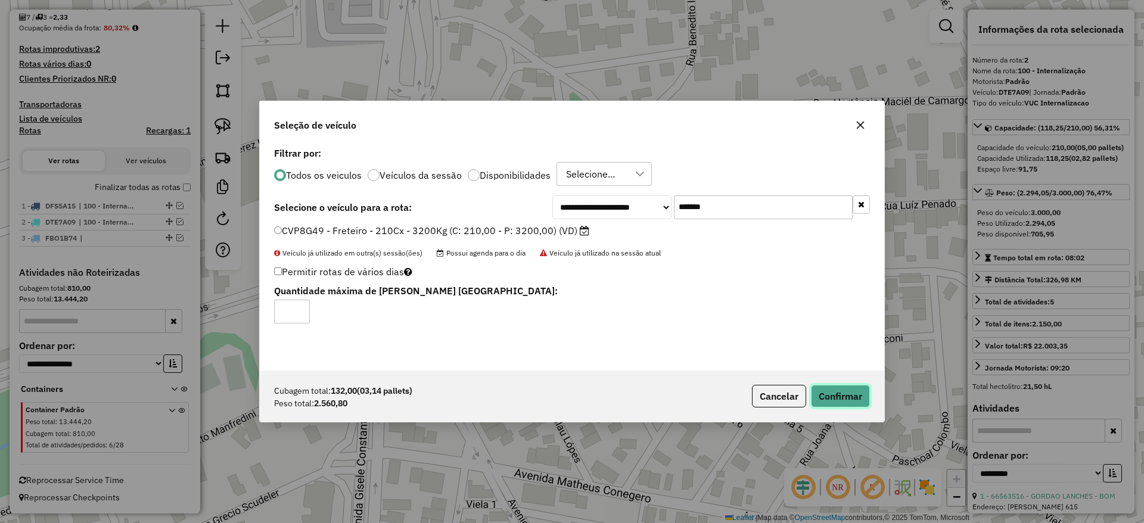
click at [838, 389] on button "Confirmar" at bounding box center [840, 396] width 59 height 23
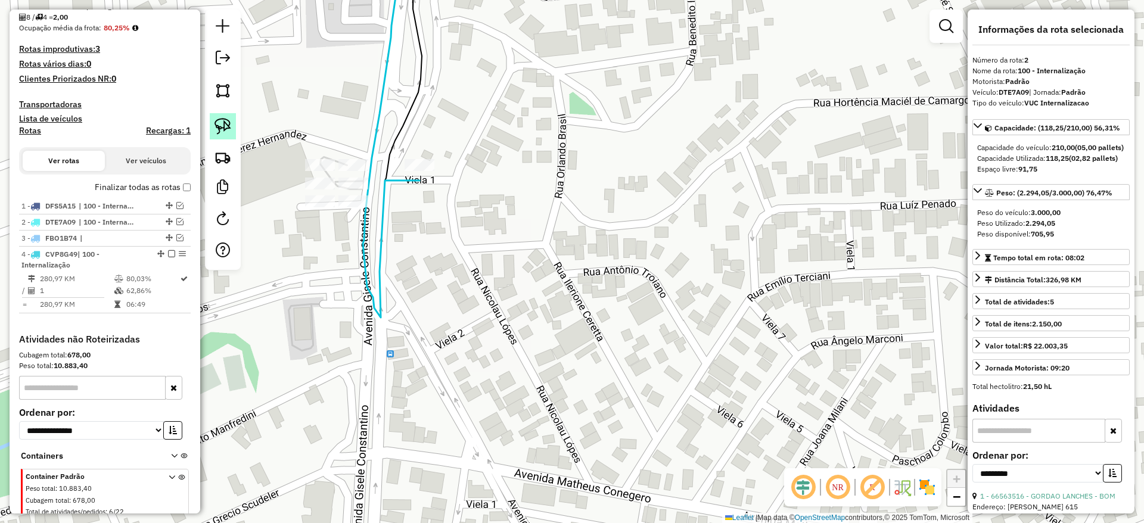
scroll to position [358, 0]
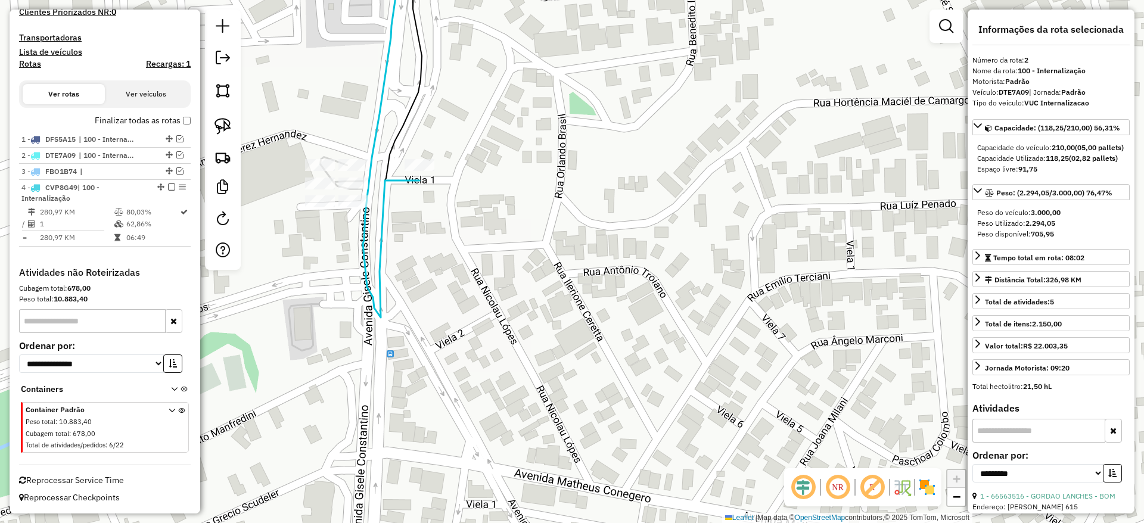
drag, startPoint x: 232, startPoint y: 129, endPoint x: 256, endPoint y: 130, distance: 23.8
click at [232, 129] on link at bounding box center [223, 126] width 26 height 26
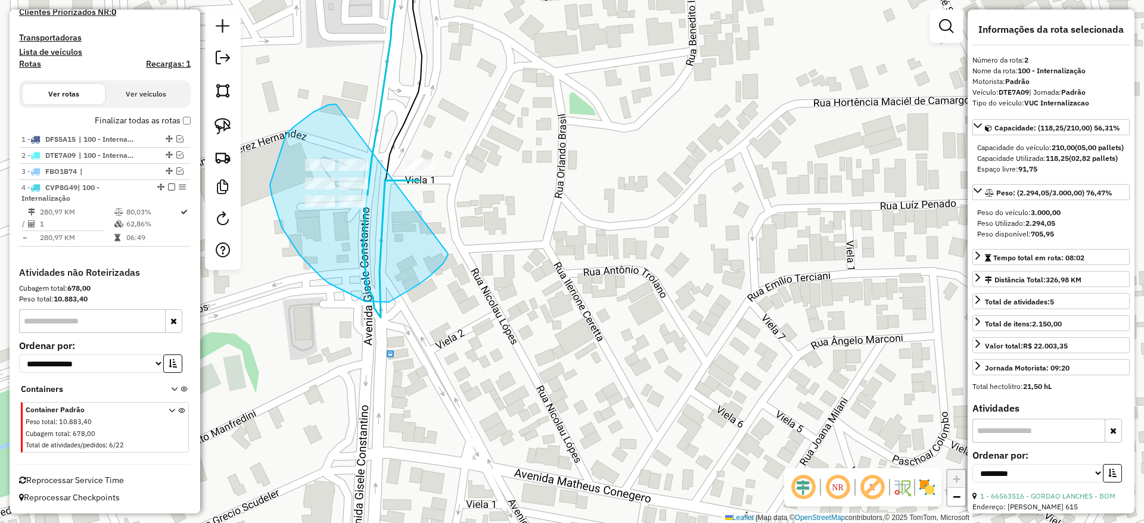
drag, startPoint x: 336, startPoint y: 105, endPoint x: 448, endPoint y: 253, distance: 185.4
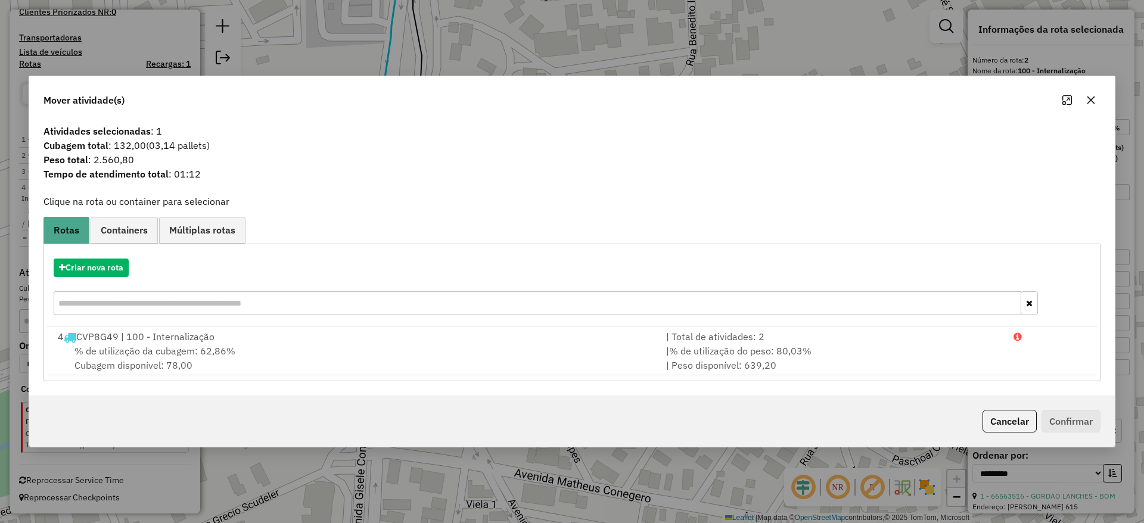
click at [115, 263] on hb-app "Aguarde... Pop-up bloqueado! Seu navegador bloqueou automáticamente a abertura …" at bounding box center [572, 261] width 1144 height 523
click at [115, 263] on button "Criar nova rota" at bounding box center [91, 268] width 75 height 18
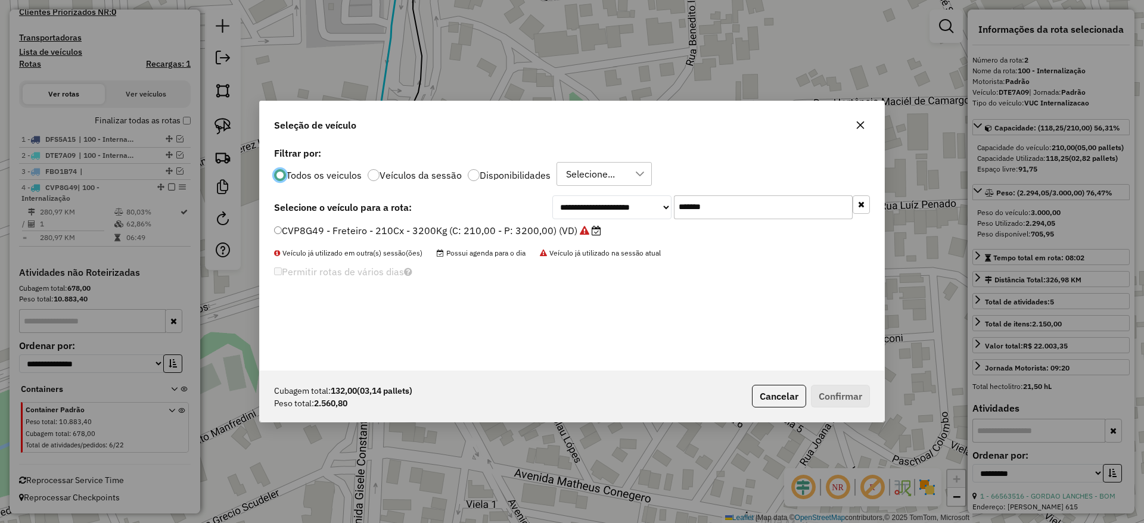
scroll to position [7, 4]
drag, startPoint x: 725, startPoint y: 197, endPoint x: 586, endPoint y: 211, distance: 139.0
click at [588, 211] on div "**********" at bounding box center [711, 207] width 318 height 24
paste input "text"
type input "*******"
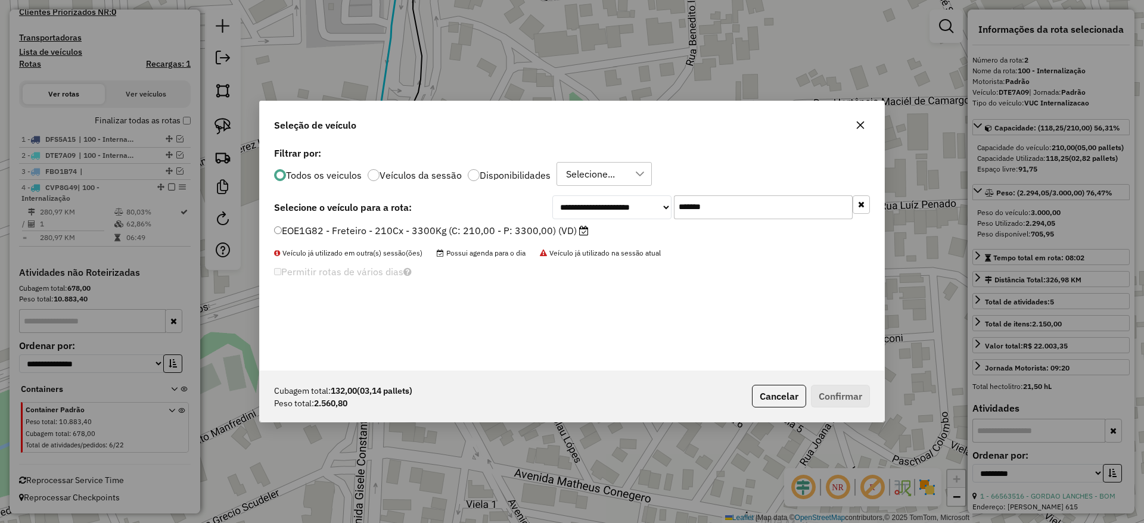
click at [538, 229] on label "EOE1G82 - Freteiro - 210Cx - 3300Kg (C: 210,00 - P: 3300,00) (VD)" at bounding box center [431, 230] width 315 height 14
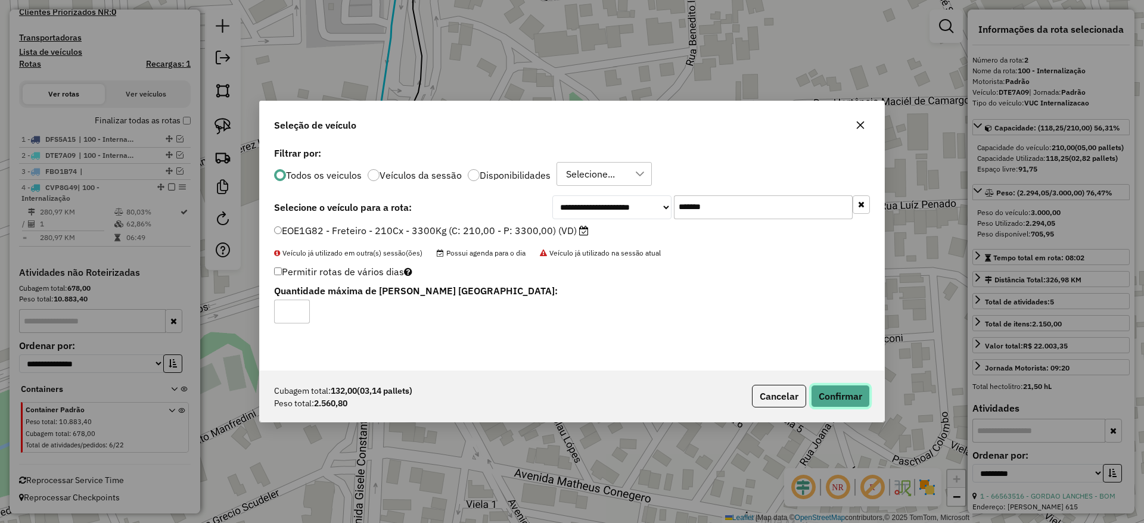
click at [857, 400] on button "Confirmar" at bounding box center [840, 396] width 59 height 23
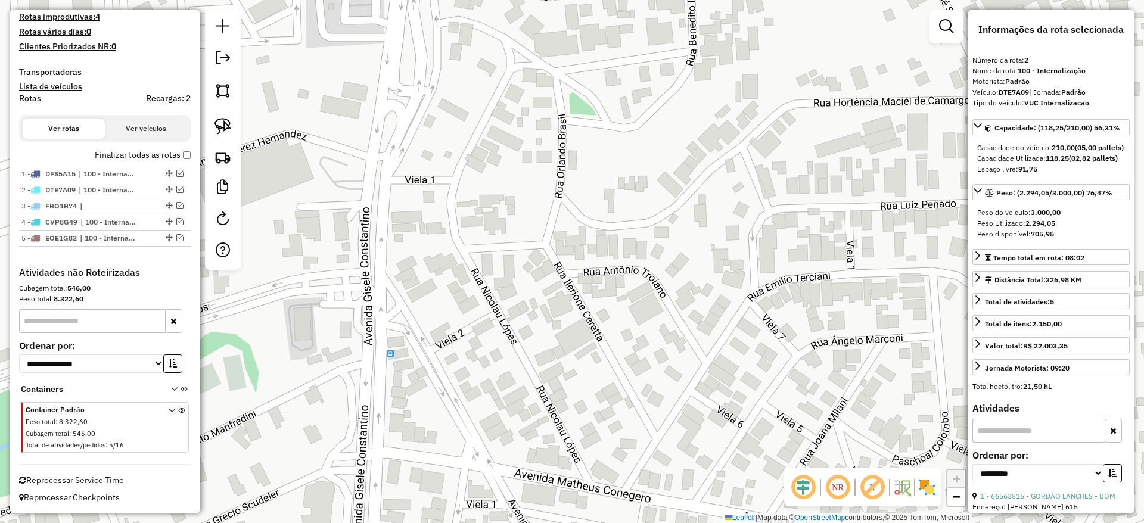
scroll to position [324, 0]
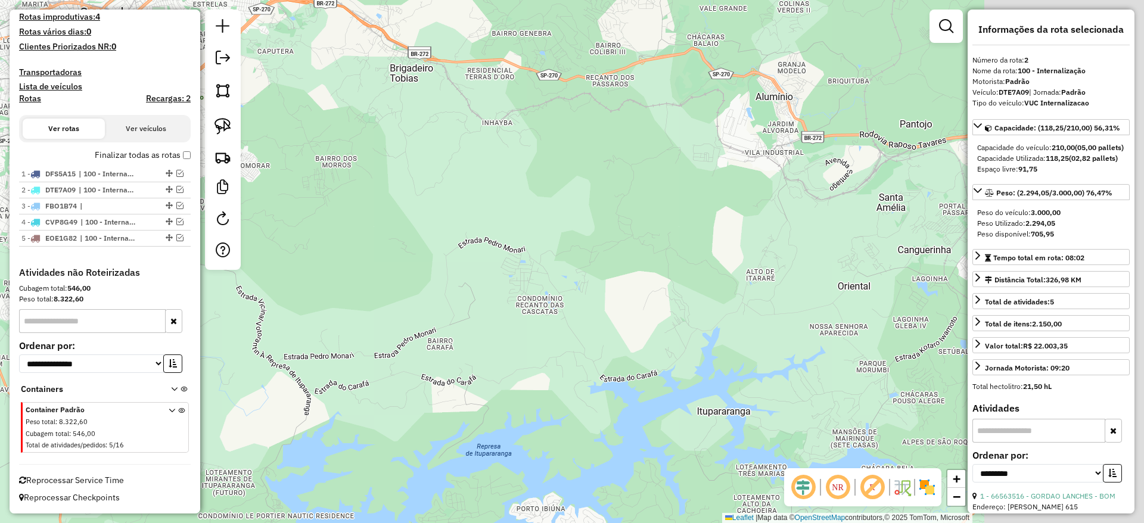
drag, startPoint x: 593, startPoint y: 206, endPoint x: 307, endPoint y: 162, distance: 288.8
click at [307, 162] on div "Janela de atendimento Grade de atendimento Capacidade Transportadoras Veículos …" at bounding box center [572, 261] width 1144 height 523
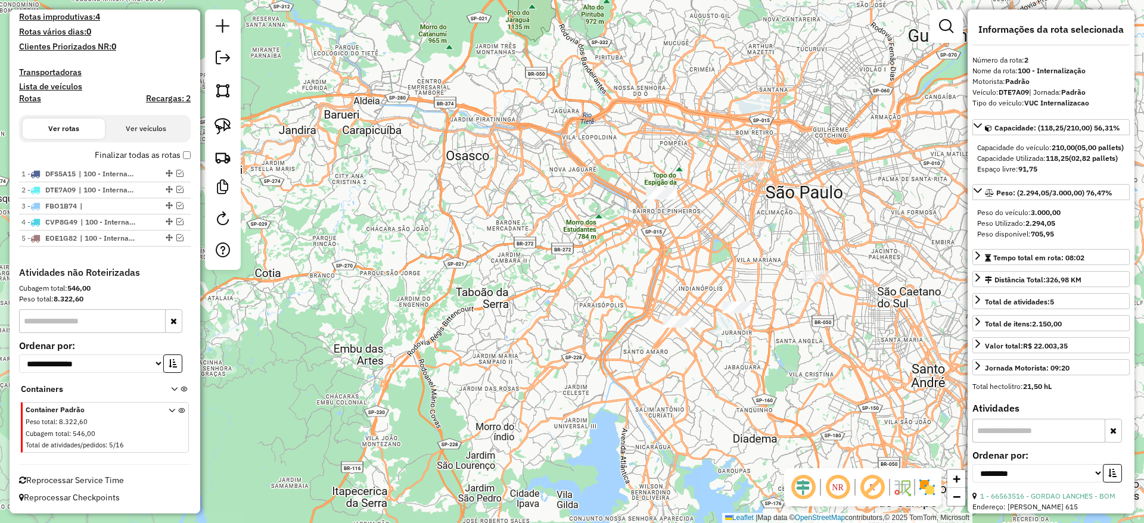
drag, startPoint x: 790, startPoint y: 340, endPoint x: 748, endPoint y: 355, distance: 44.3
click at [748, 355] on div "Janela de atendimento Grade de atendimento Capacidade Transportadoras Veículos …" at bounding box center [572, 261] width 1144 height 523
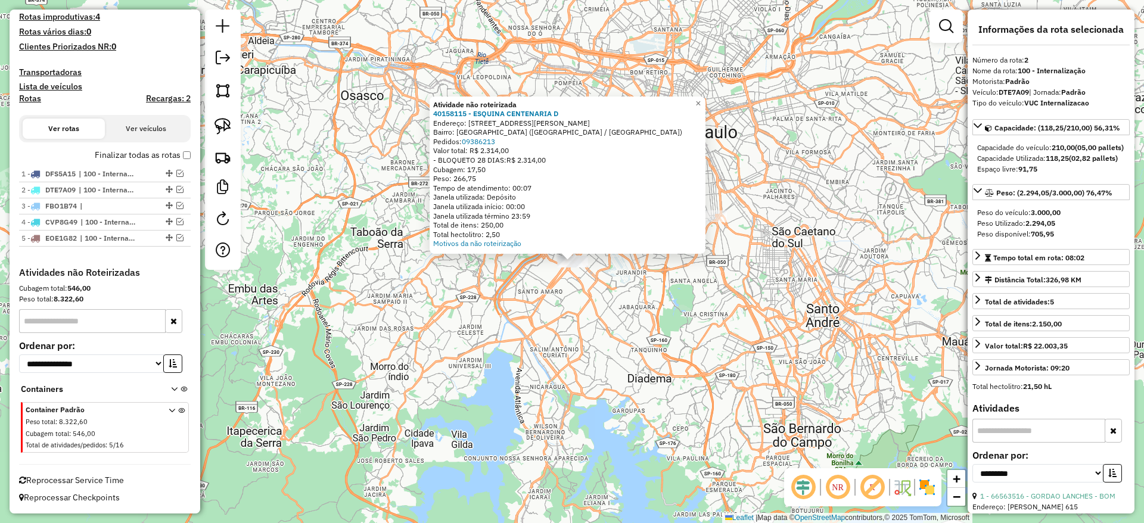
click at [692, 330] on div "Atividade não roteirizada 40158115 - ESQUINA CENTENARIA D Endereço: [STREET_ADD…" at bounding box center [572, 261] width 1144 height 523
click at [689, 292] on div "Atividade não roteirizada 40158115 - ESQUINA CENTENARIA D Endereço: [STREET_ADD…" at bounding box center [572, 261] width 1144 height 523
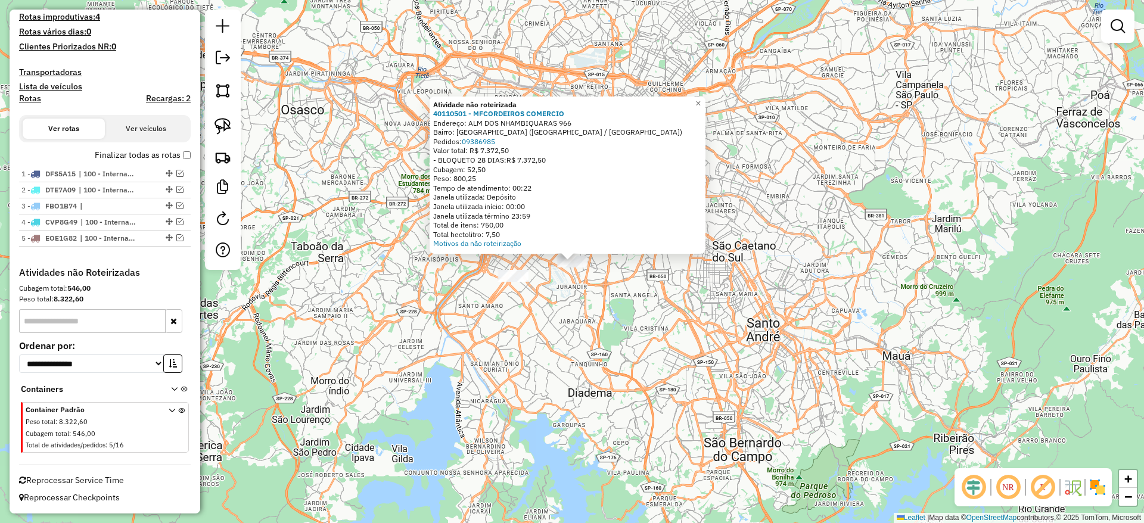
click at [607, 296] on div "Atividade não roteirizada 40110501 - MFCORDEIROS COMERCIO Endereço: [GEOGRAPHIC…" at bounding box center [572, 261] width 1144 height 523
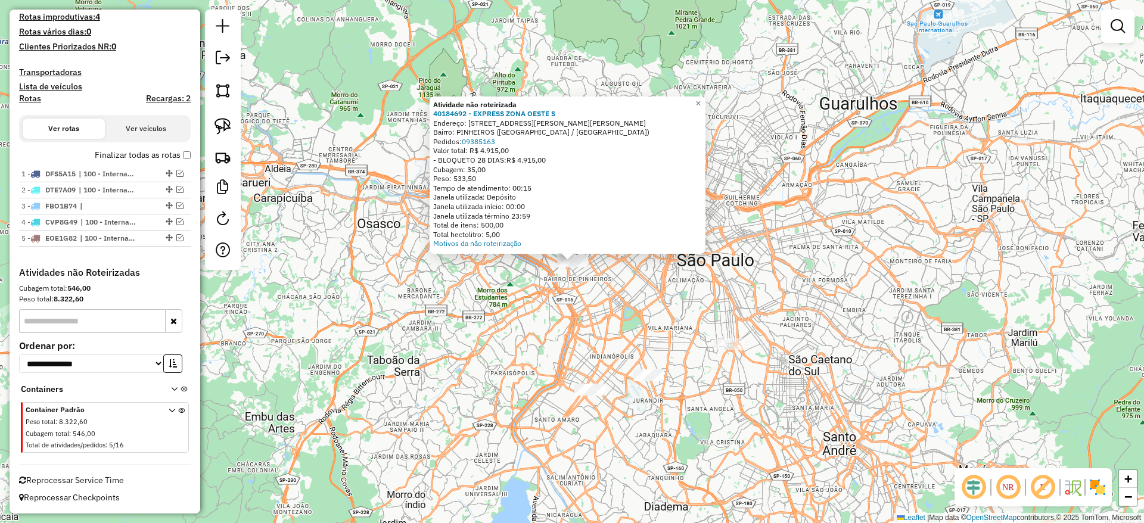
click at [642, 295] on div "Atividade não roteirizada 40184692 - EXPRESS ZONA OESTE S Endereço: [STREET_ADD…" at bounding box center [572, 261] width 1144 height 523
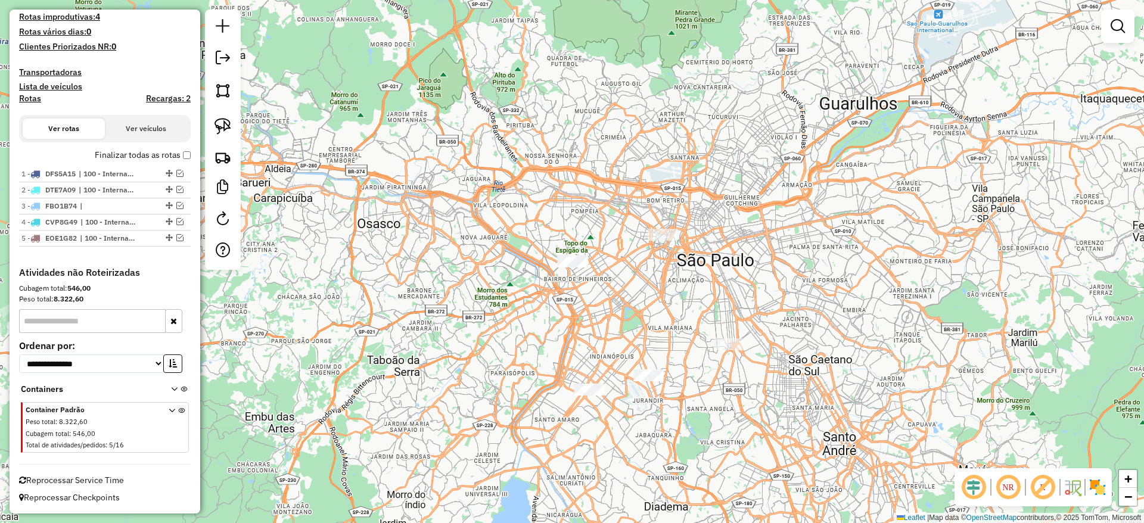
click at [647, 234] on div "Janela de atendimento Grade de atendimento Capacidade Transportadoras Veículos …" at bounding box center [572, 261] width 1144 height 523
click at [226, 141] on div at bounding box center [223, 140] width 36 height 260
click at [211, 129] on link at bounding box center [223, 126] width 26 height 26
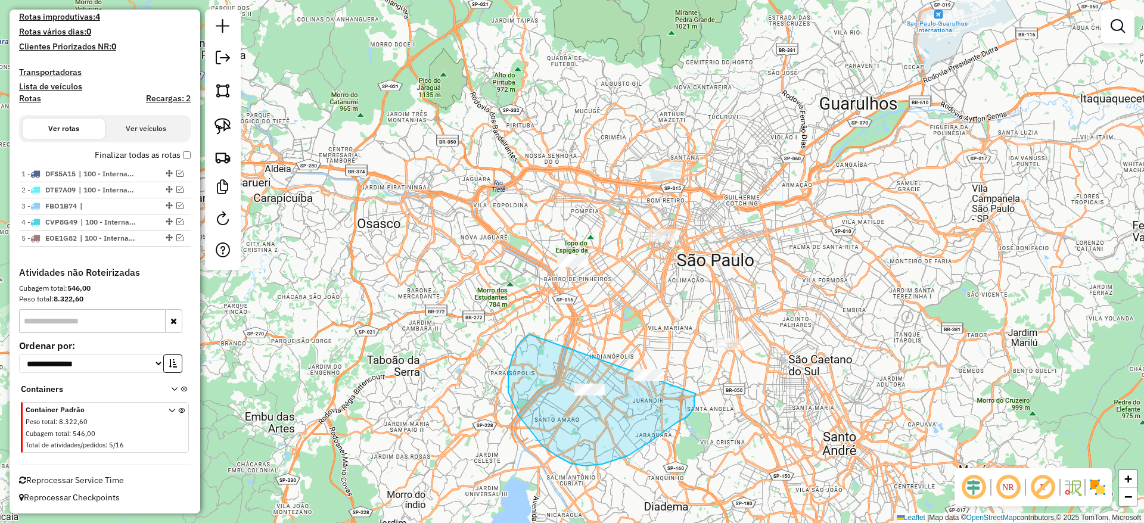
drag, startPoint x: 529, startPoint y: 335, endPoint x: 701, endPoint y: 383, distance: 178.7
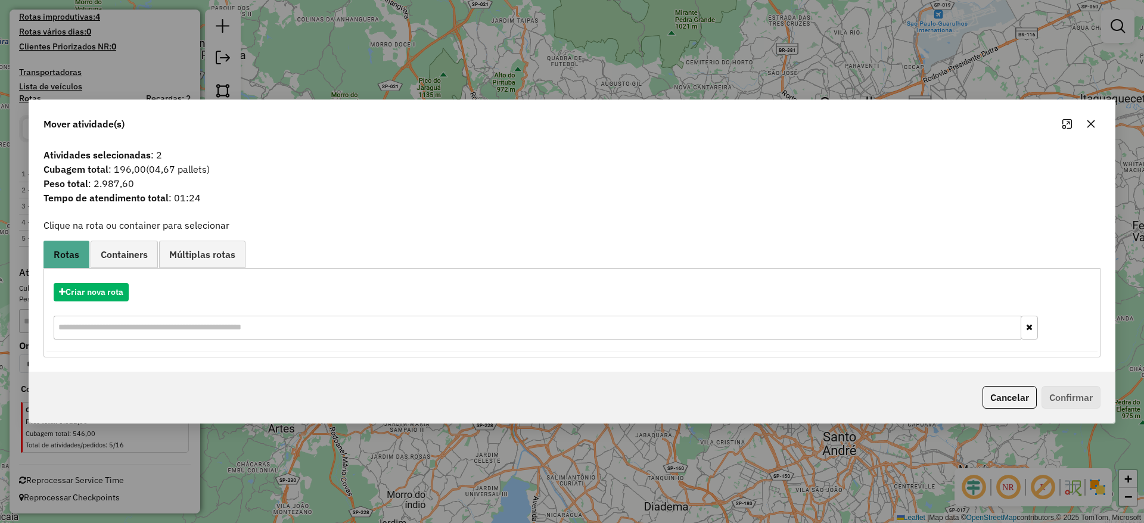
click at [107, 278] on div "Criar nova rota" at bounding box center [571, 312] width 1051 height 77
click at [117, 285] on button "Criar nova rota" at bounding box center [91, 292] width 75 height 18
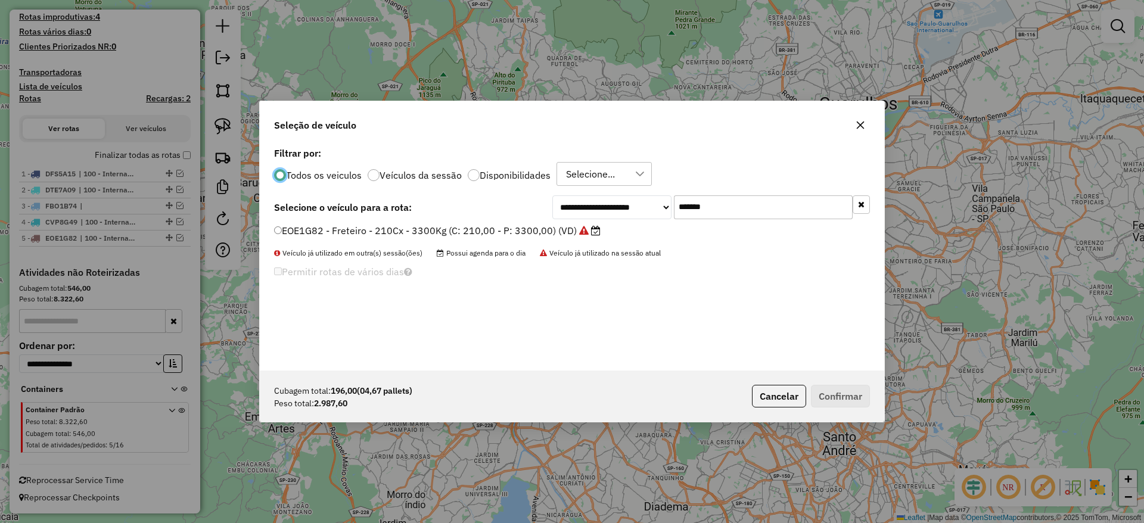
scroll to position [7, 4]
drag, startPoint x: 729, startPoint y: 215, endPoint x: 546, endPoint y: 209, distance: 183.6
click at [566, 201] on div "**********" at bounding box center [711, 207] width 318 height 24
paste input "text"
type input "*******"
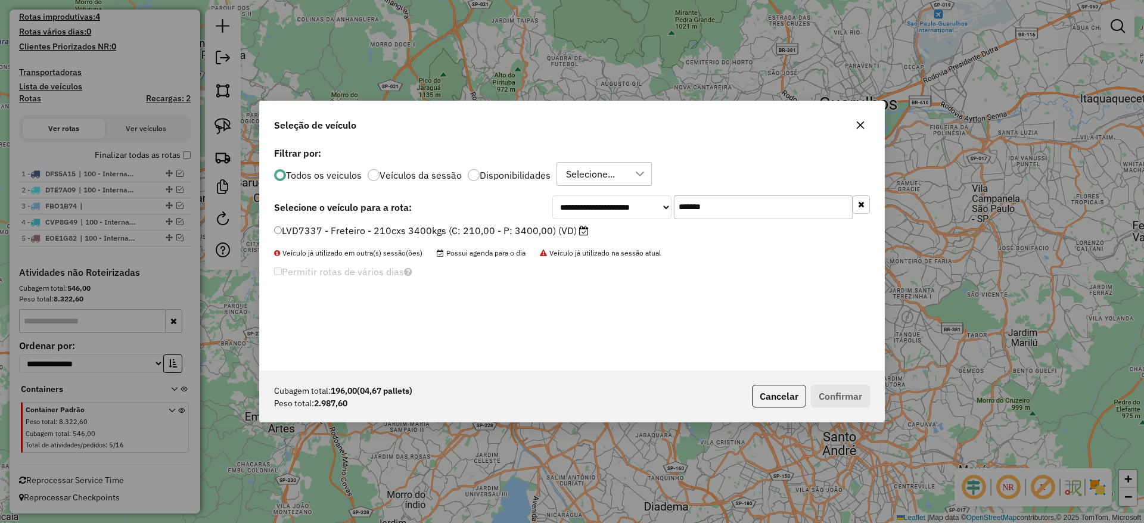
click at [510, 231] on label "LVD7337 - Freteiro - 210cxs 3400kgs (C: 210,00 - P: 3400,00) (VD)" at bounding box center [431, 230] width 315 height 14
drag, startPoint x: 828, startPoint y: 383, endPoint x: 833, endPoint y: 387, distance: 6.3
click at [829, 383] on div "Cubagem total: 196,00 (04,67 pallets) Peso total: 2.987,60 Cancelar Confirmar" at bounding box center [572, 396] width 625 height 51
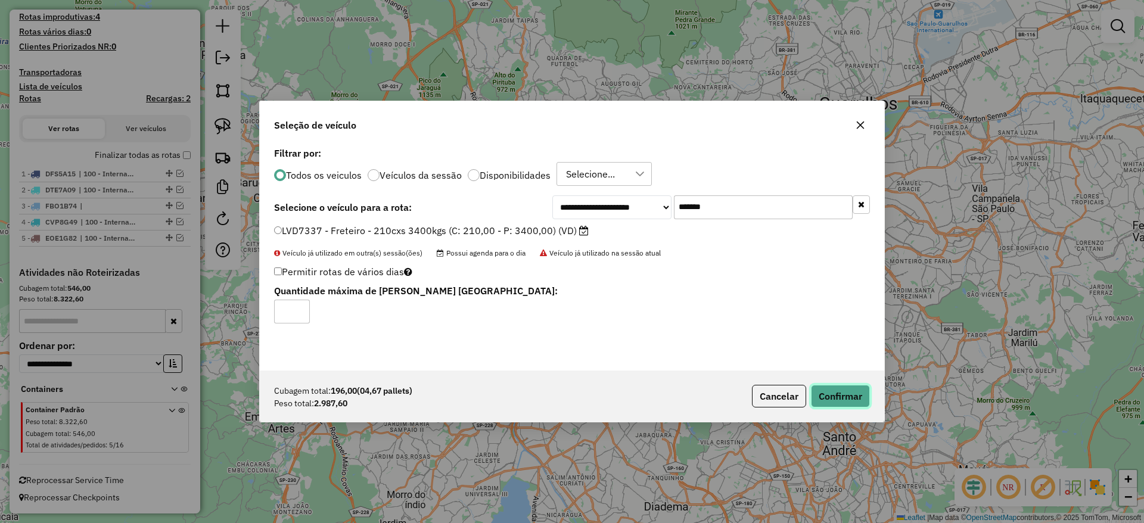
click at [832, 387] on button "Confirmar" at bounding box center [840, 396] width 59 height 23
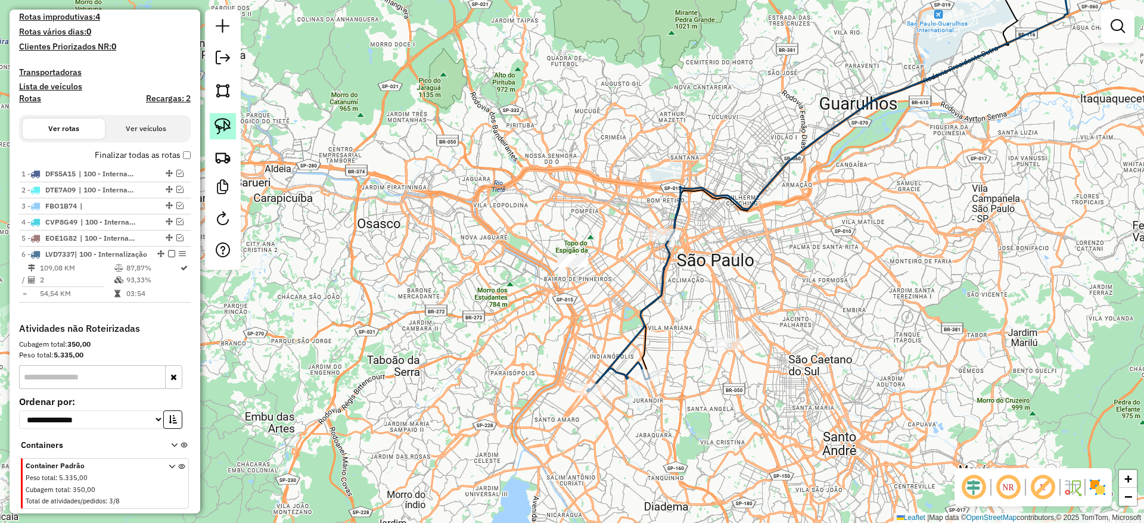
click at [224, 126] on img at bounding box center [223, 126] width 17 height 17
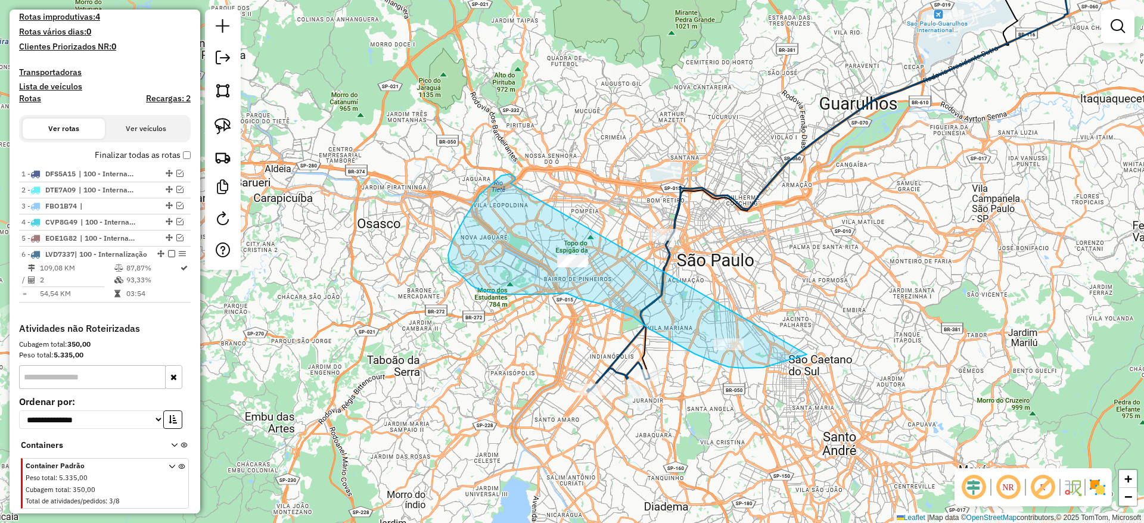
drag, startPoint x: 512, startPoint y: 176, endPoint x: 823, endPoint y: 185, distance: 310.6
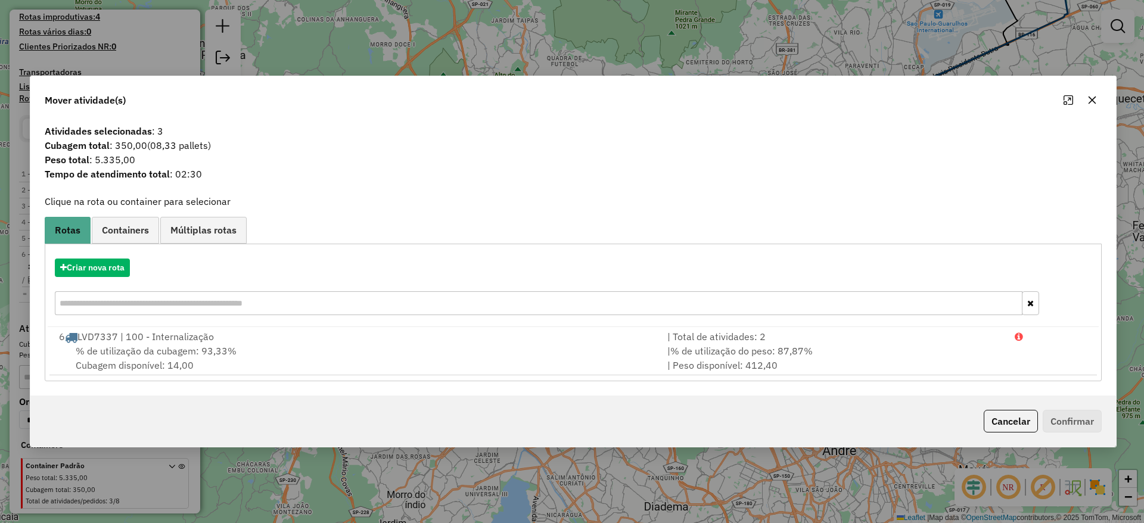
drag, startPoint x: 1085, startPoint y: 108, endPoint x: 1092, endPoint y: 105, distance: 8.5
click at [1085, 107] on div at bounding box center [1080, 100] width 43 height 19
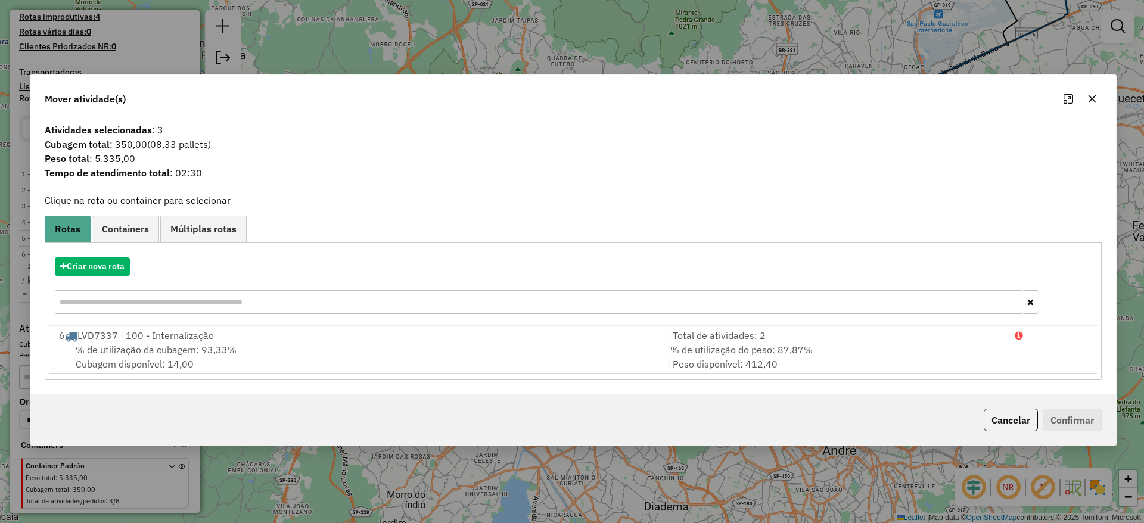
drag, startPoint x: 1092, startPoint y: 103, endPoint x: 825, endPoint y: 160, distance: 272.9
click at [1093, 103] on icon "button" at bounding box center [1093, 99] width 10 height 10
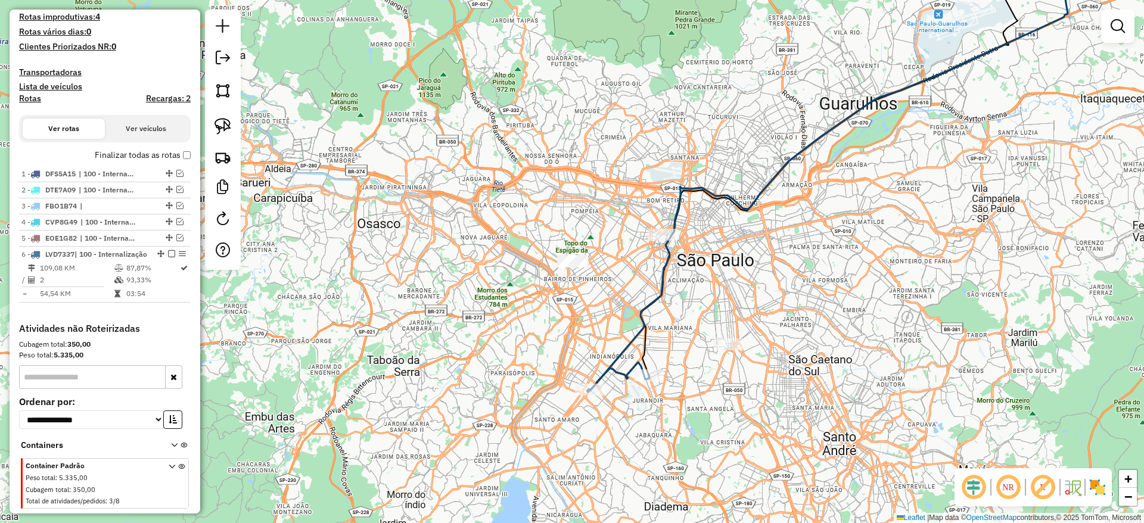
drag, startPoint x: 235, startPoint y: 125, endPoint x: 534, endPoint y: 216, distance: 312.7
click at [234, 125] on link at bounding box center [223, 126] width 26 height 26
drag, startPoint x: 594, startPoint y: 236, endPoint x: 579, endPoint y: 305, distance: 70.0
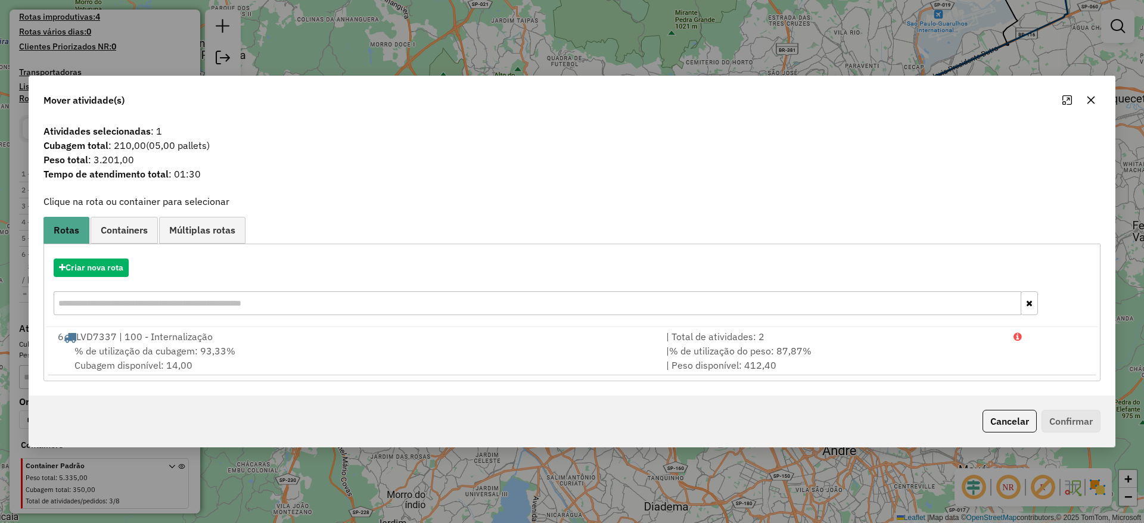
click at [91, 288] on div "Criar nova rota" at bounding box center [571, 288] width 1051 height 77
click at [89, 272] on button "Criar nova rota" at bounding box center [91, 268] width 75 height 18
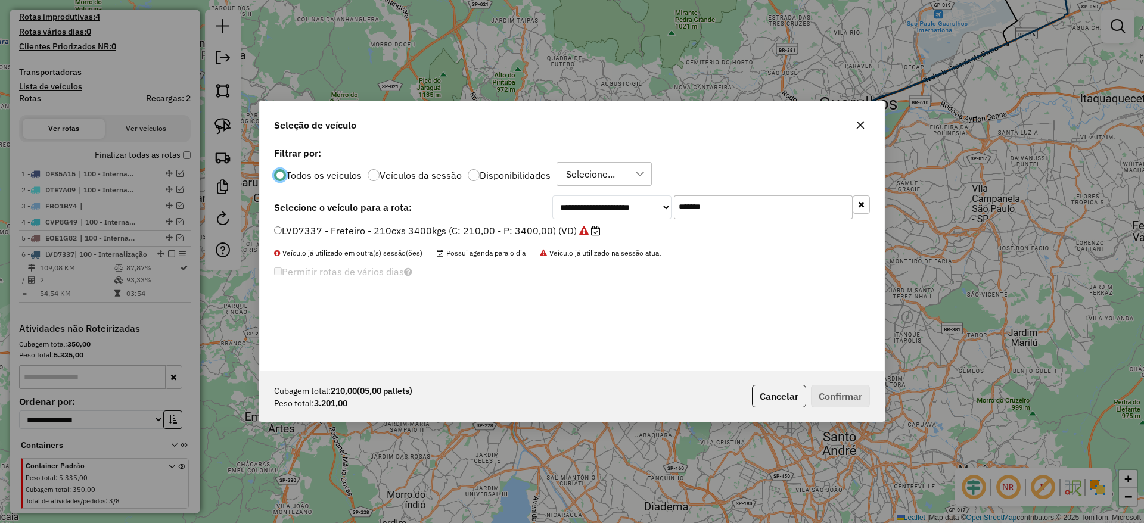
drag, startPoint x: 734, startPoint y: 207, endPoint x: 519, endPoint y: 241, distance: 217.3
click at [552, 230] on div "**********" at bounding box center [572, 257] width 625 height 226
paste input "text"
type input "*******"
click at [496, 237] on label "EIN0G49 - Freteiro - 210cxs 3580kgs (C: 210,00 - P: 3580,00) (VD)" at bounding box center [431, 230] width 314 height 14
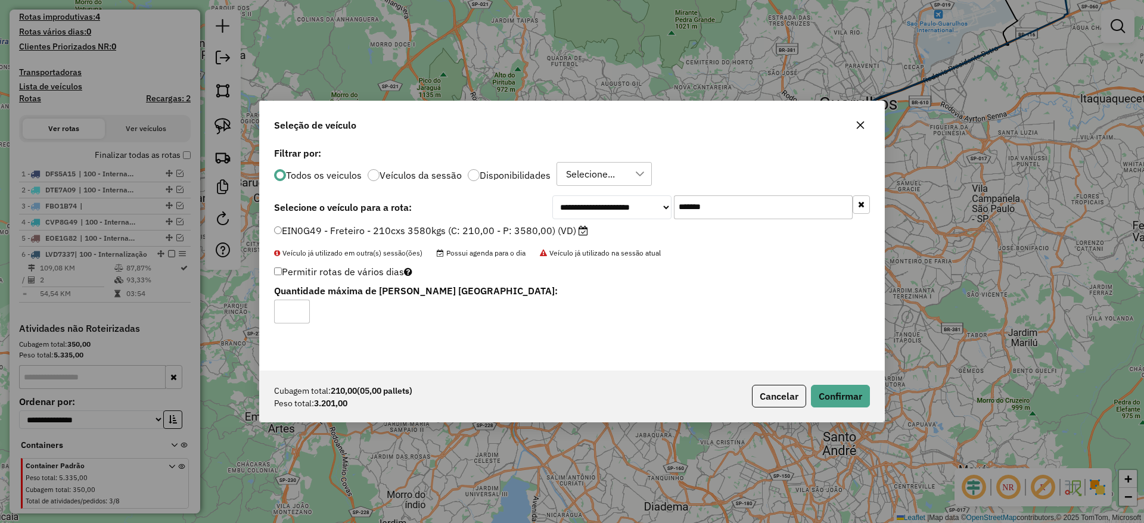
click at [495, 232] on label "EIN0G49 - Freteiro - 210cxs 3580kgs (C: 210,00 - P: 3580,00) (VD)" at bounding box center [431, 230] width 314 height 14
click at [838, 394] on button "Confirmar" at bounding box center [840, 396] width 59 height 23
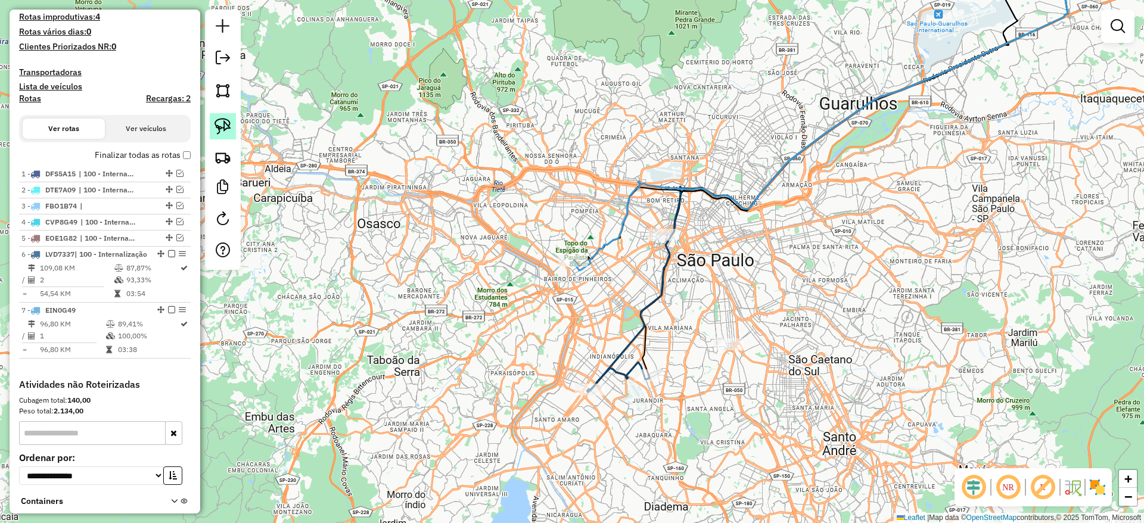
click at [216, 132] on img at bounding box center [223, 126] width 17 height 17
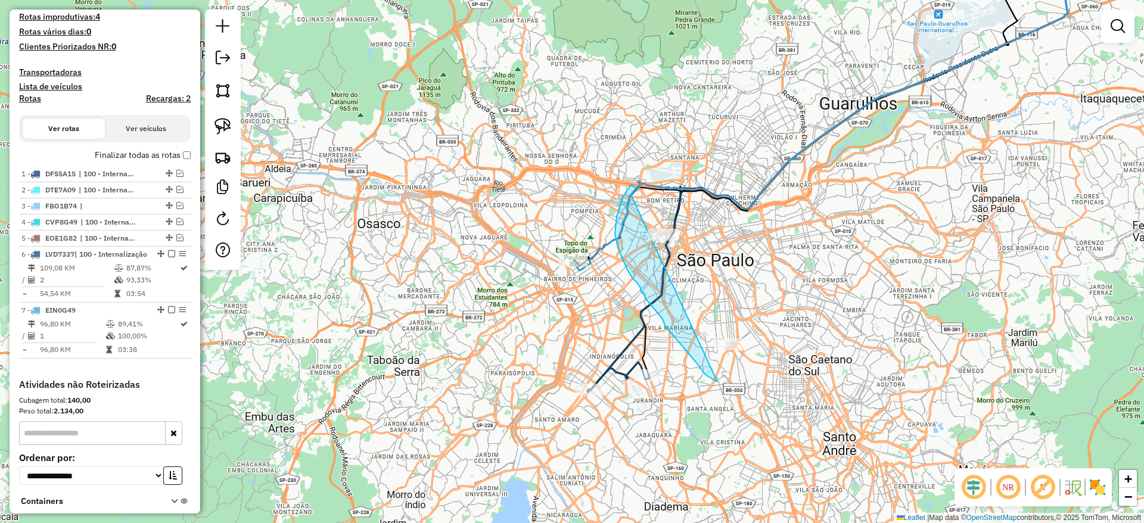
drag, startPoint x: 630, startPoint y: 185, endPoint x: 905, endPoint y: 244, distance: 281.0
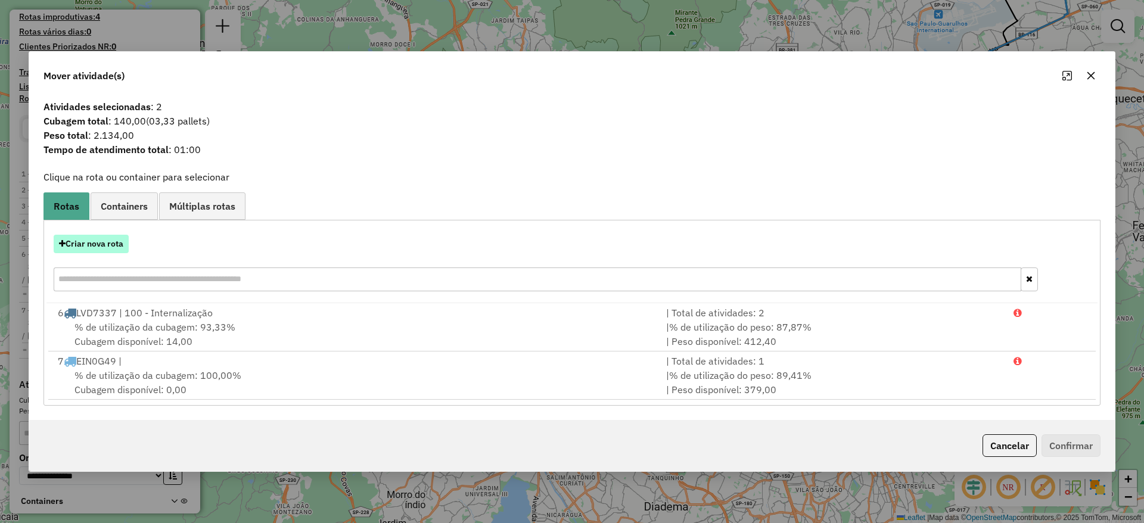
click at [110, 243] on button "Criar nova rota" at bounding box center [91, 244] width 75 height 18
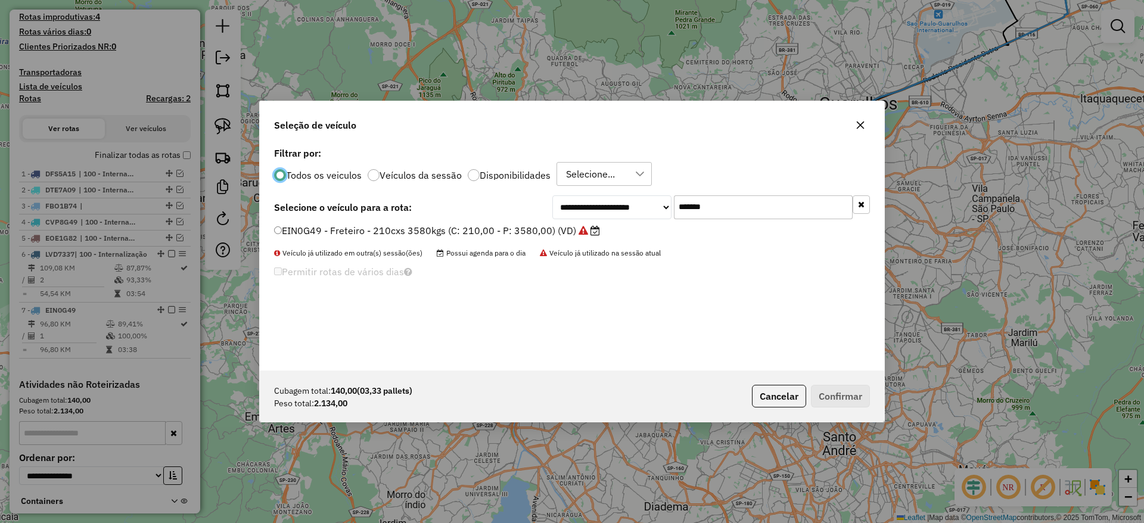
drag, startPoint x: 614, startPoint y: 231, endPoint x: 545, endPoint y: 236, distance: 69.9
click at [560, 235] on div "**********" at bounding box center [572, 257] width 625 height 226
click at [741, 207] on input "*******" at bounding box center [763, 207] width 179 height 24
click at [743, 203] on input "*******" at bounding box center [763, 207] width 179 height 24
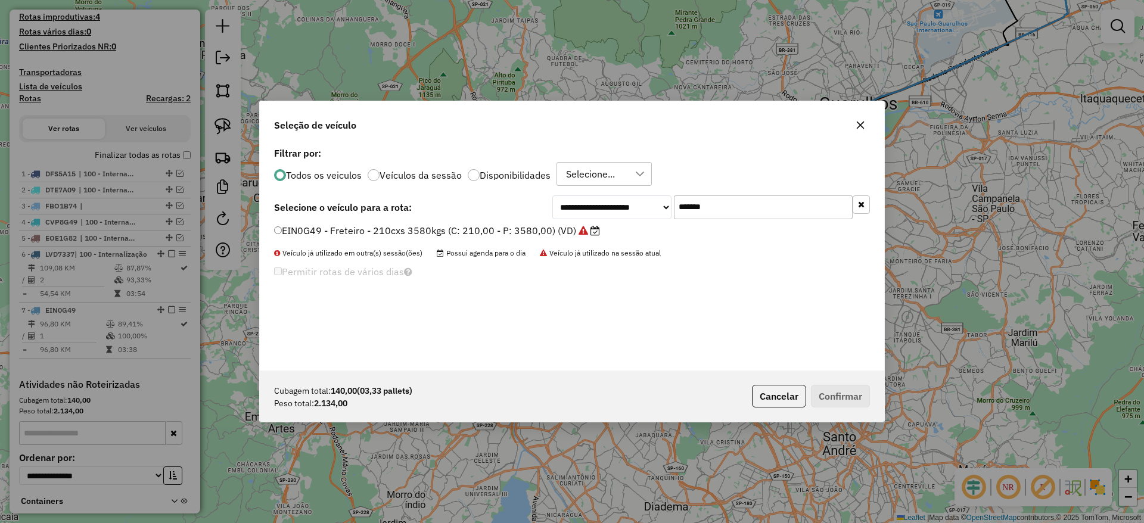
click at [743, 203] on input "*******" at bounding box center [763, 207] width 179 height 24
paste input "text"
type input "*******"
click at [453, 226] on label "FCB7J04 - Freteiro - 210Cx - 3400Kg (C: 210,00 - P: 3400,00) (VD)" at bounding box center [430, 230] width 313 height 14
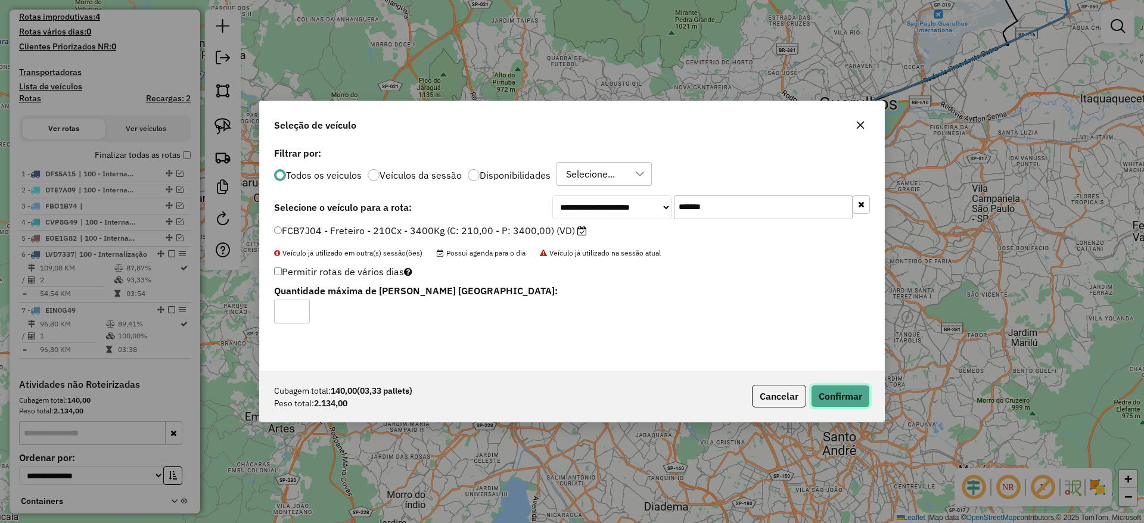
click at [835, 388] on button "Confirmar" at bounding box center [840, 396] width 59 height 23
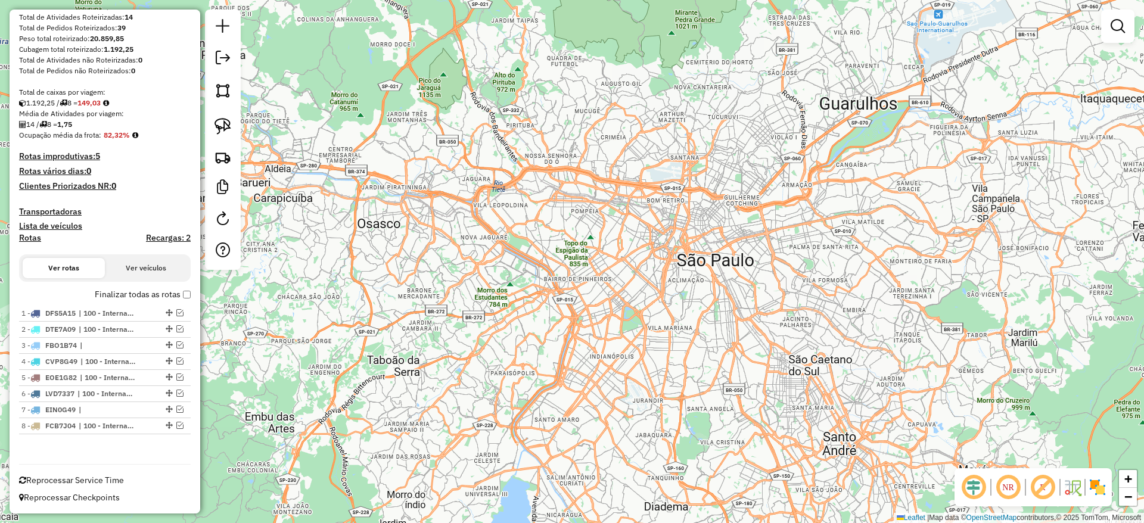
scroll to position [184, 0]
click at [225, 52] on em at bounding box center [223, 58] width 14 height 14
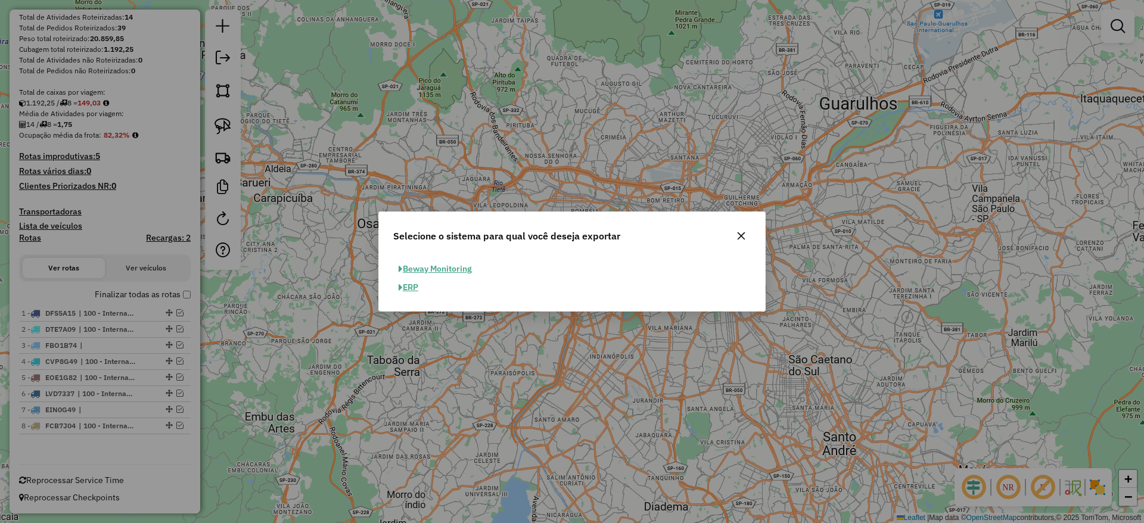
click at [411, 288] on button "ERP" at bounding box center [408, 287] width 30 height 18
select select "**"
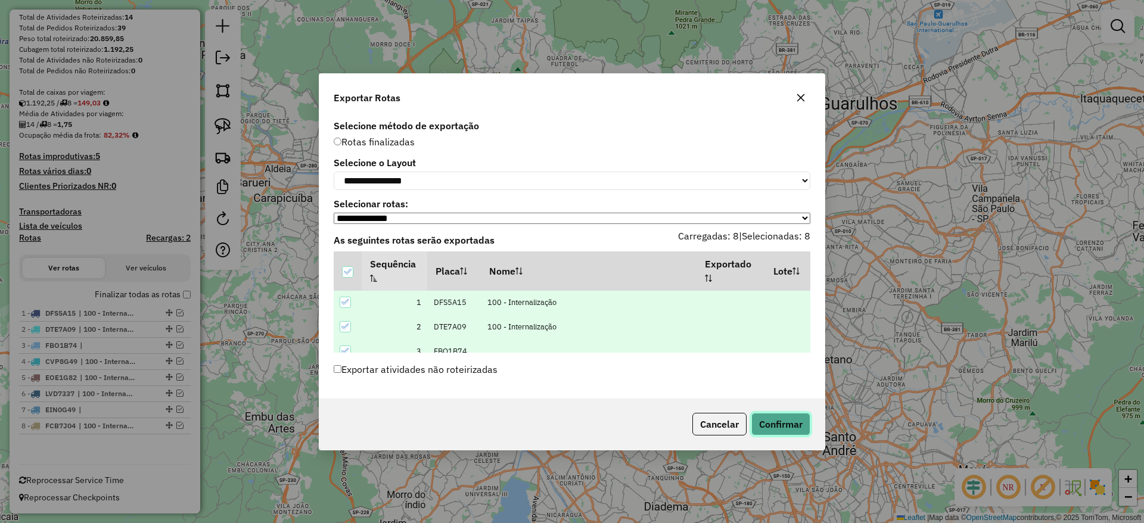
drag, startPoint x: 767, startPoint y: 419, endPoint x: 762, endPoint y: 415, distance: 6.4
click at [767, 420] on button "Confirmar" at bounding box center [780, 424] width 59 height 23
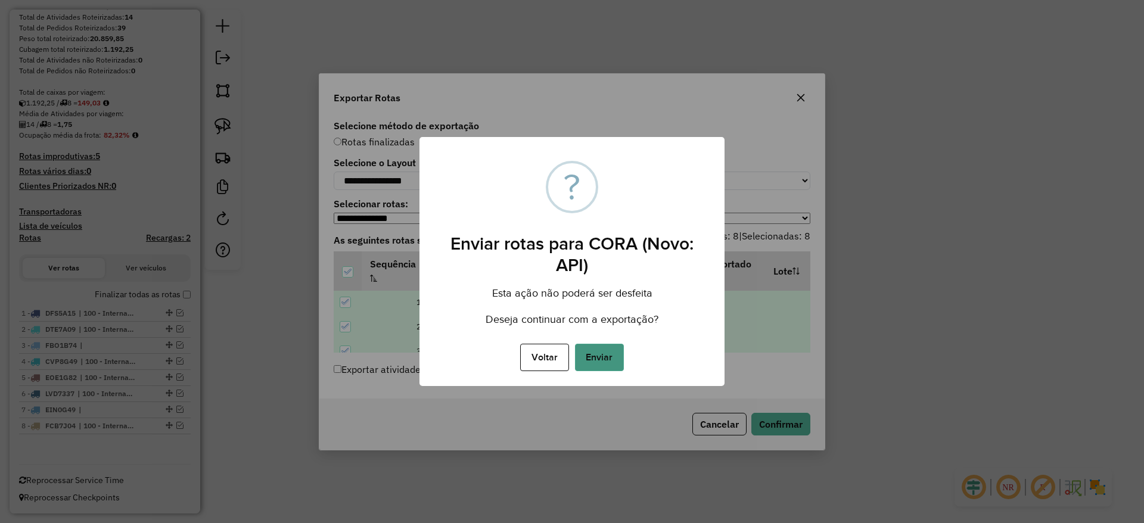
click at [614, 353] on button "Enviar" at bounding box center [599, 357] width 49 height 27
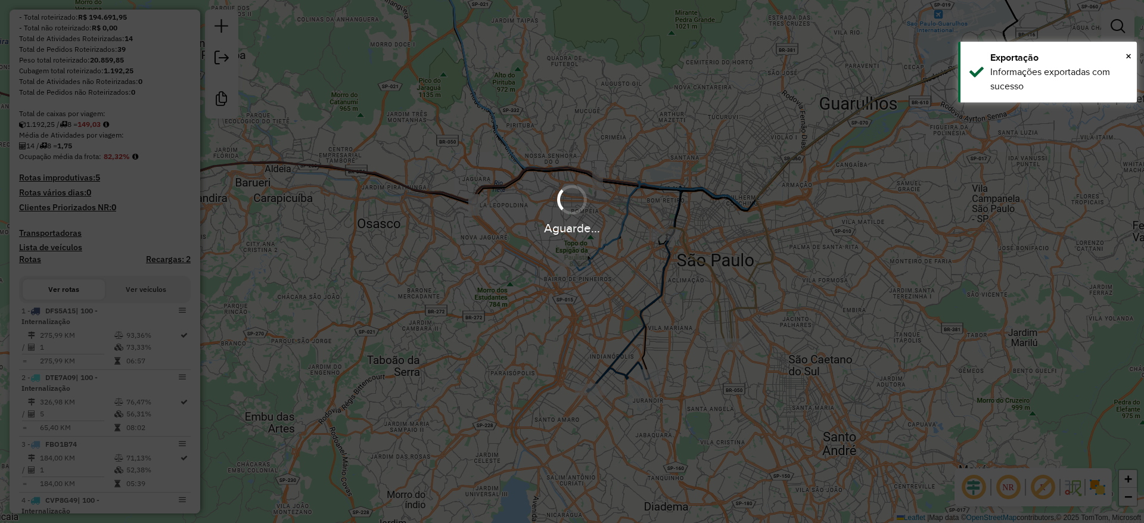
scroll to position [216, 0]
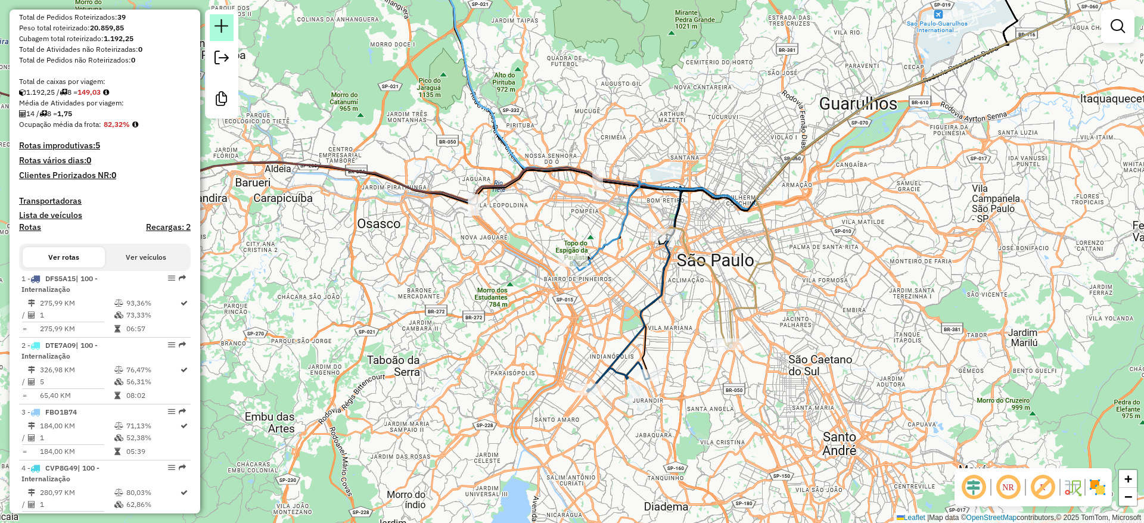
click at [216, 23] on em at bounding box center [222, 26] width 14 height 14
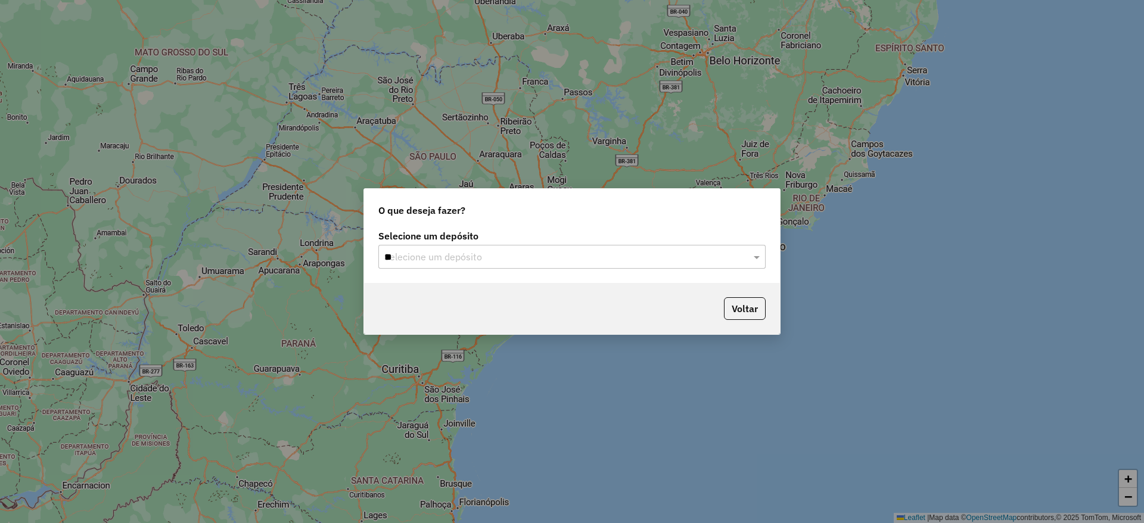
type input "***"
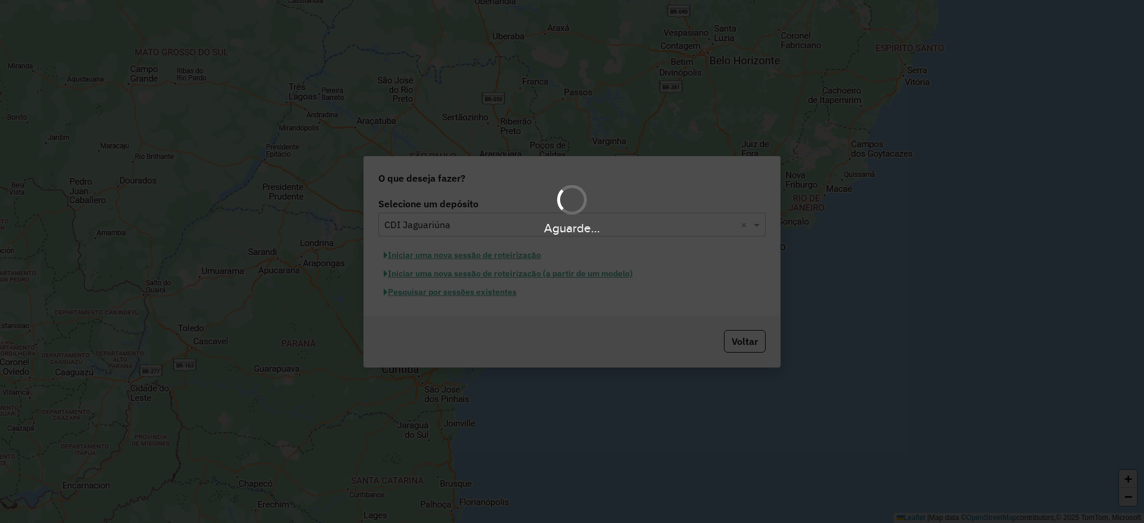
click at [476, 252] on div "Aguarde..." at bounding box center [572, 261] width 1144 height 523
click at [476, 252] on button "Iniciar uma nova sessão de roteirização" at bounding box center [462, 255] width 168 height 20
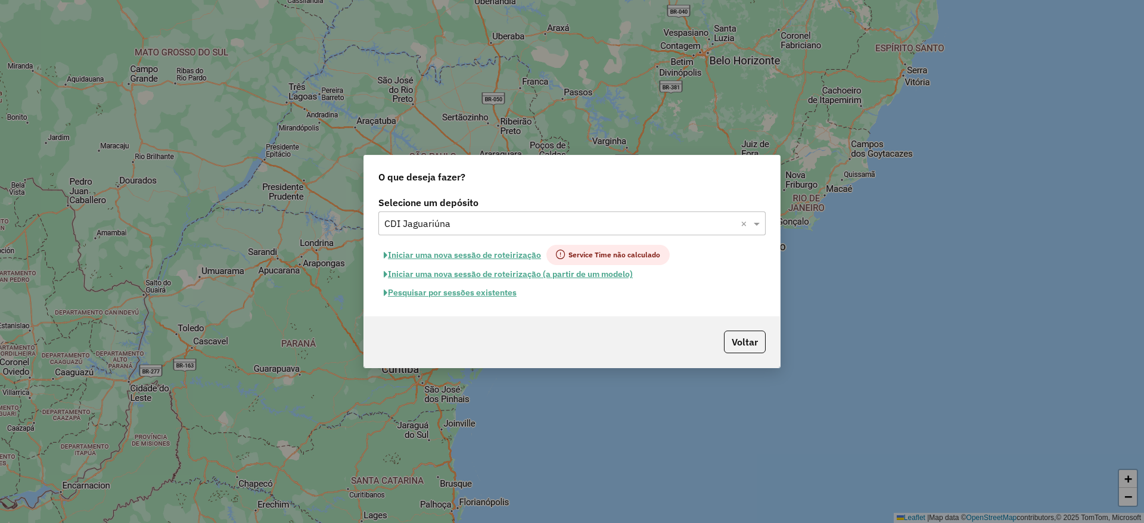
select select "*"
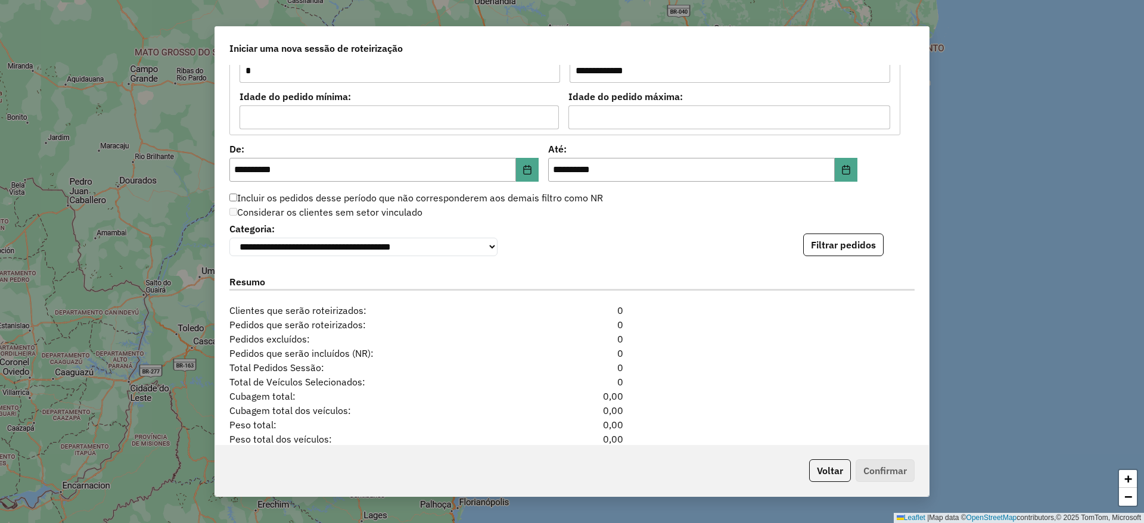
scroll to position [1192, 0]
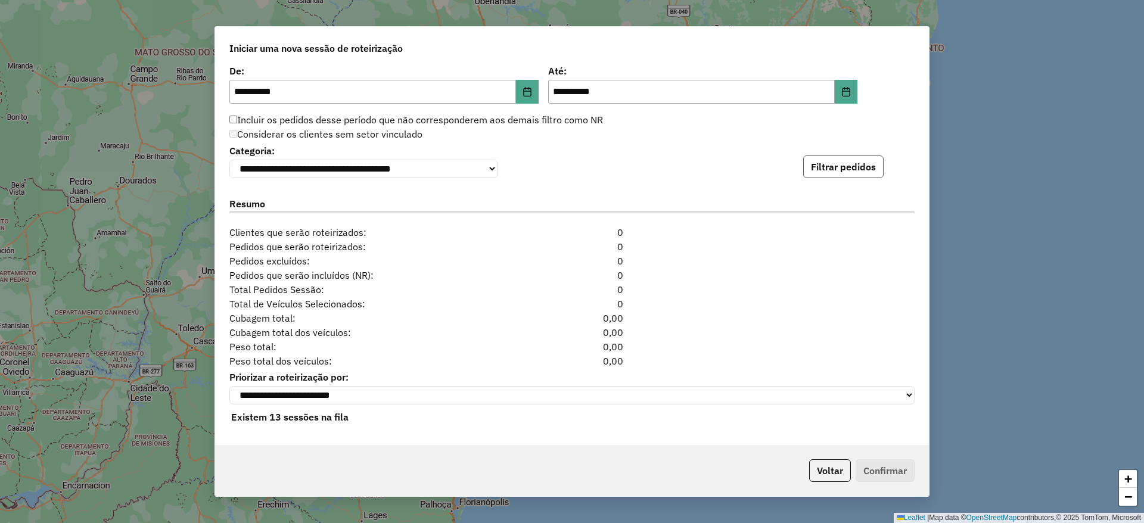
click at [832, 163] on button "Filtrar pedidos" at bounding box center [843, 167] width 80 height 23
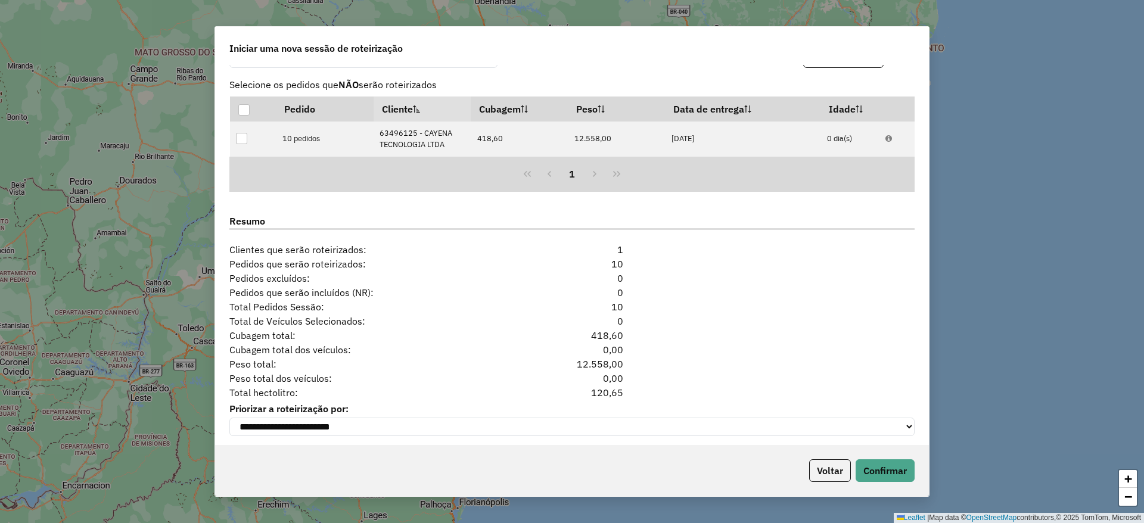
scroll to position [1334, 0]
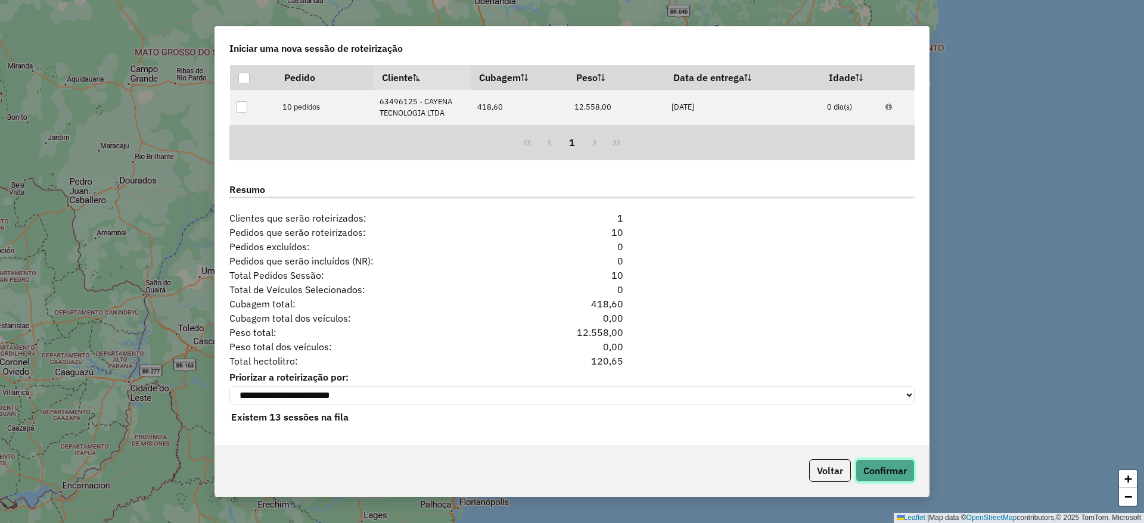
click at [893, 470] on button "Confirmar" at bounding box center [885, 470] width 59 height 23
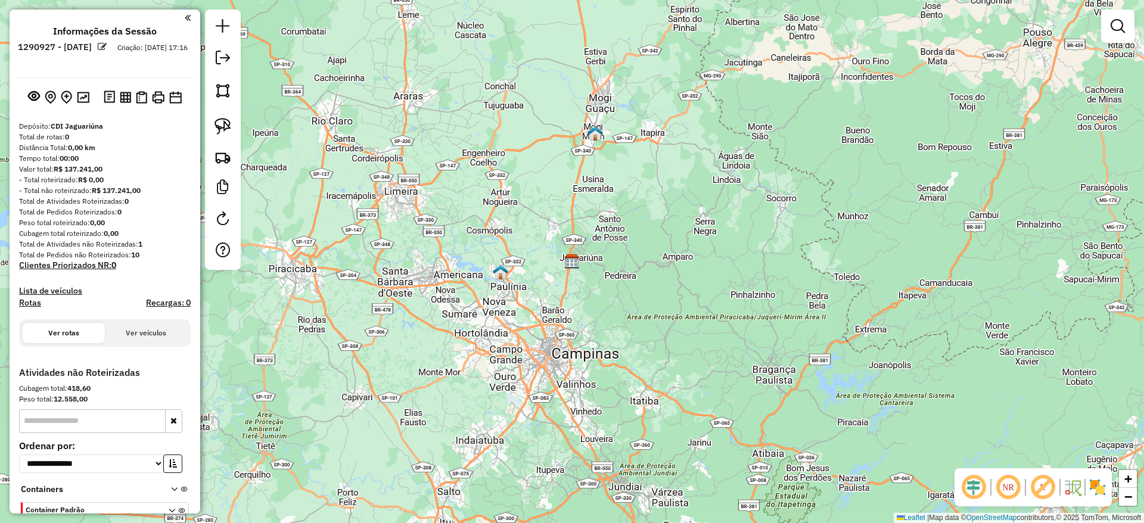
drag, startPoint x: 501, startPoint y: 271, endPoint x: 458, endPoint y: 160, distance: 118.9
click at [458, 160] on div "Janela de atendimento Grade de atendimento Capacidade Transportadoras Veículos …" at bounding box center [572, 261] width 1144 height 523
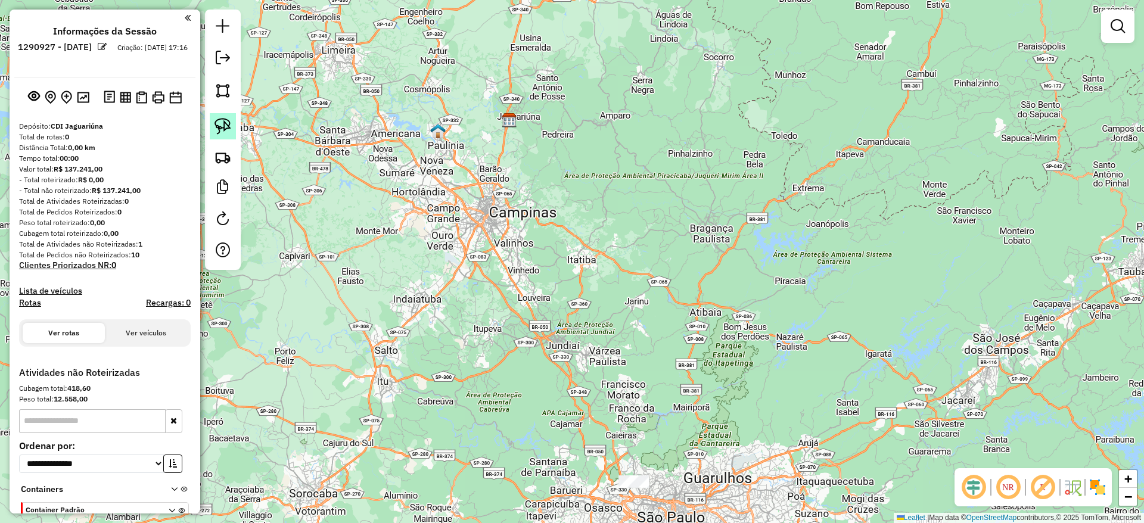
click at [223, 131] on img at bounding box center [223, 126] width 17 height 17
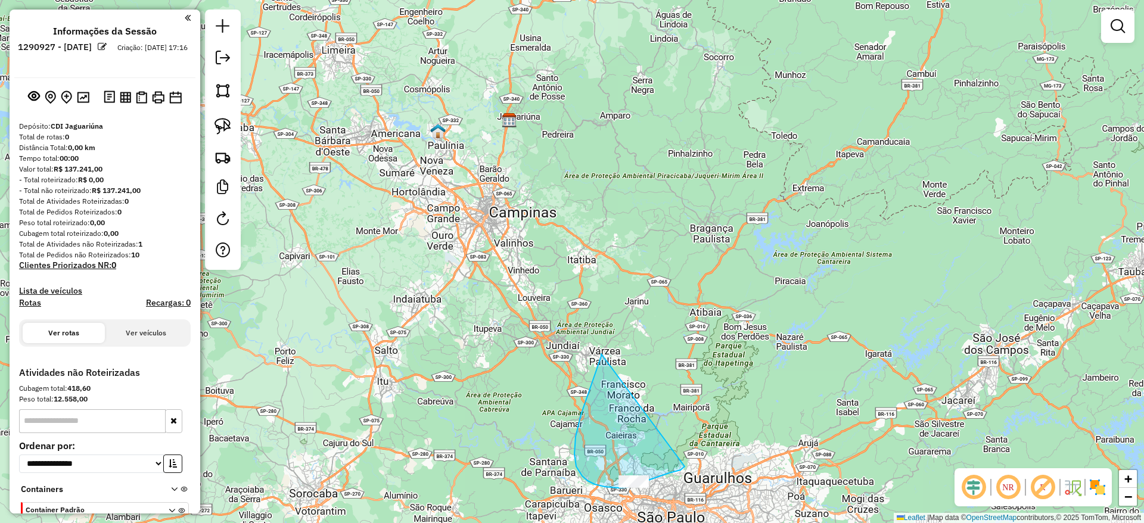
drag, startPoint x: 601, startPoint y: 354, endPoint x: 685, endPoint y: 467, distance: 140.5
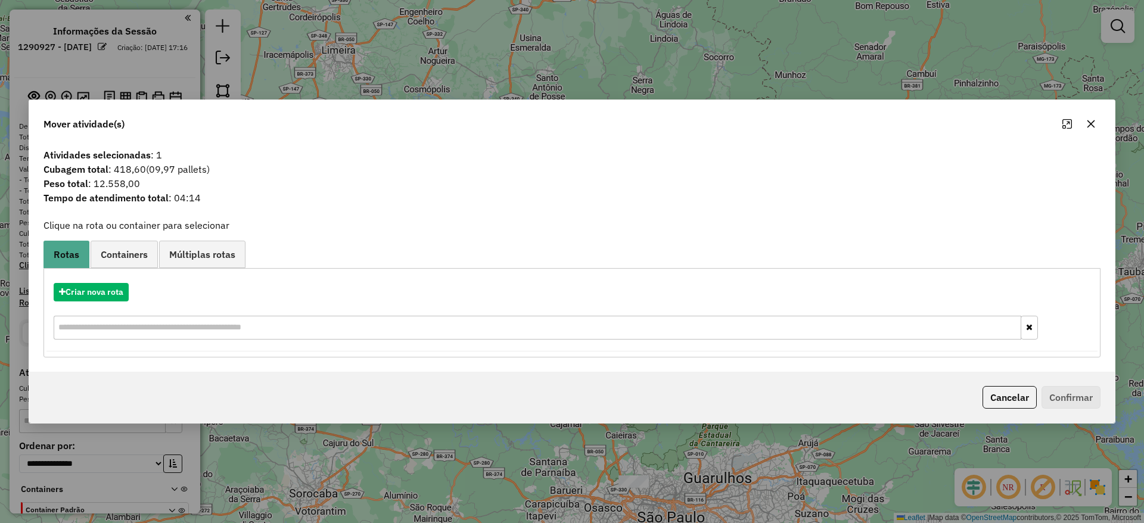
click at [88, 270] on div "Criar nova rota Criar novo container Container Padrão Peso total: 12.558,00 Cub…" at bounding box center [572, 312] width 1057 height 89
click at [100, 292] on button "Criar nova rota" at bounding box center [91, 292] width 75 height 18
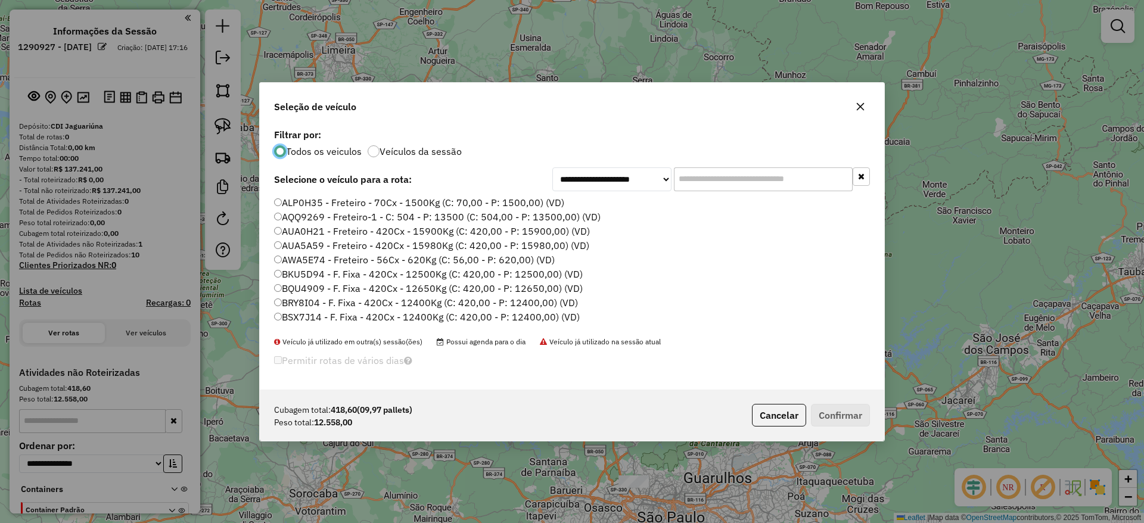
scroll to position [7, 4]
drag, startPoint x: 702, startPoint y: 176, endPoint x: 656, endPoint y: 194, distance: 49.0
click at [702, 176] on input "text" at bounding box center [763, 179] width 179 height 24
paste input "*******"
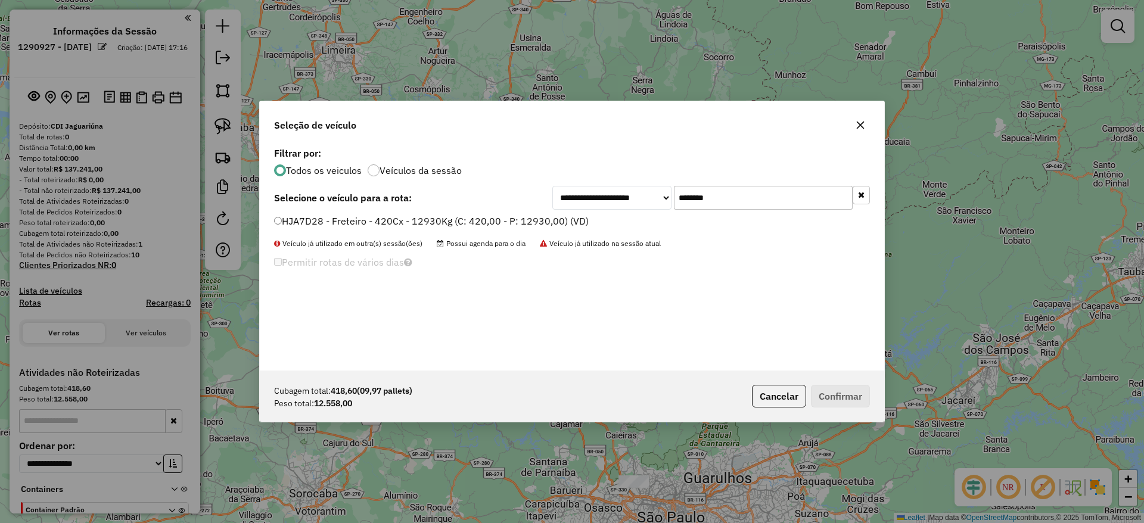
type input "*******"
click at [451, 220] on label "HJA7D28 - Freteiro - 420Cx - 12930Kg (C: 420,00 - P: 12930,00) (VD)" at bounding box center [431, 221] width 315 height 14
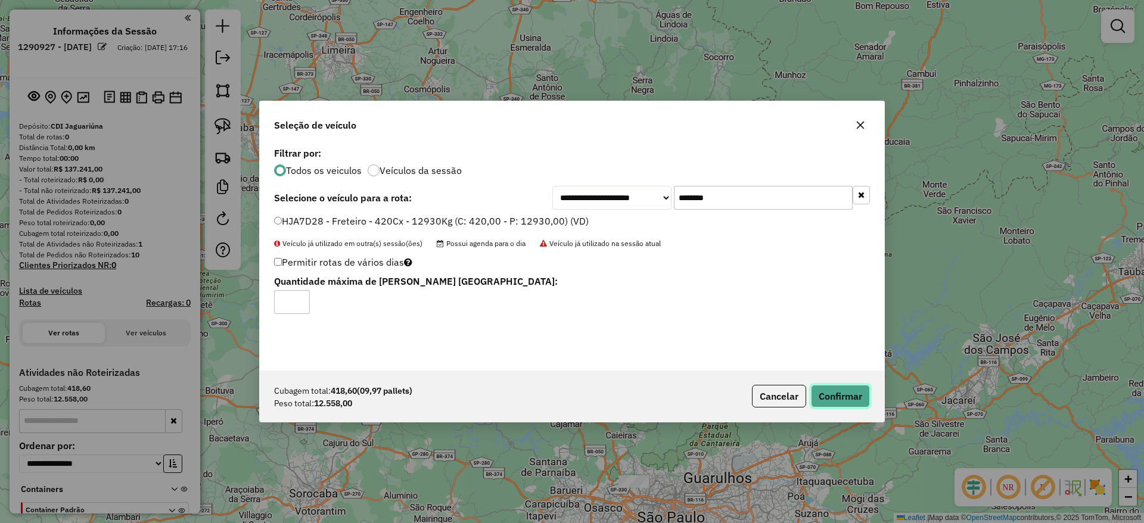
click at [849, 392] on button "Confirmar" at bounding box center [840, 396] width 59 height 23
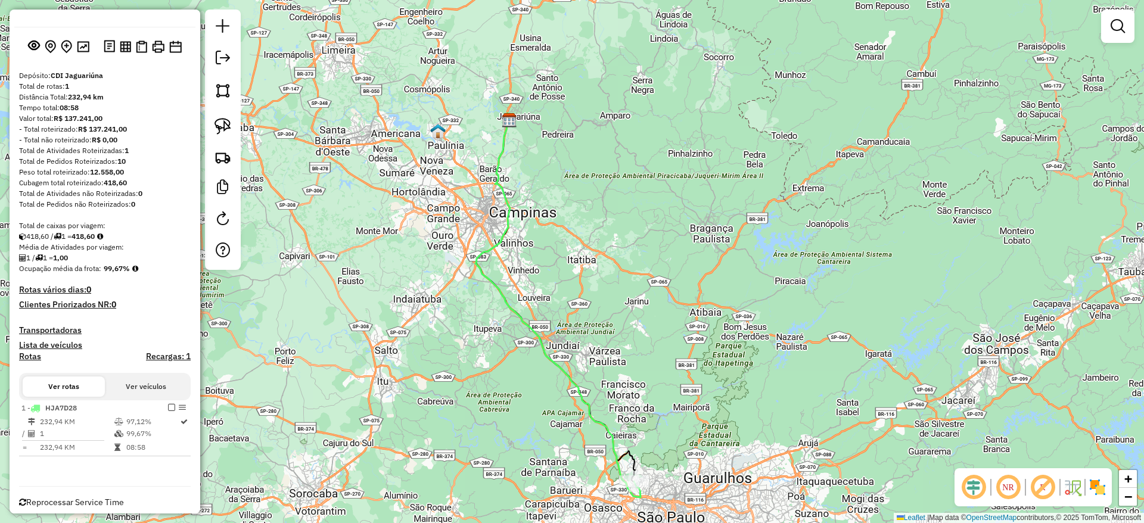
scroll to position [73, 0]
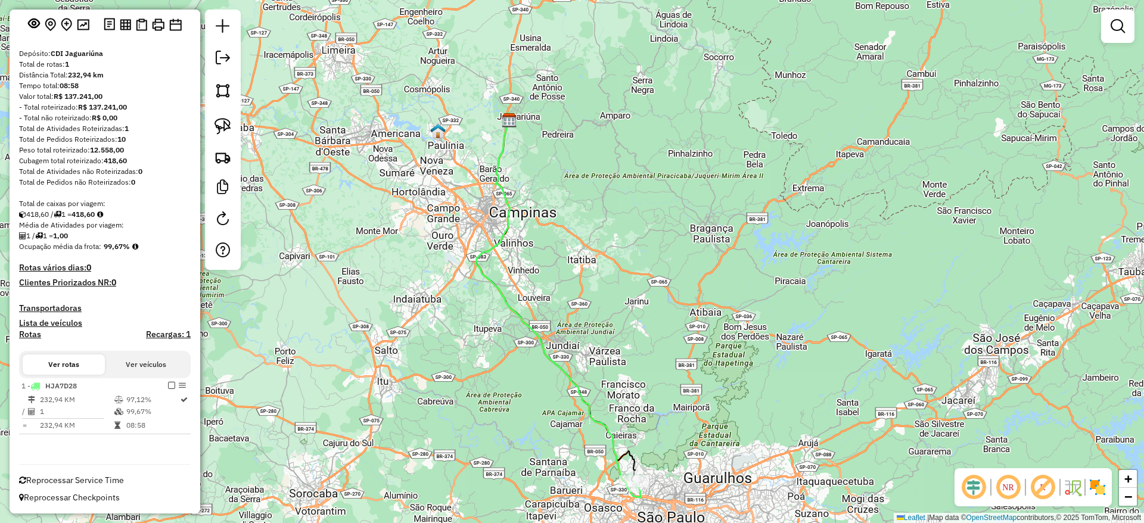
click at [168, 386] on em at bounding box center [171, 385] width 7 height 7
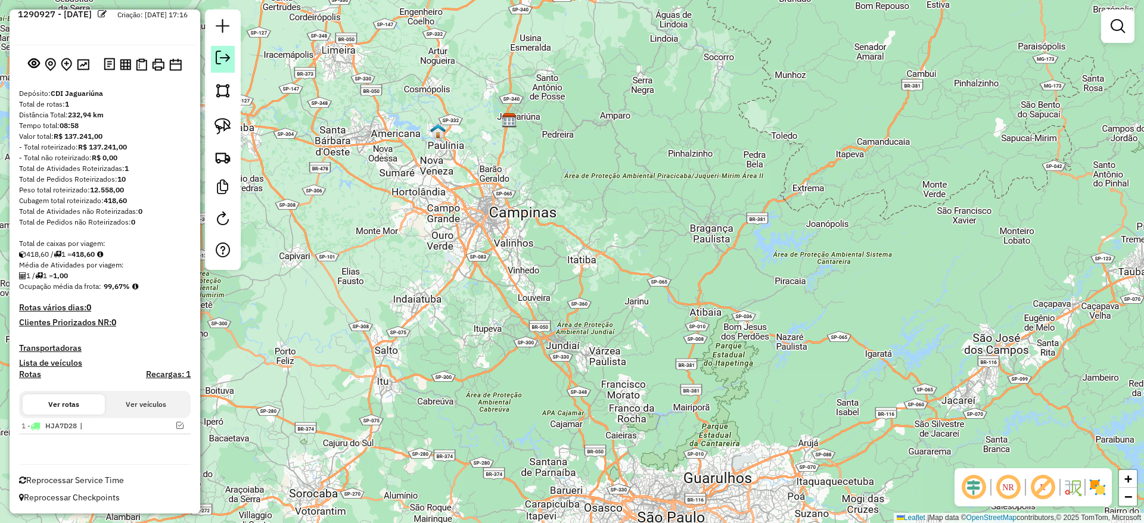
click at [220, 51] on em at bounding box center [223, 58] width 14 height 14
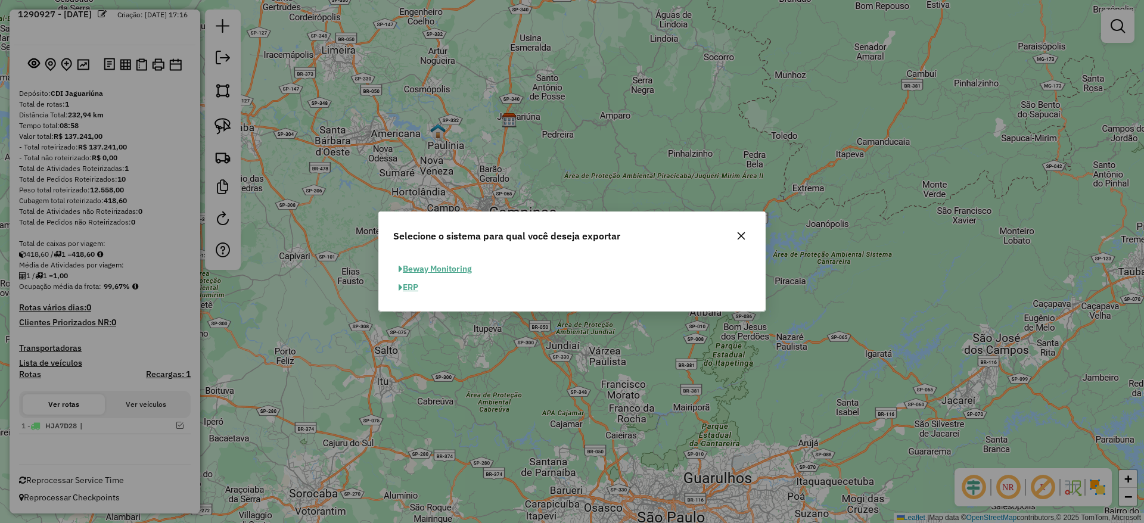
click at [415, 285] on button "ERP" at bounding box center [408, 287] width 30 height 18
select select "**"
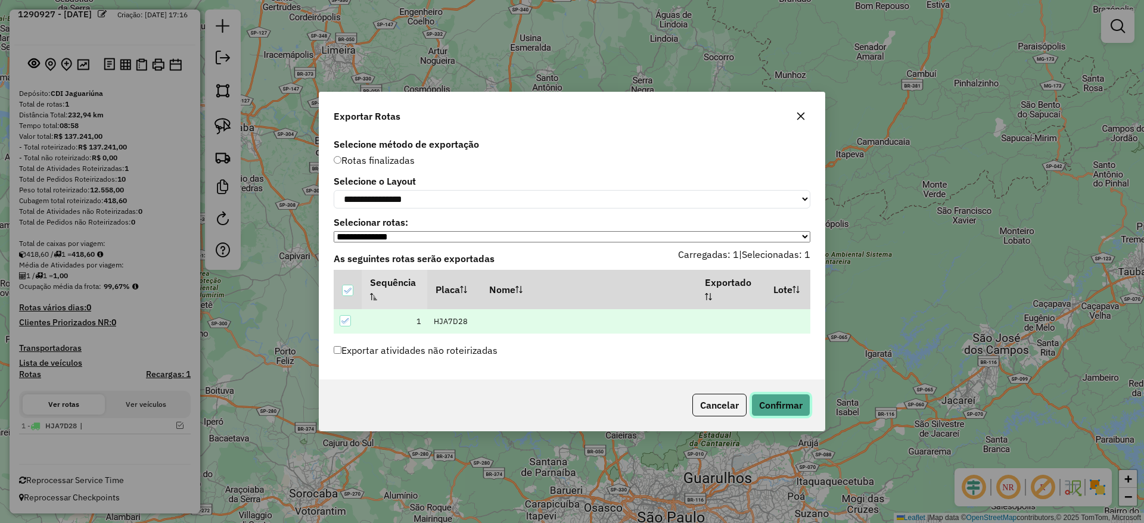
click at [781, 417] on button "Confirmar" at bounding box center [780, 405] width 59 height 23
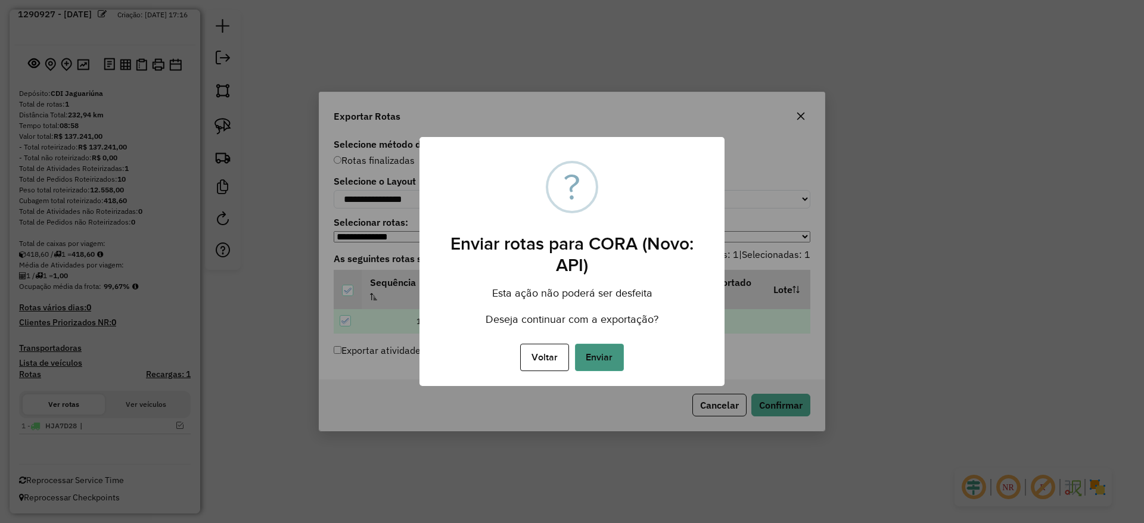
click at [615, 355] on button "Enviar" at bounding box center [599, 357] width 49 height 27
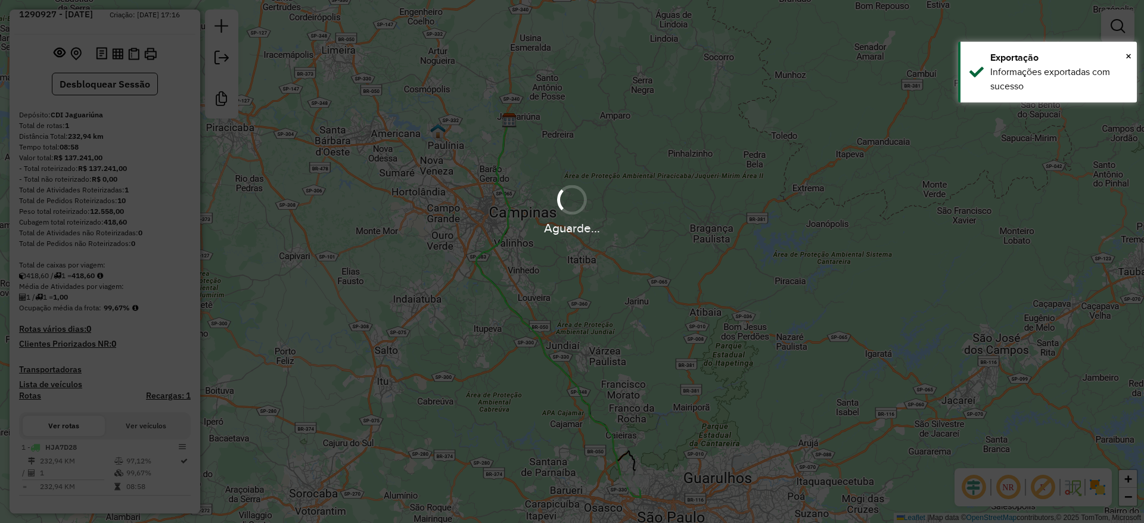
scroll to position [46, 0]
